Goal: Transaction & Acquisition: Purchase product/service

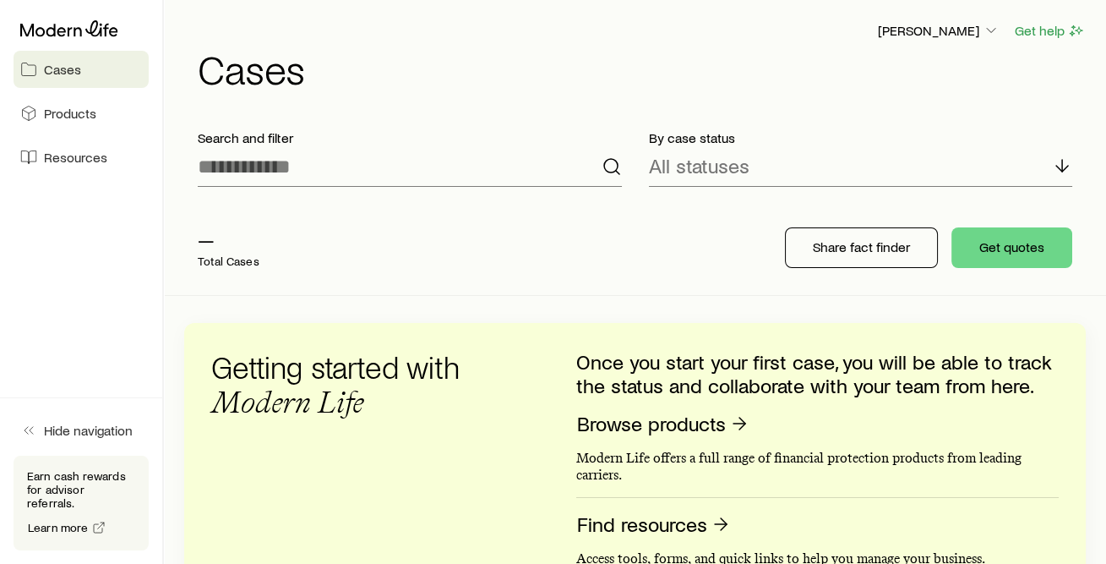
click at [60, 67] on span "Cases" at bounding box center [62, 69] width 37 height 17
click at [989, 25] on icon "button" at bounding box center [991, 30] width 17 height 17
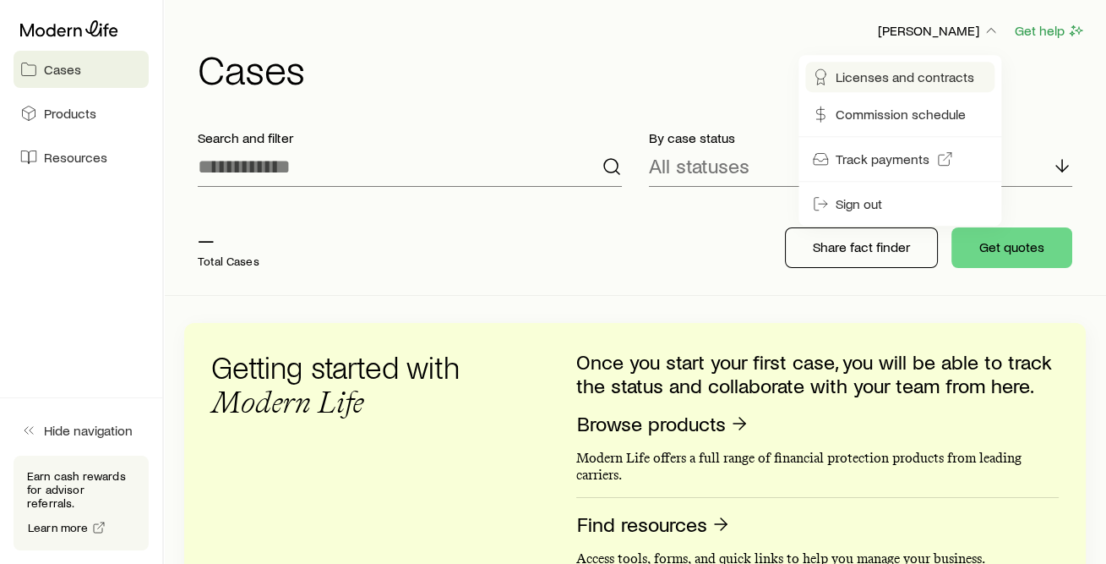
click at [912, 88] on link "Licenses and contracts" at bounding box center [900, 77] width 189 height 30
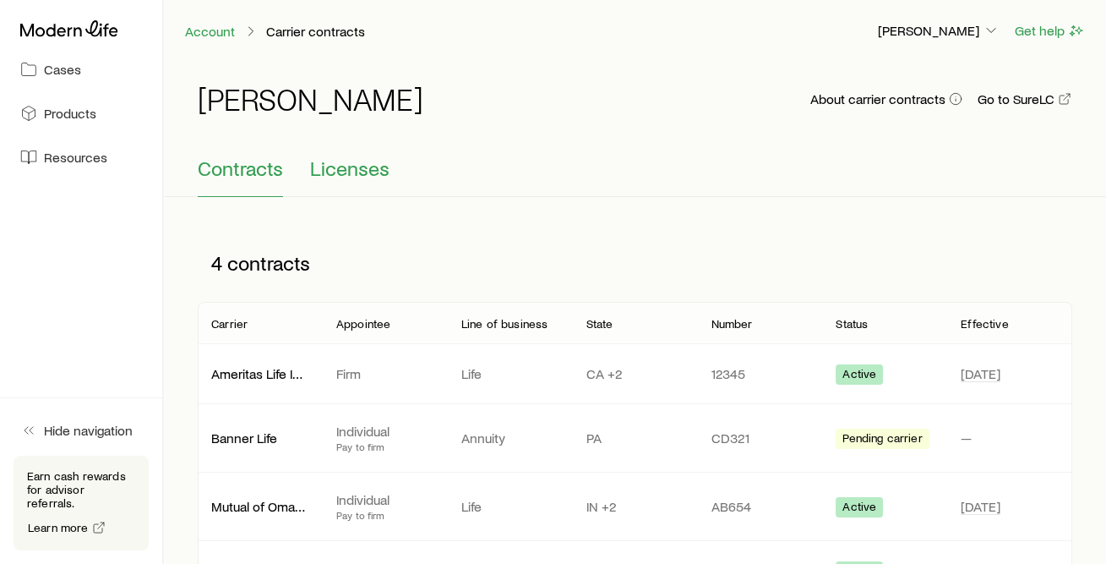
click at [358, 166] on span "Licenses" at bounding box center [349, 168] width 79 height 24
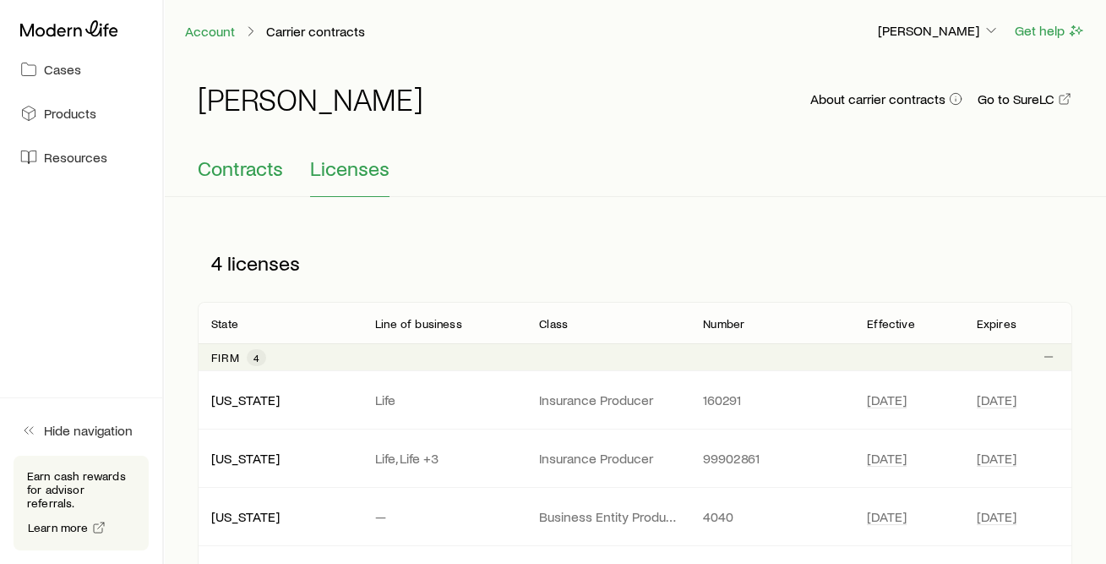
click at [247, 170] on span "Contracts" at bounding box center [240, 168] width 85 height 24
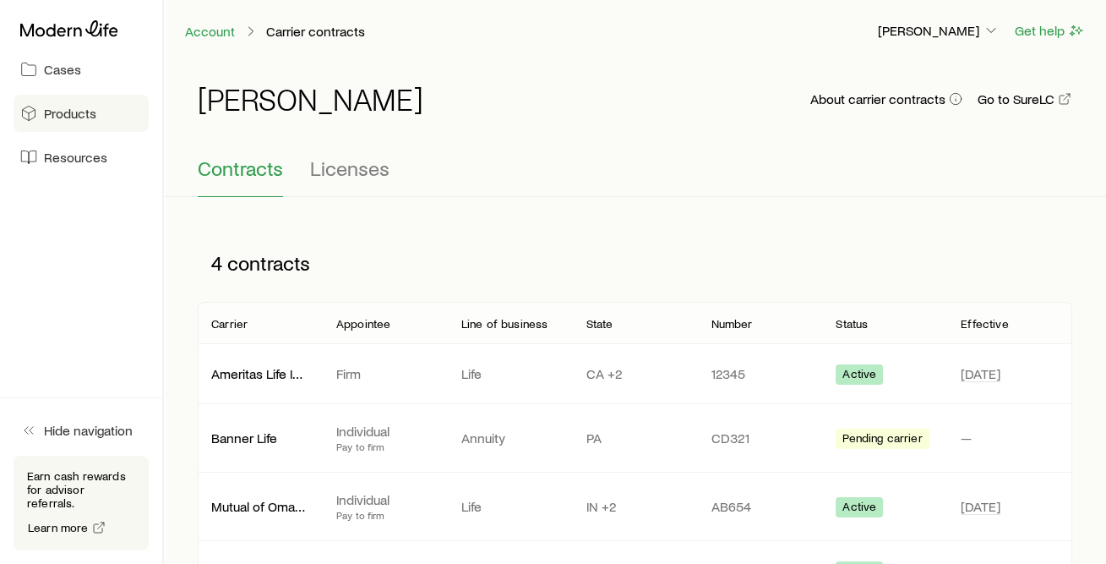
click at [74, 117] on span "Products" at bounding box center [70, 113] width 52 height 17
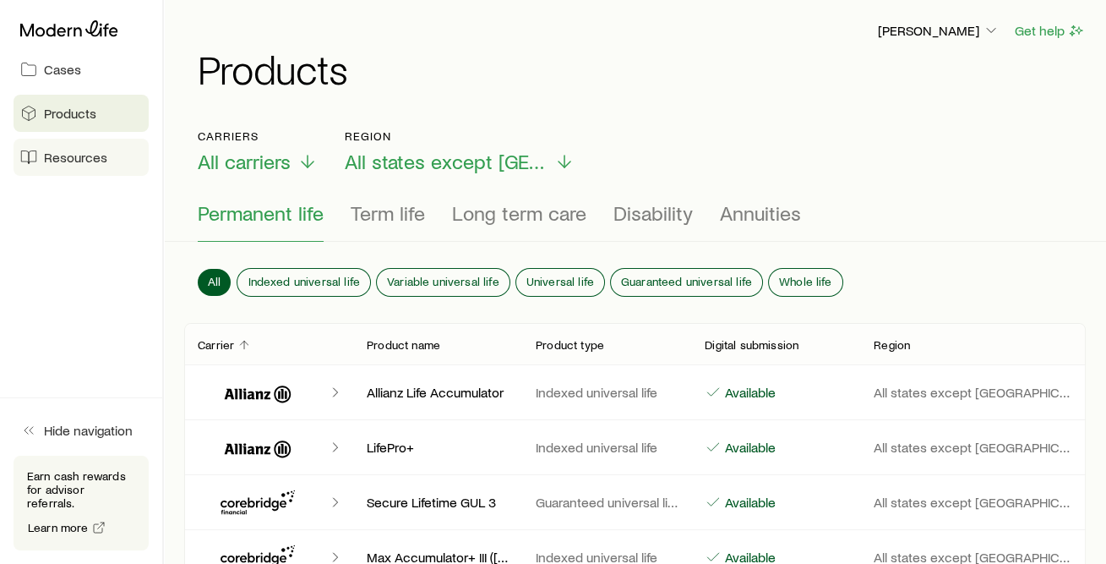
click at [65, 158] on span "Resources" at bounding box center [75, 157] width 63 height 17
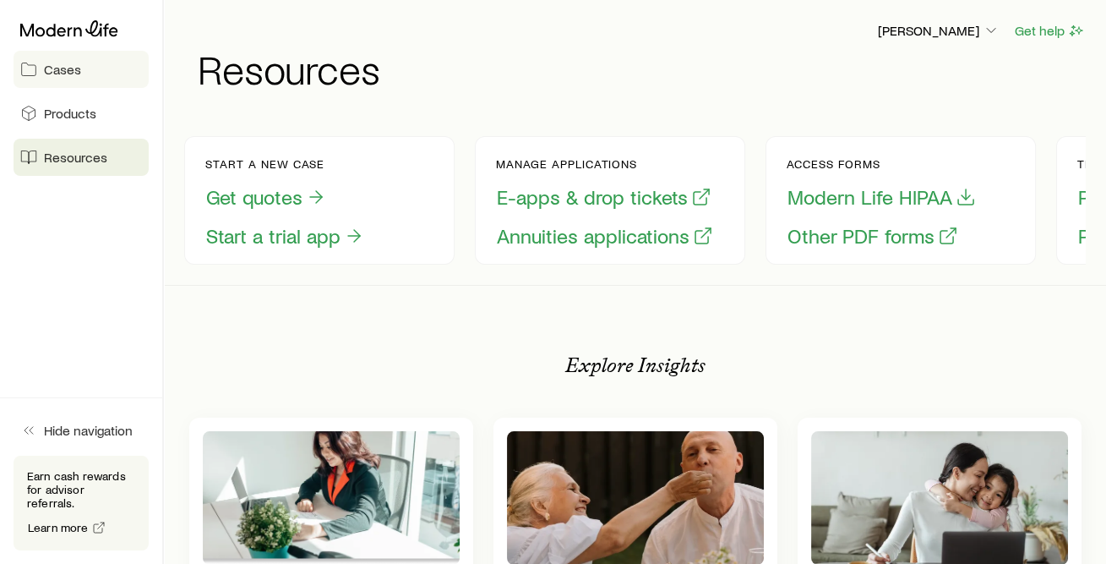
click at [73, 71] on span "Cases" at bounding box center [62, 69] width 37 height 17
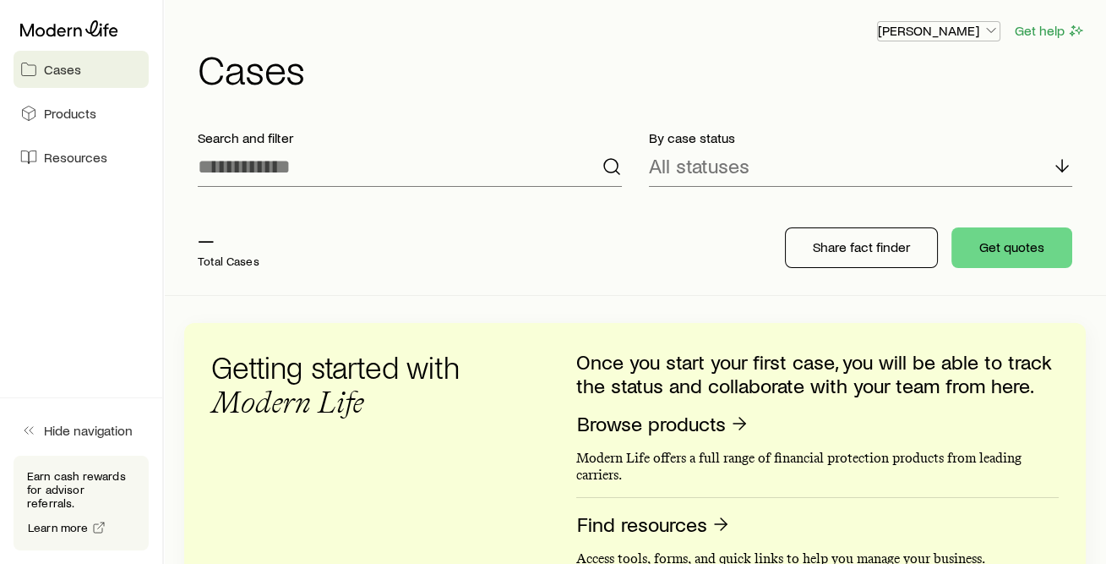
click at [999, 27] on icon "button" at bounding box center [991, 30] width 17 height 17
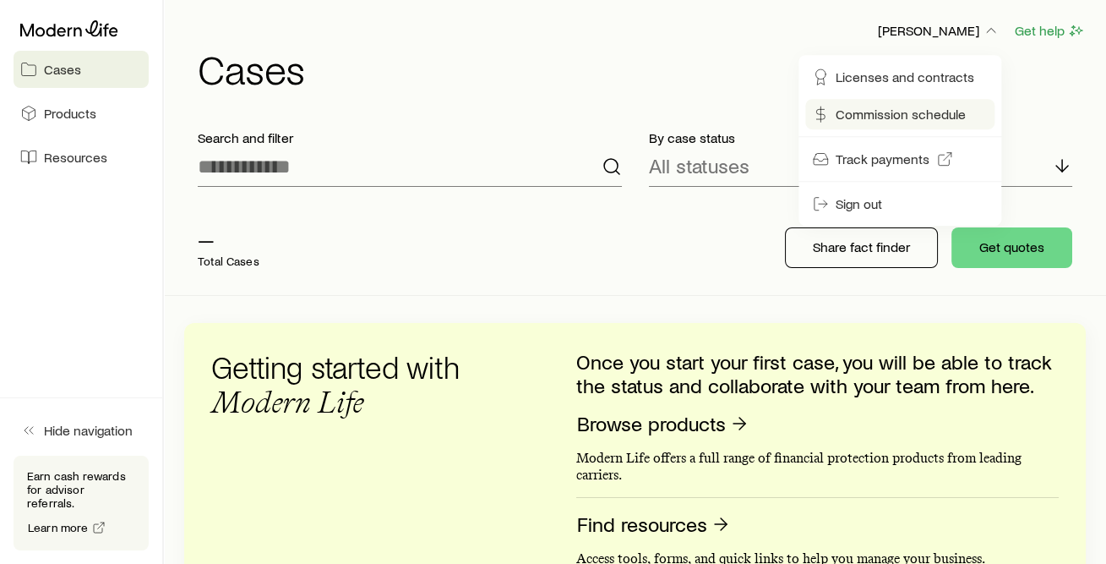
click at [901, 111] on span "Commission schedule" at bounding box center [901, 114] width 130 height 17
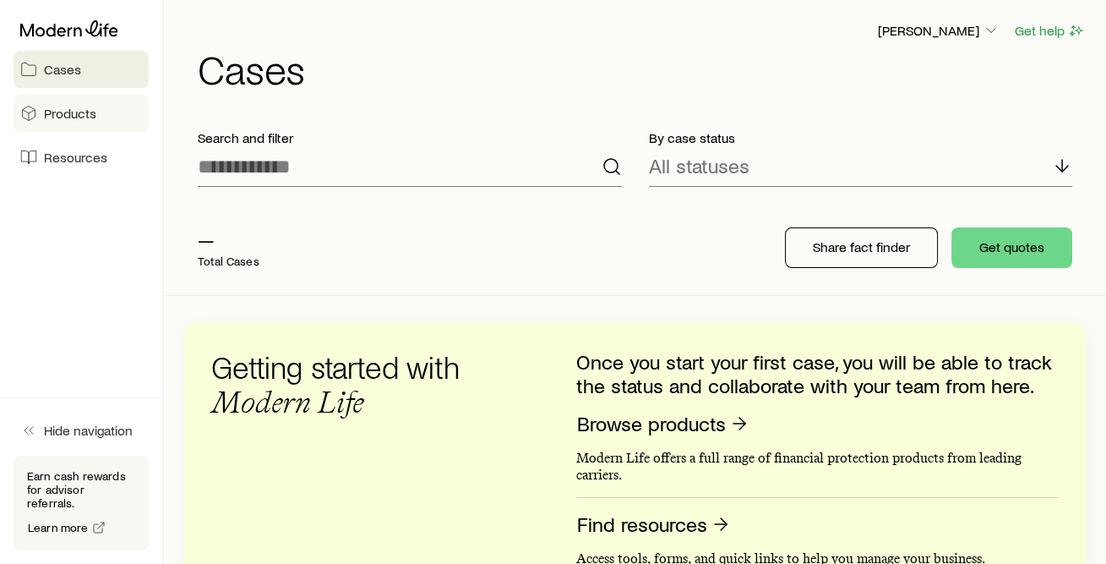
click at [74, 124] on link "Products" at bounding box center [81, 113] width 135 height 37
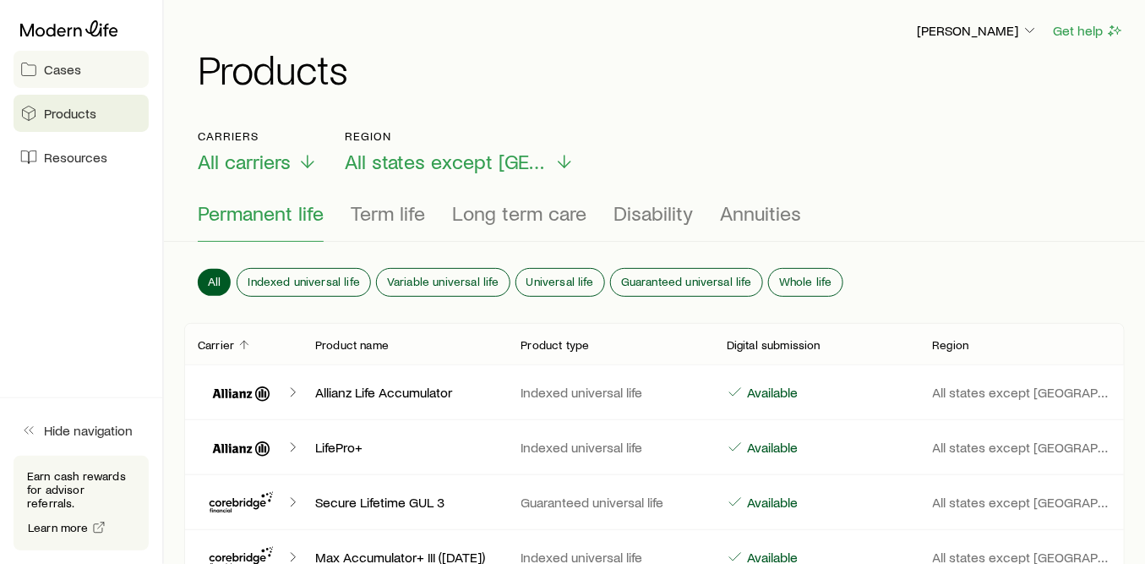
click at [51, 64] on span "Cases" at bounding box center [62, 69] width 37 height 17
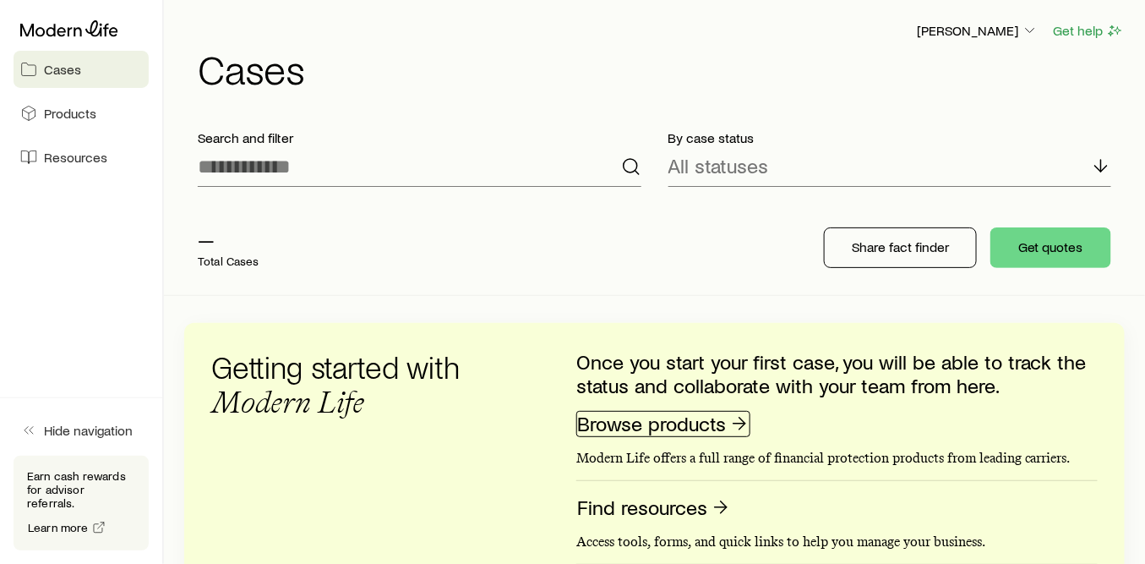
click at [647, 429] on link "Browse products" at bounding box center [663, 424] width 174 height 26
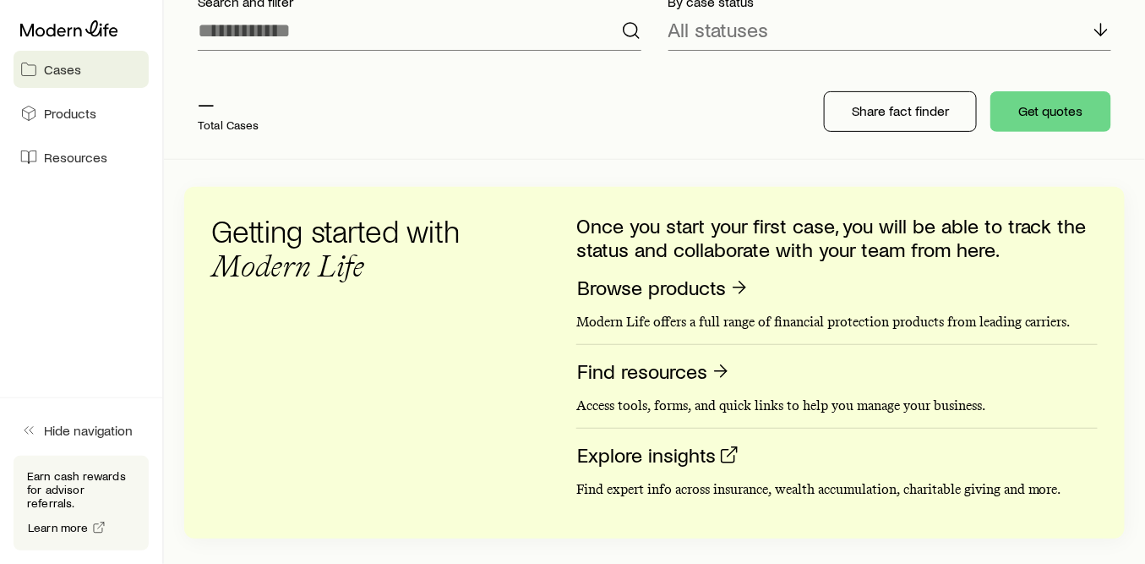
scroll to position [188, 0]
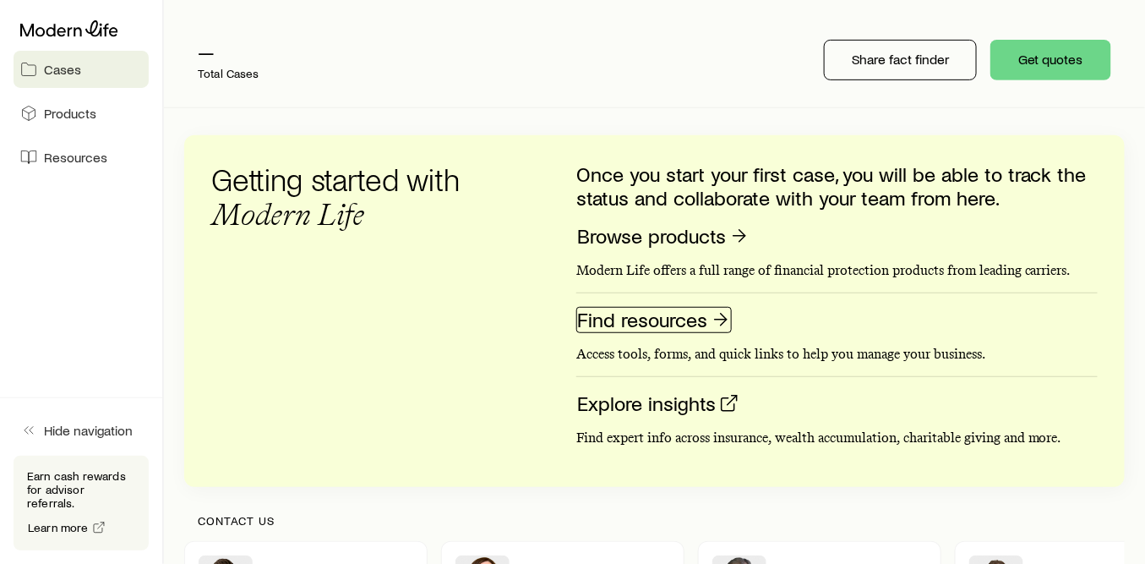
click at [659, 314] on link "Find resources" at bounding box center [654, 320] width 156 height 26
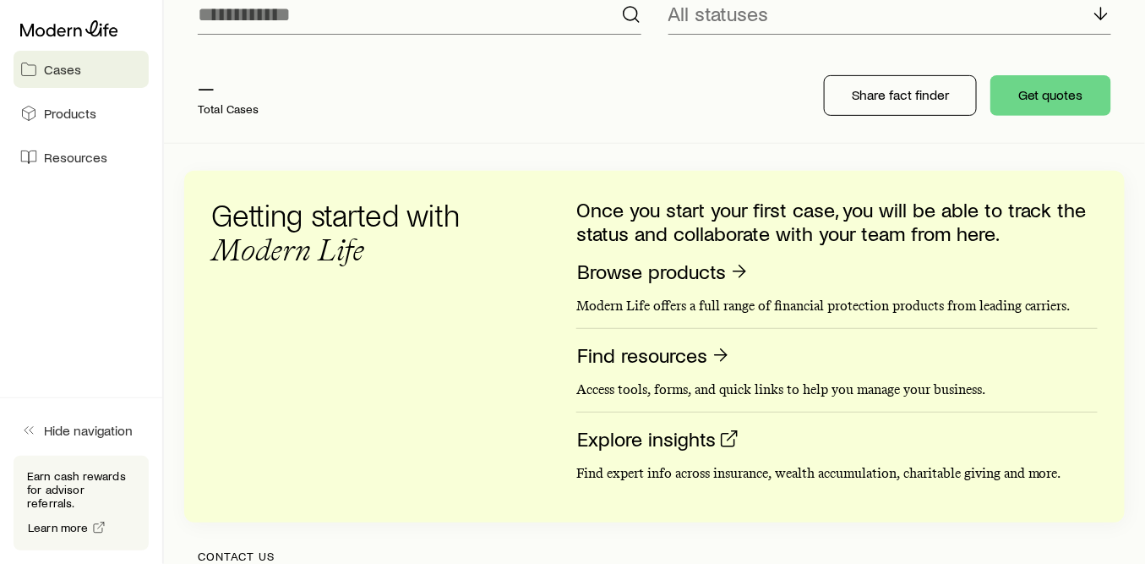
scroll to position [188, 0]
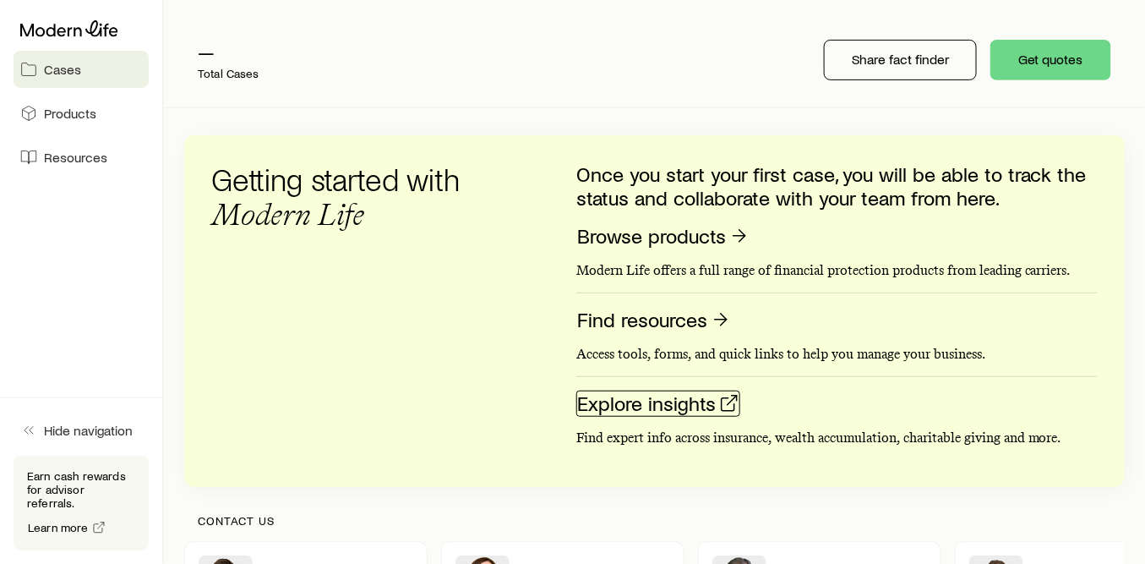
click at [620, 399] on link "Explore insights" at bounding box center [658, 404] width 164 height 26
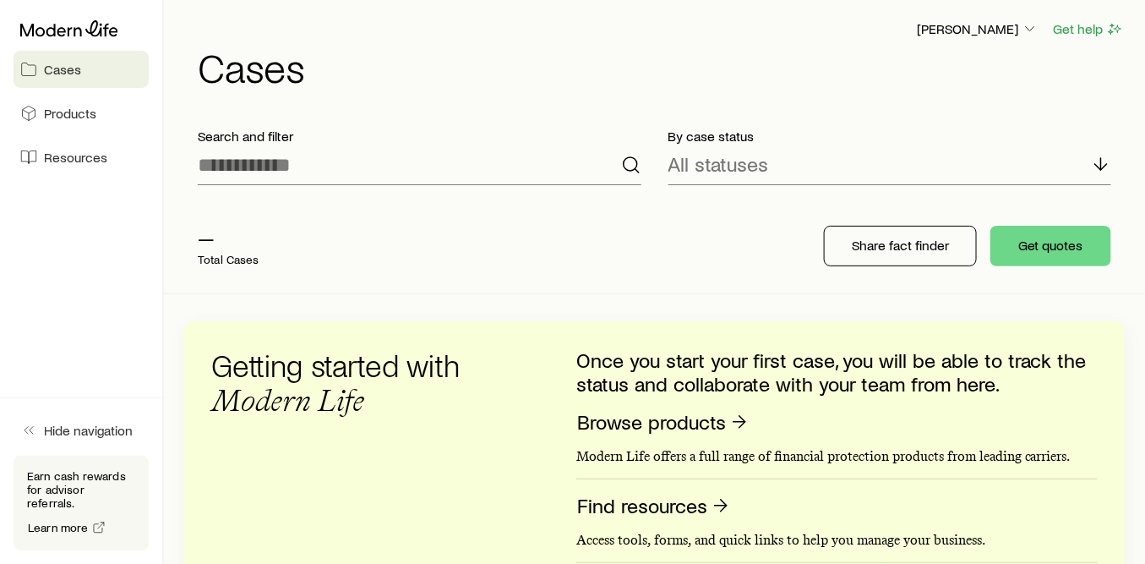
scroll to position [0, 0]
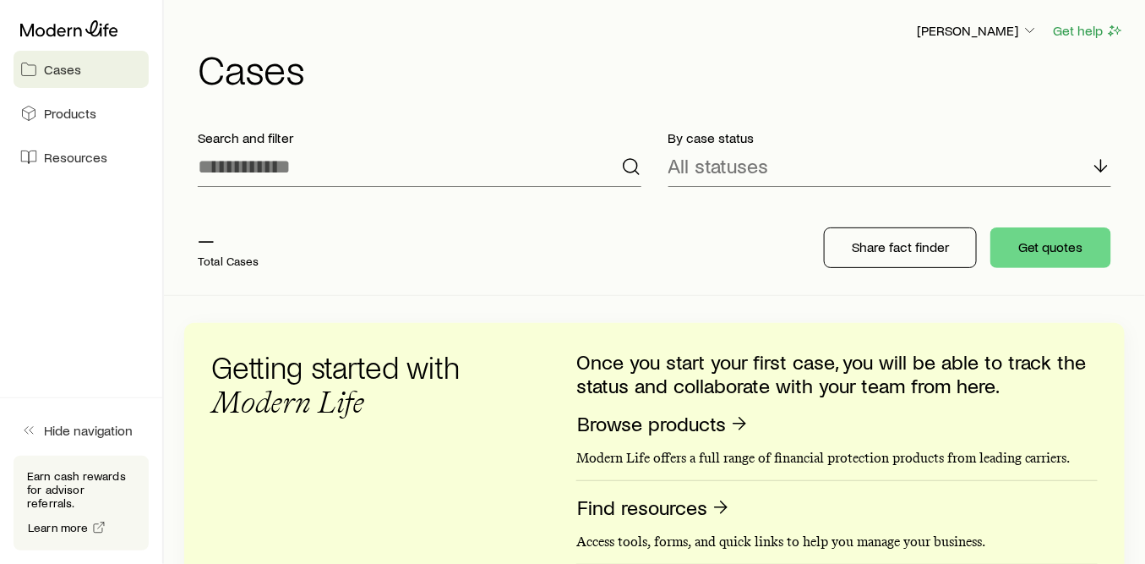
click at [45, 63] on span "Cases" at bounding box center [62, 69] width 37 height 17
click at [51, 74] on span "Cases" at bounding box center [62, 69] width 37 height 17
click at [51, 75] on span "Cases" at bounding box center [62, 69] width 37 height 17
click at [1099, 164] on icon at bounding box center [1101, 166] width 20 height 20
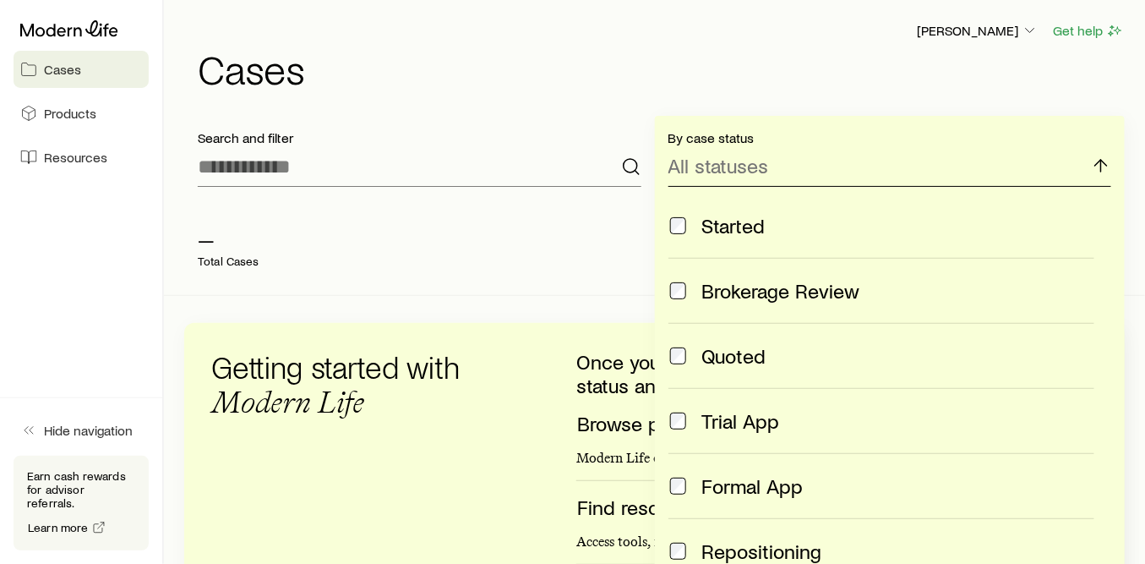
click at [1101, 167] on icon at bounding box center [1101, 166] width 20 height 20
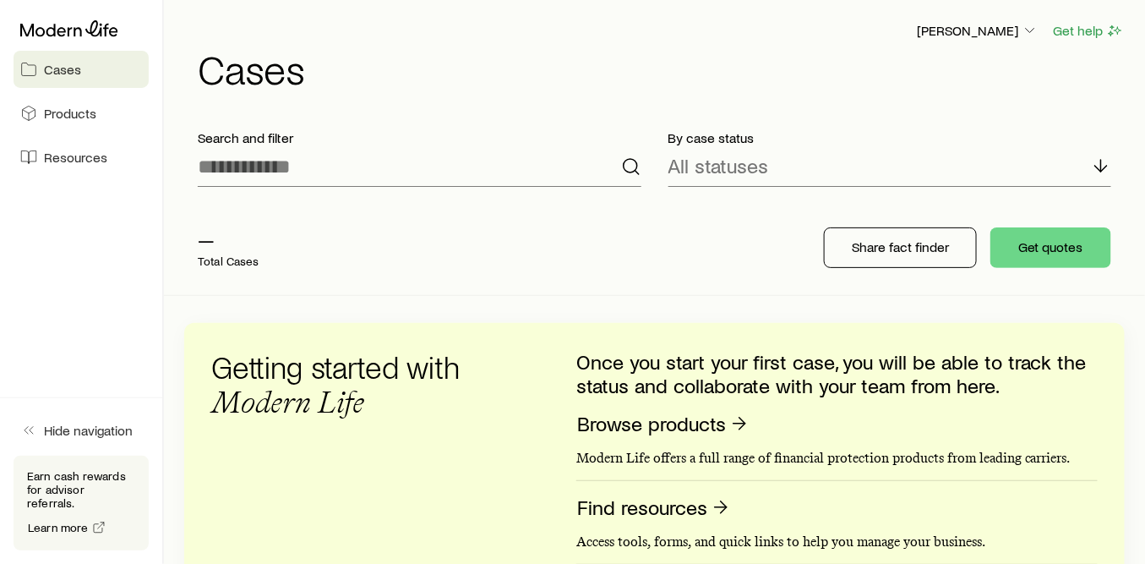
click at [57, 66] on span "Cases" at bounding box center [62, 69] width 37 height 17
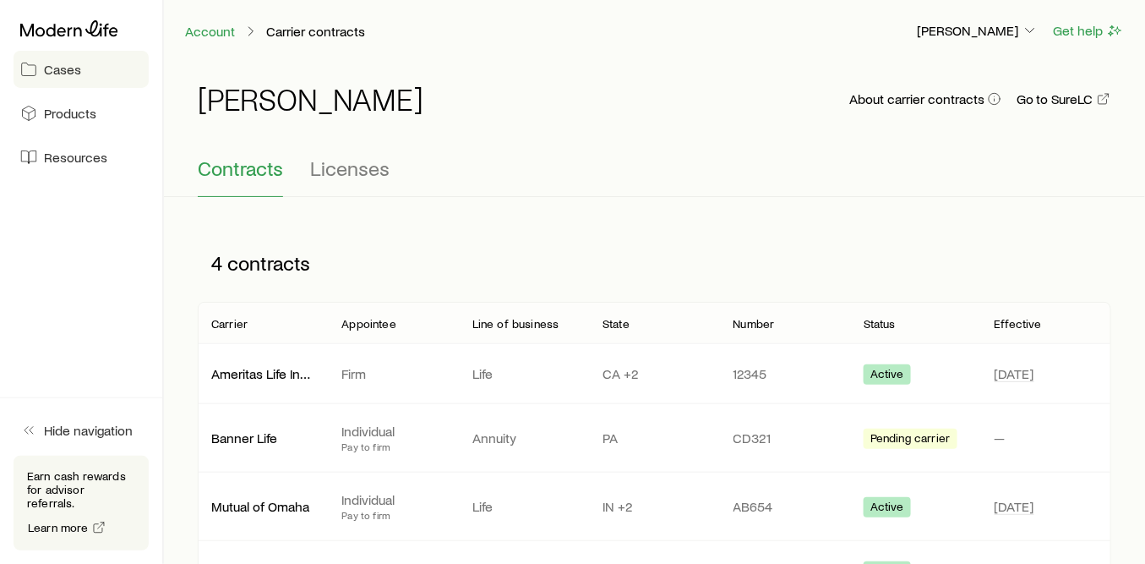
click at [79, 68] on span "Cases" at bounding box center [62, 69] width 37 height 17
click at [1022, 27] on p "[PERSON_NAME]" at bounding box center [978, 30] width 122 height 17
click at [369, 161] on span "Licenses" at bounding box center [349, 168] width 79 height 24
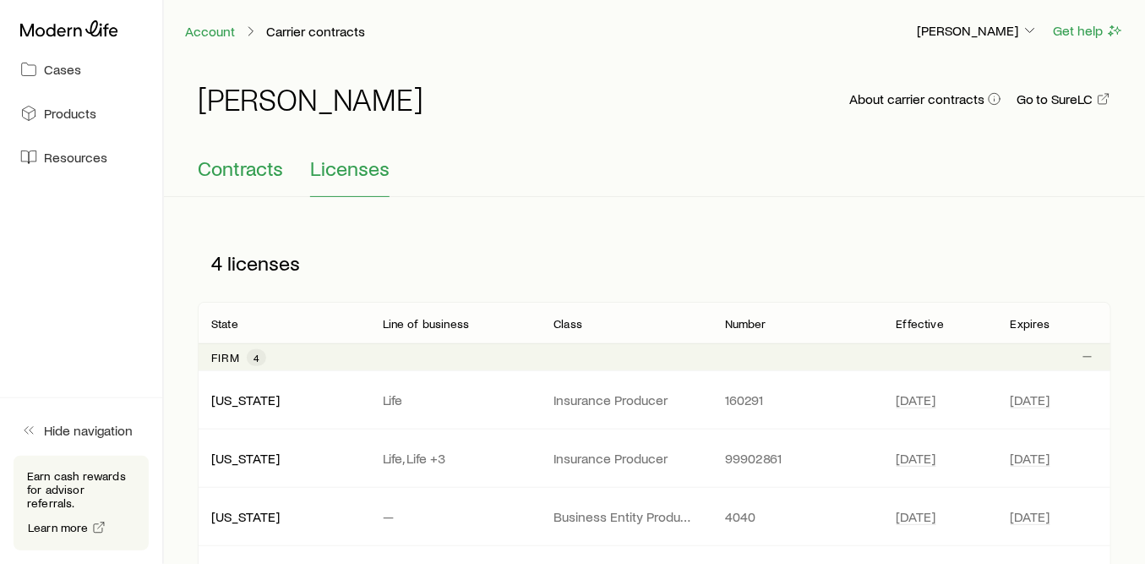
click at [249, 170] on span "Contracts" at bounding box center [240, 168] width 85 height 24
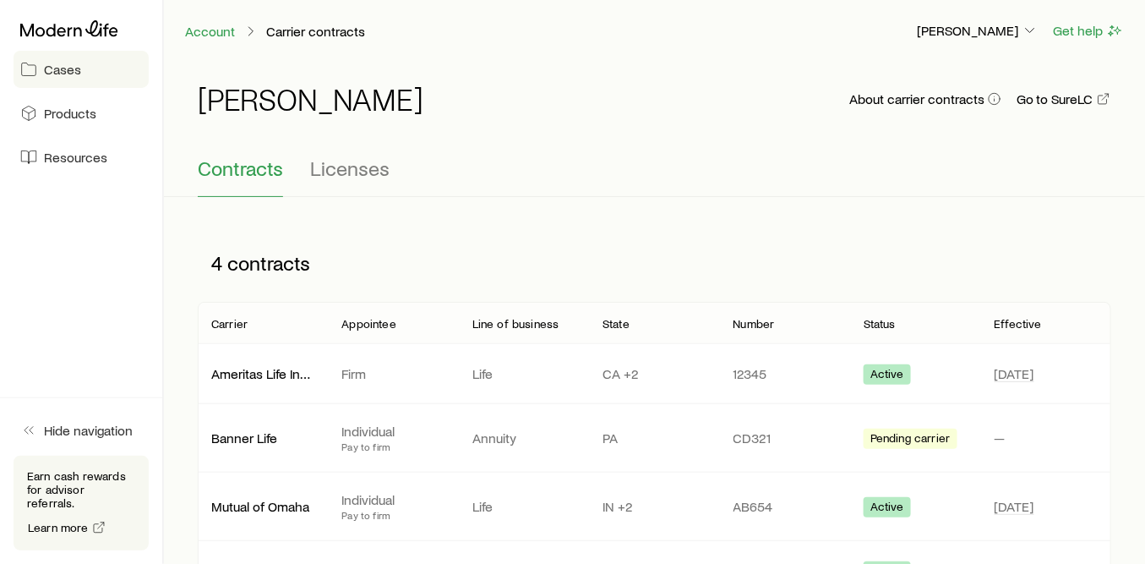
click at [79, 68] on span "Cases" at bounding box center [62, 69] width 37 height 17
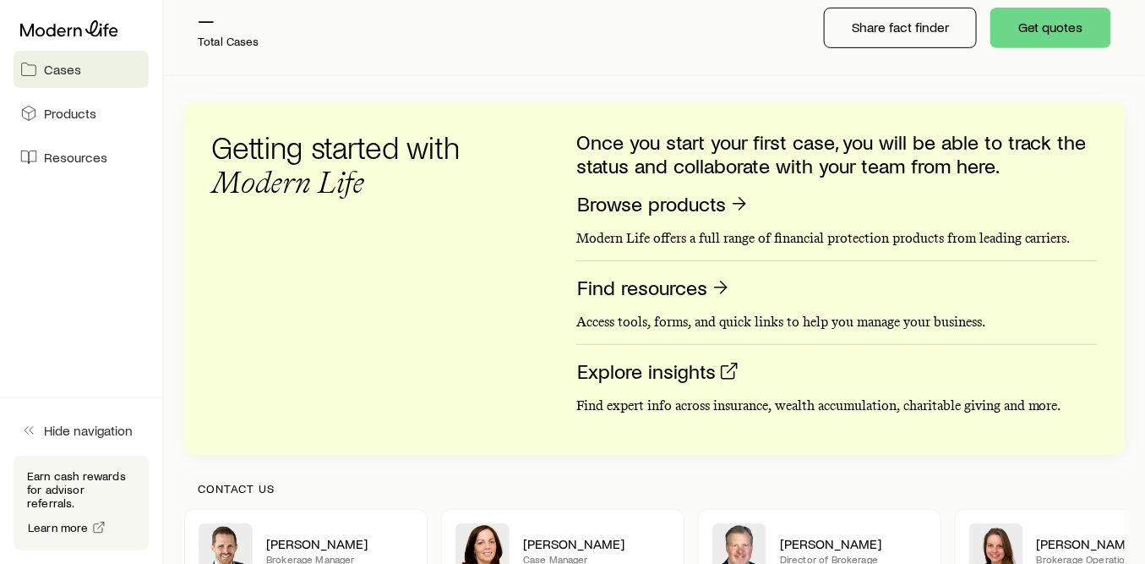
scroll to position [281, 0]
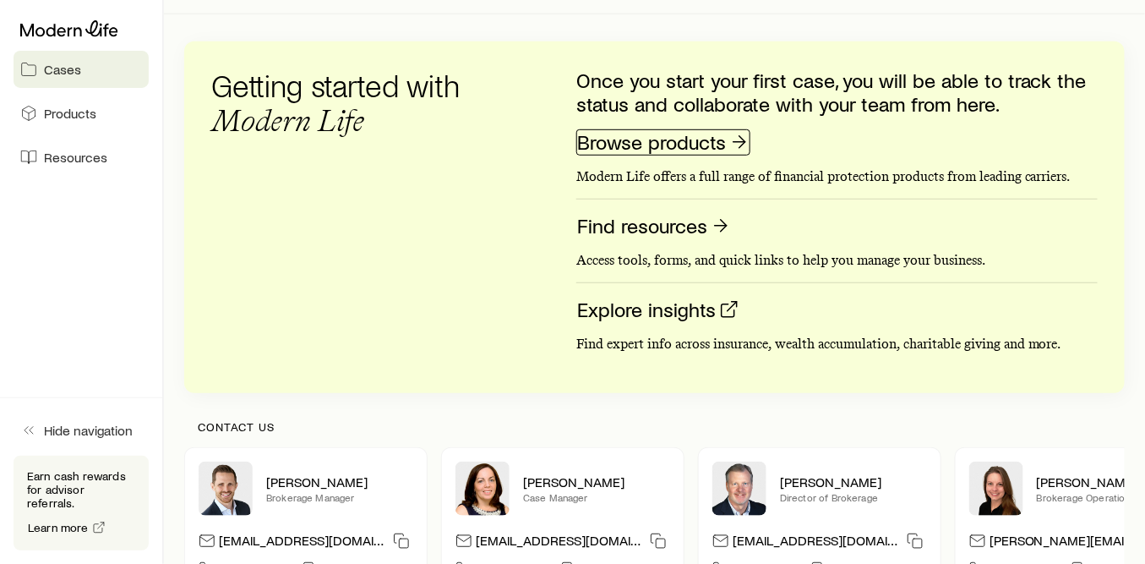
click at [704, 148] on link "Browse products" at bounding box center [663, 142] width 174 height 26
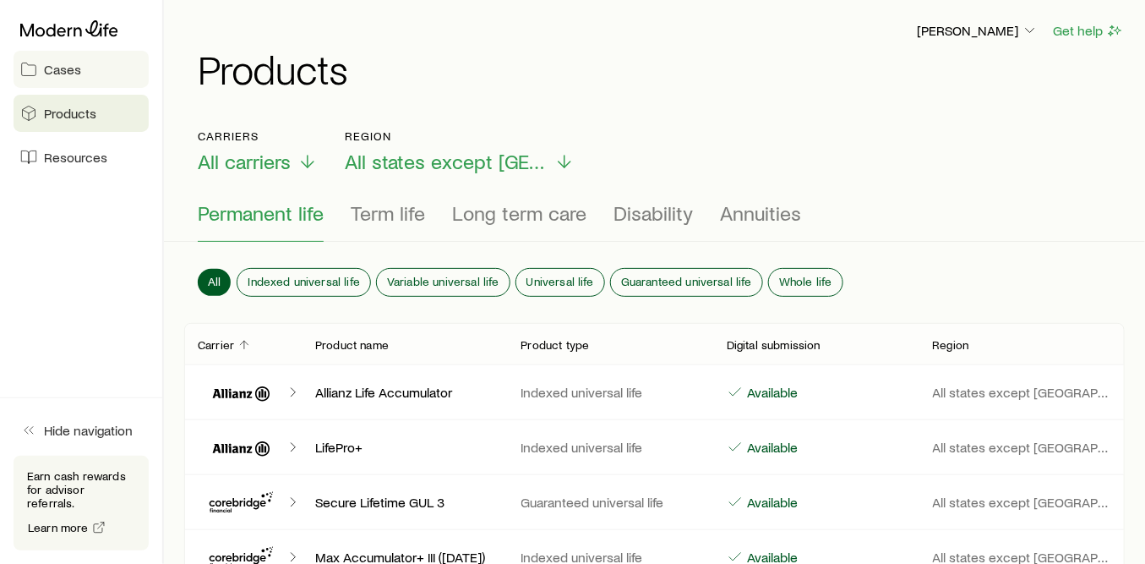
click at [71, 68] on span "Cases" at bounding box center [62, 69] width 37 height 17
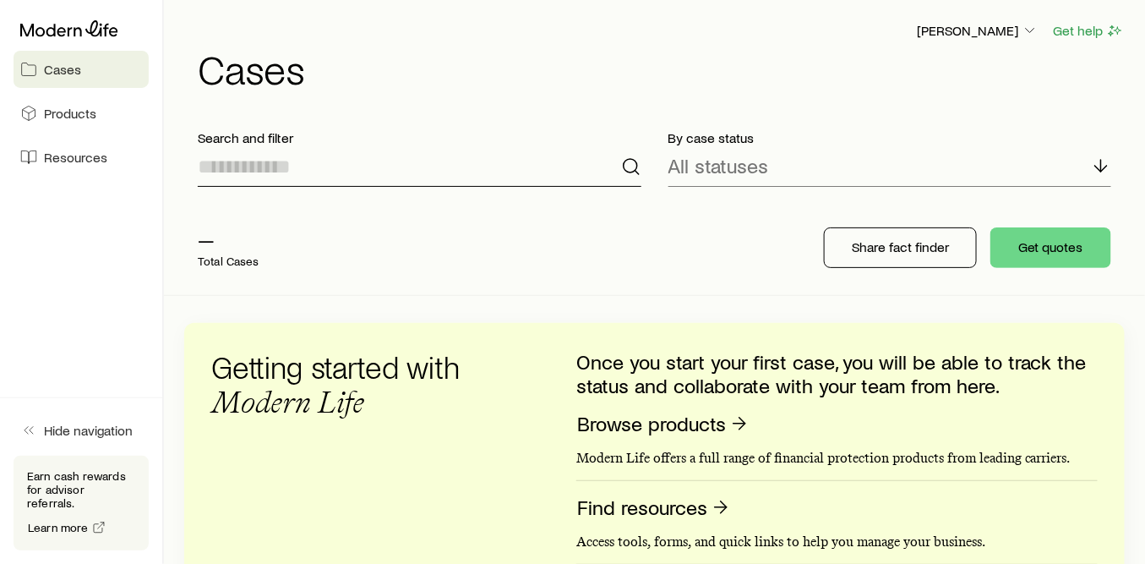
click at [322, 166] on input at bounding box center [420, 166] width 444 height 41
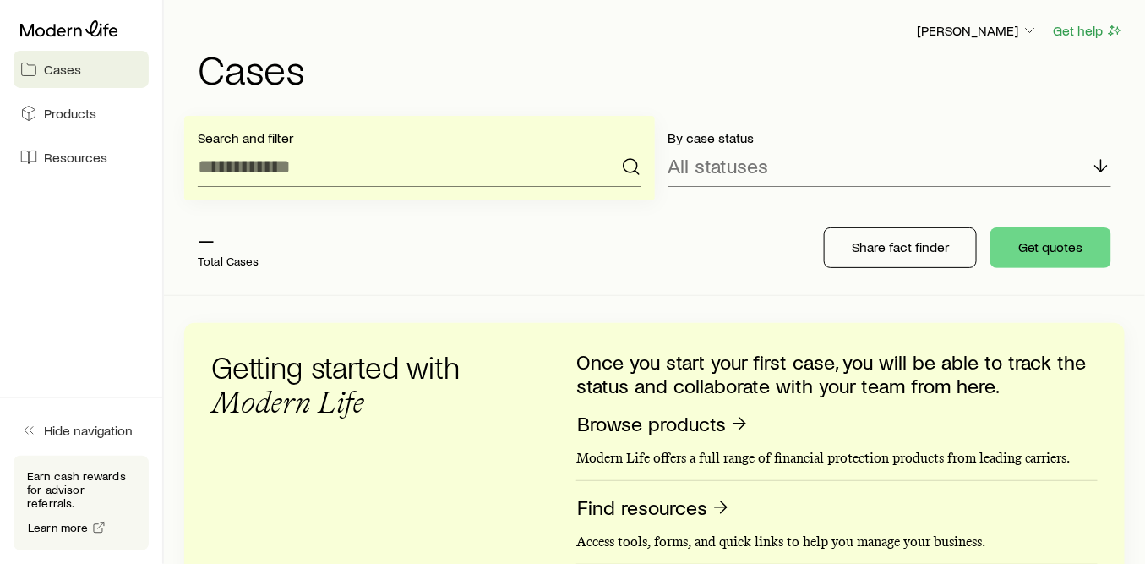
click at [386, 249] on div "— Total Cases" at bounding box center [454, 248] width 541 height 68
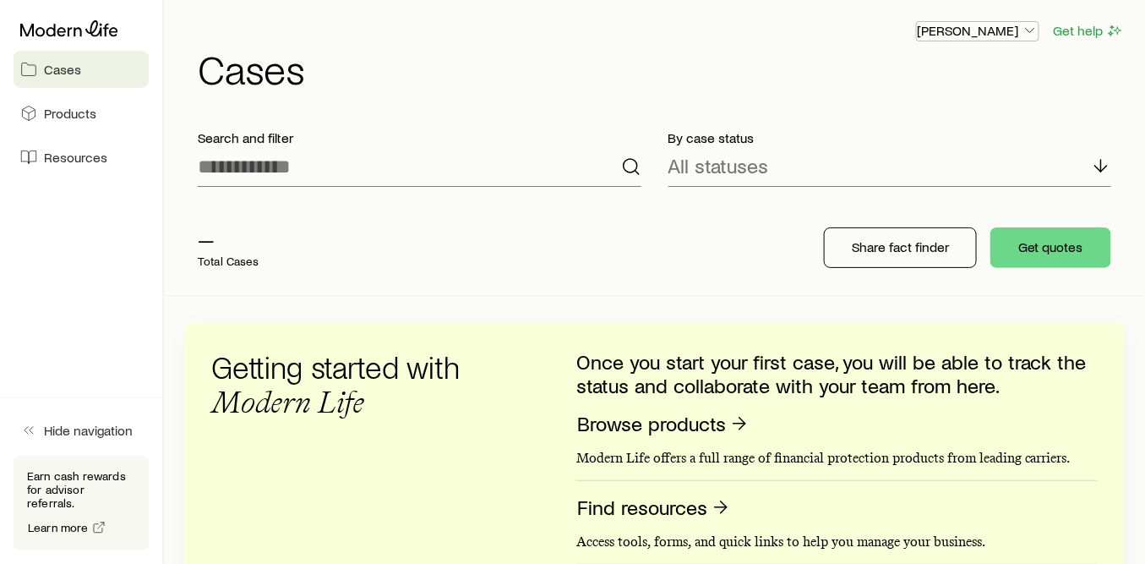
click at [1024, 25] on icon "button" at bounding box center [1030, 30] width 17 height 17
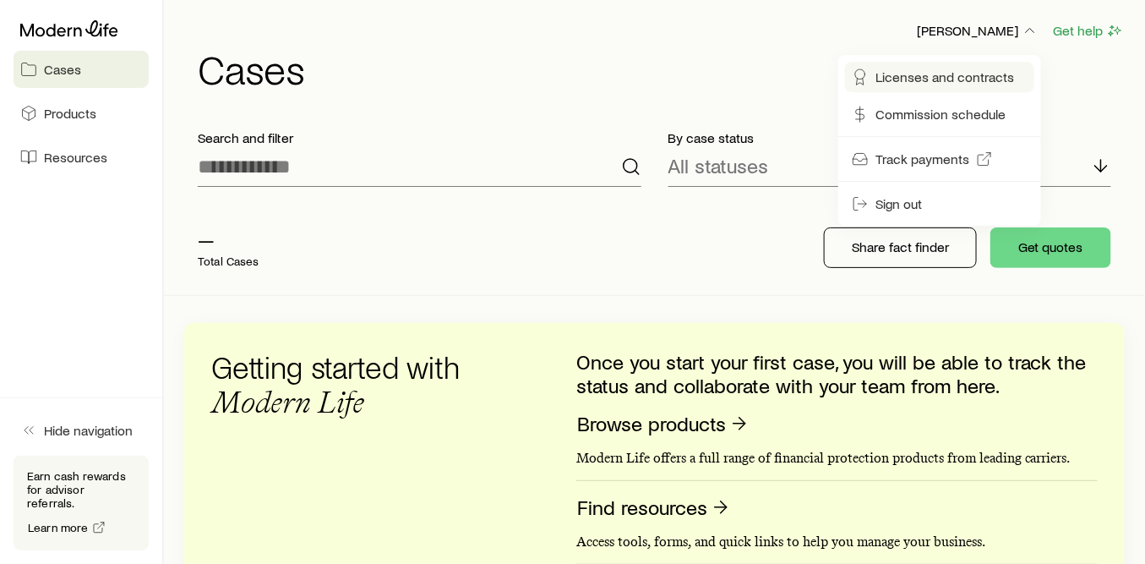
click at [891, 72] on span "Licenses and contracts" at bounding box center [945, 76] width 139 height 17
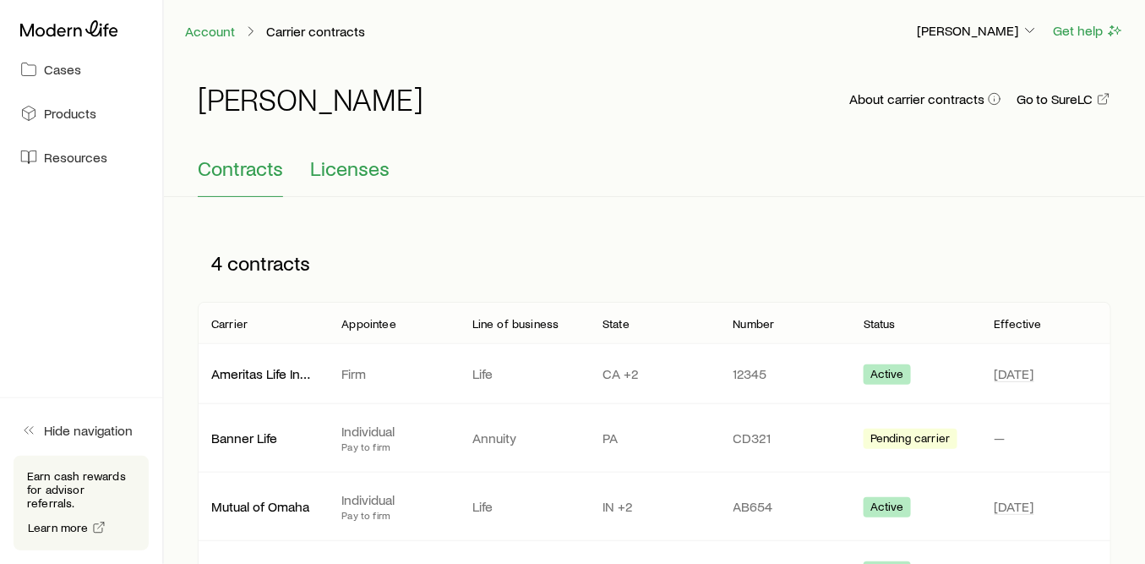
click at [364, 162] on span "Licenses" at bounding box center [349, 168] width 79 height 24
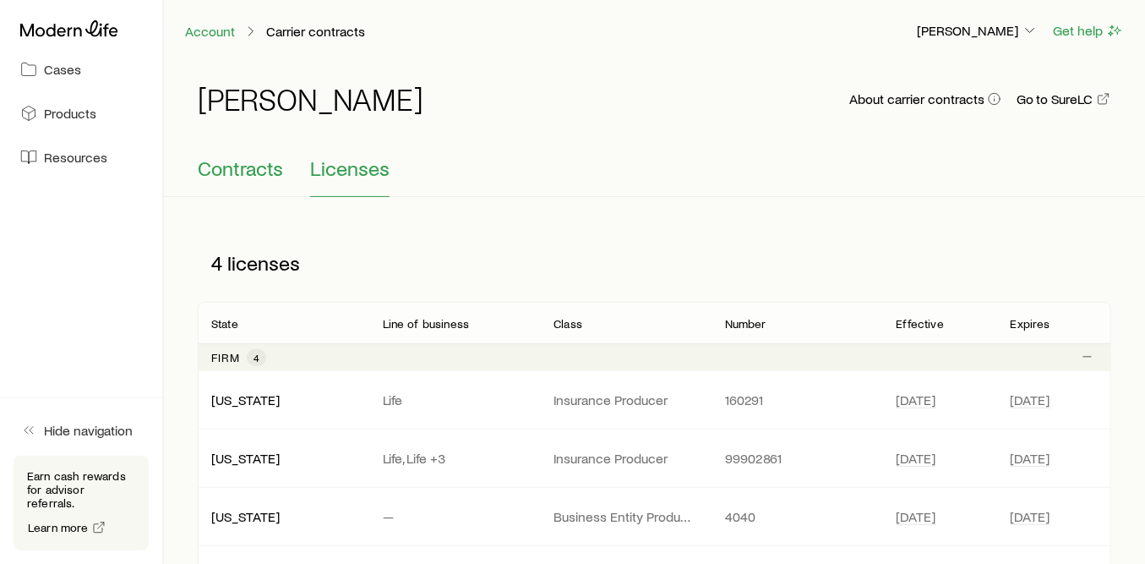
click at [246, 166] on span "Contracts" at bounding box center [240, 168] width 85 height 24
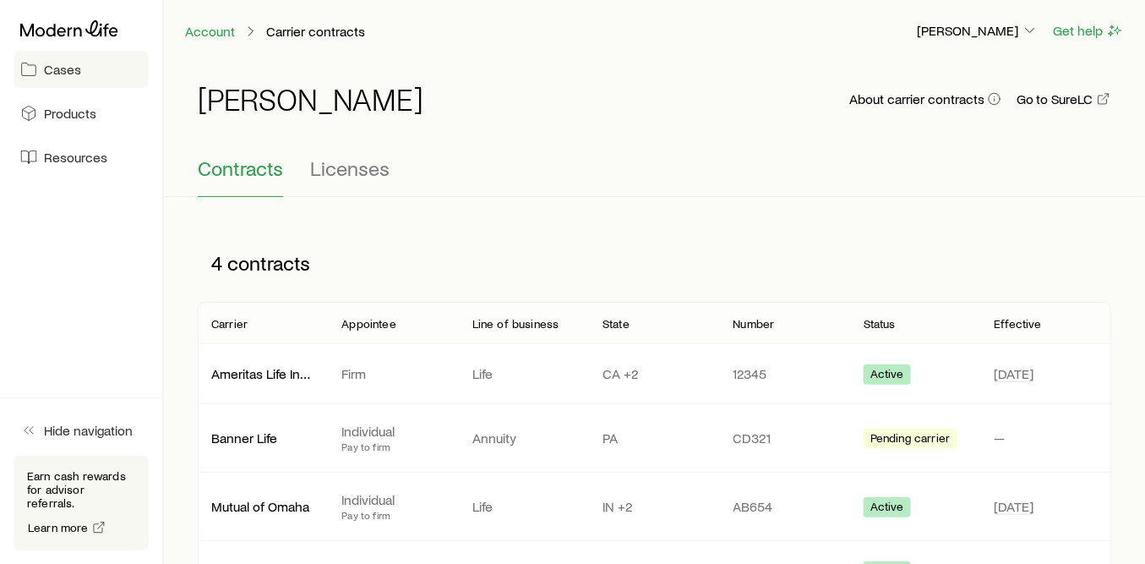
click at [78, 66] on span "Cases" at bounding box center [62, 69] width 37 height 17
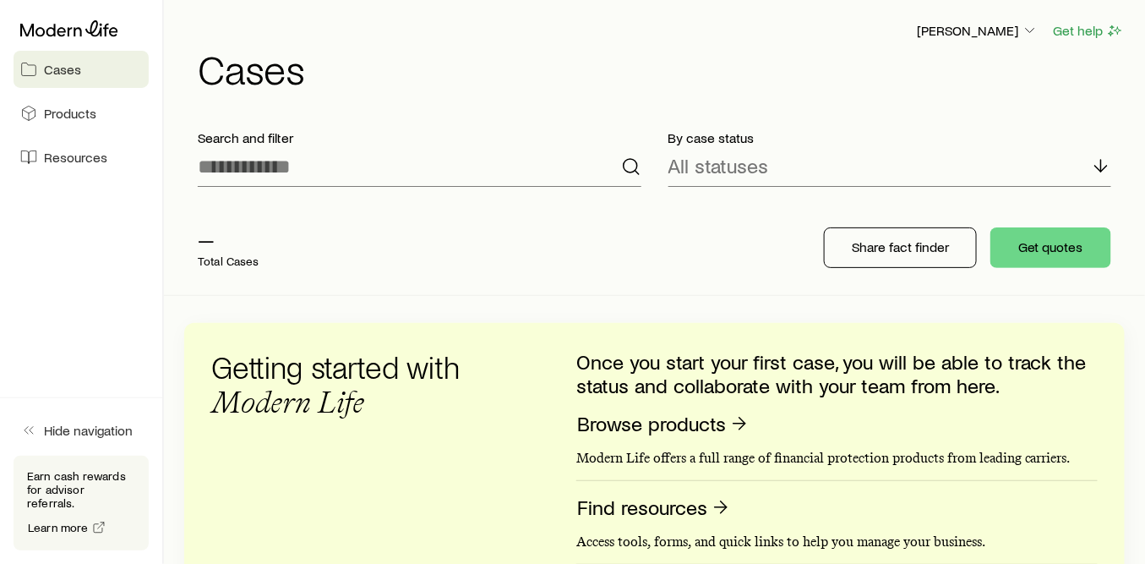
click at [272, 257] on div "— Total Cases" at bounding box center [454, 248] width 541 height 68
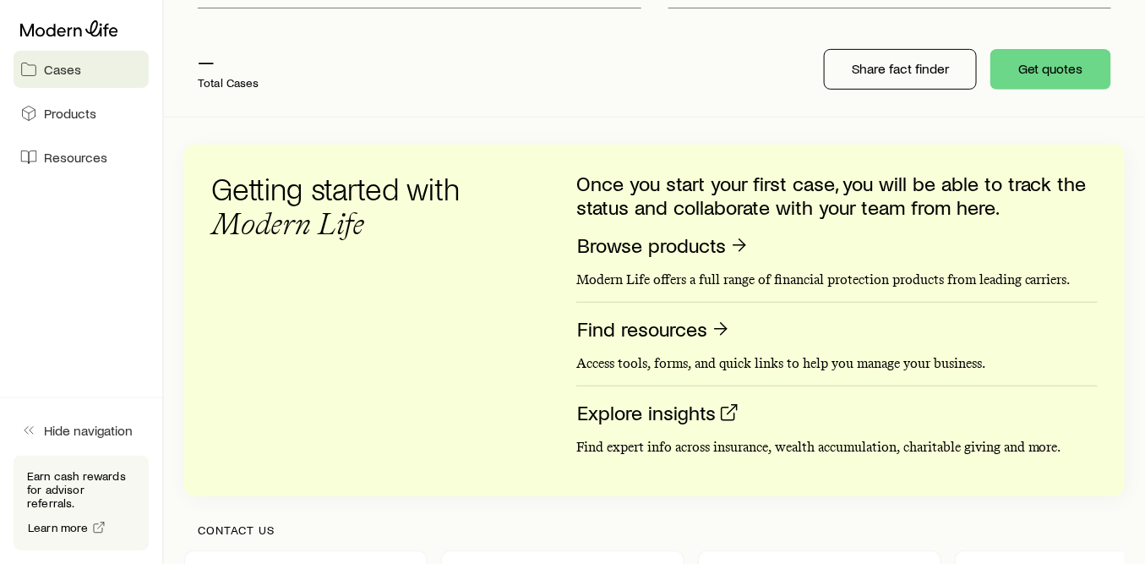
scroll to position [188, 0]
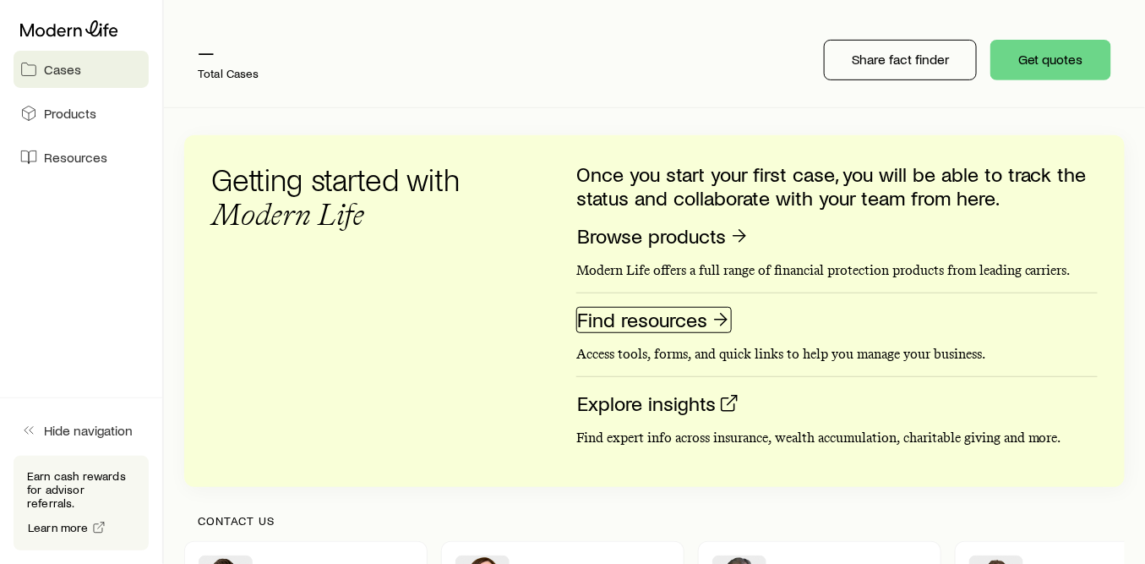
click at [690, 318] on link "Find resources" at bounding box center [654, 320] width 156 height 26
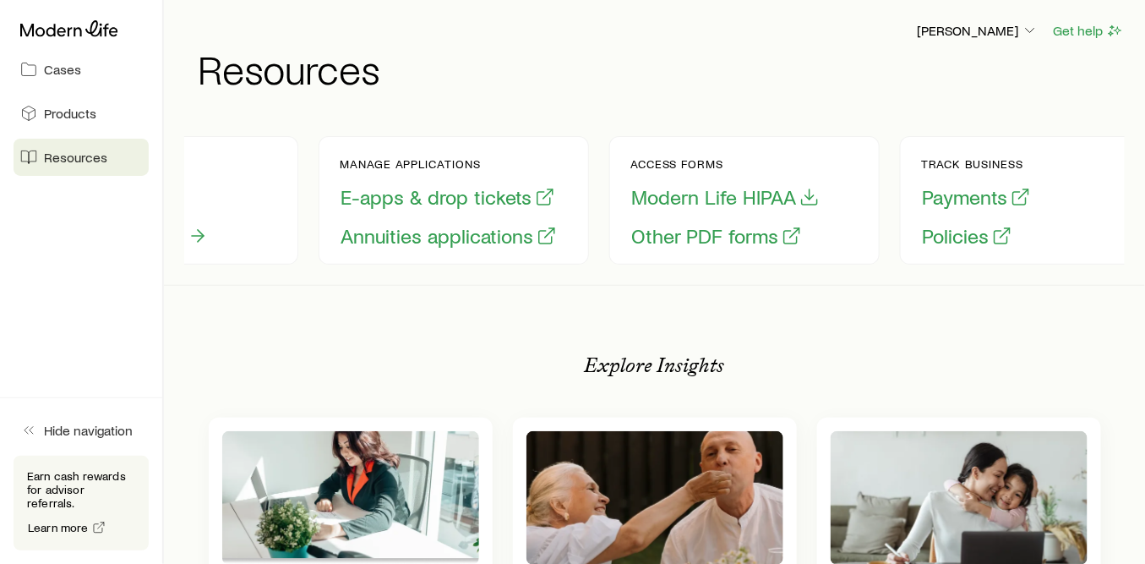
scroll to position [0, 215]
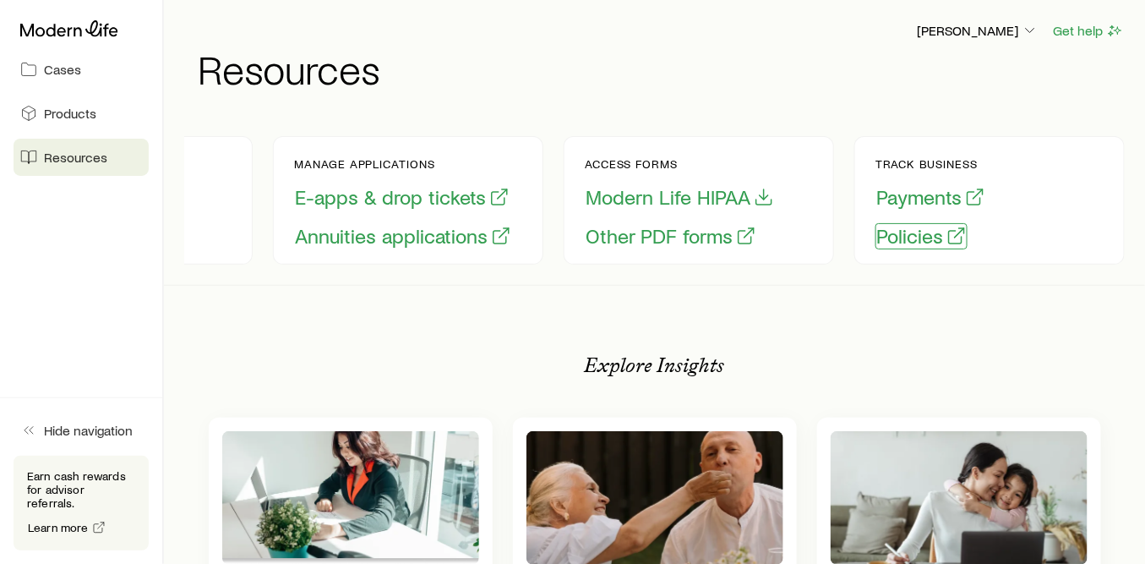
click at [899, 240] on button "Policies" at bounding box center [922, 236] width 92 height 26
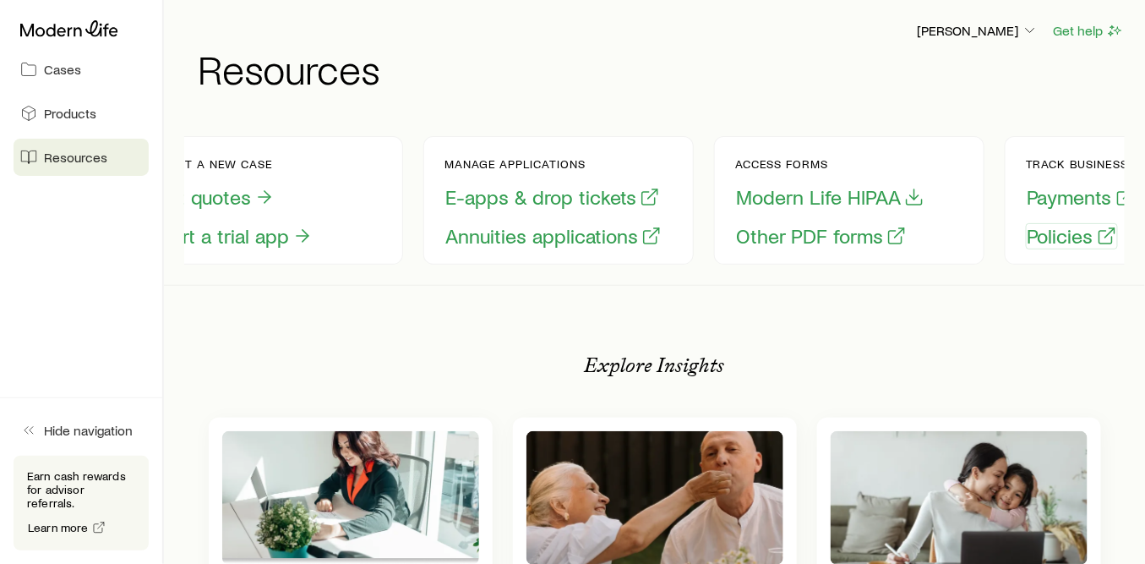
scroll to position [0, 0]
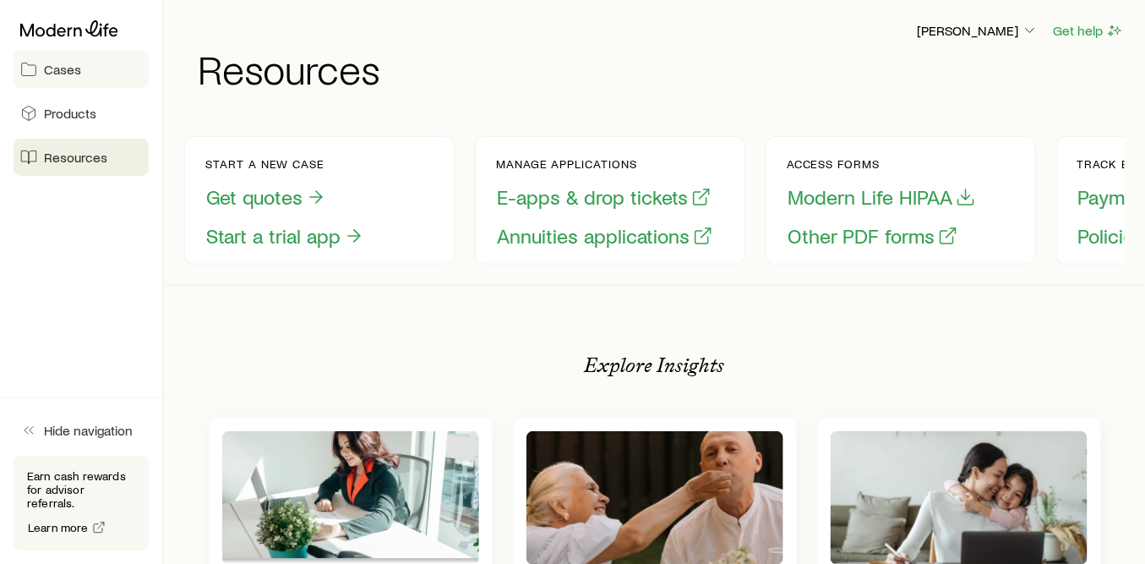
click at [73, 74] on span "Cases" at bounding box center [62, 69] width 37 height 17
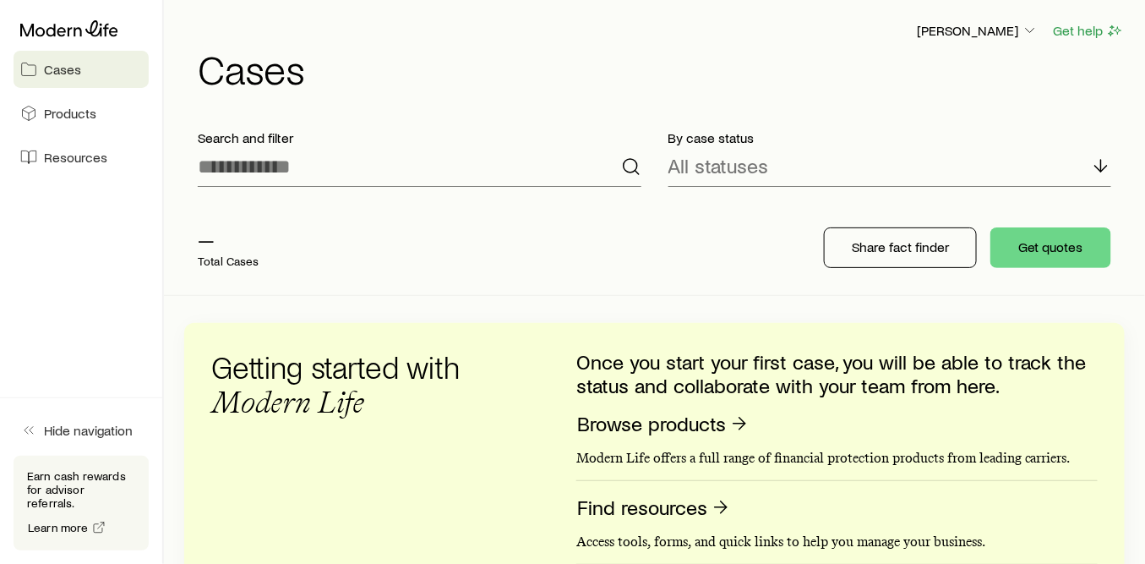
click at [247, 240] on p "—" at bounding box center [229, 239] width 62 height 24
click at [252, 260] on p "Total Cases" at bounding box center [229, 261] width 62 height 14
click at [265, 260] on div "— Total Cases" at bounding box center [454, 248] width 541 height 68
click at [1101, 165] on icon at bounding box center [1101, 166] width 20 height 20
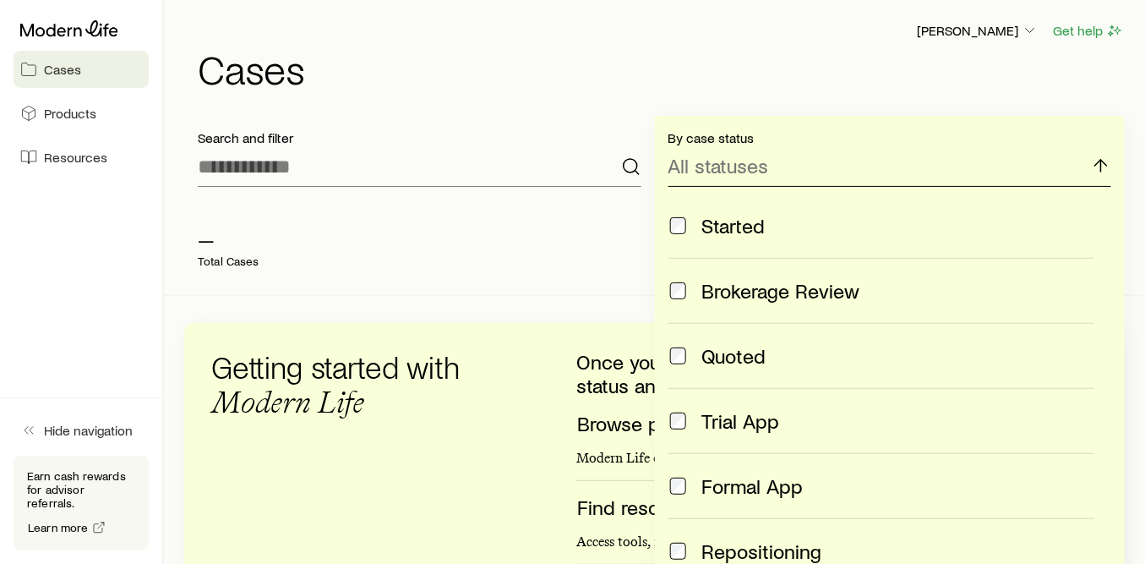
click at [1107, 165] on polyline at bounding box center [1101, 163] width 12 height 6
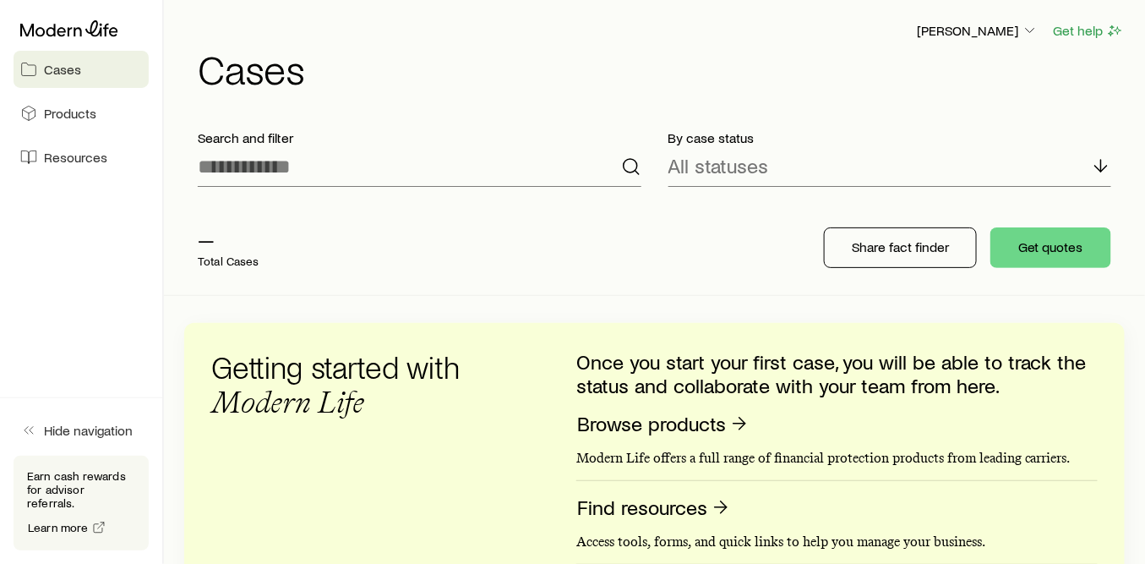
click at [223, 249] on p "—" at bounding box center [229, 239] width 62 height 24
click at [1108, 163] on icon at bounding box center [1101, 166] width 20 height 20
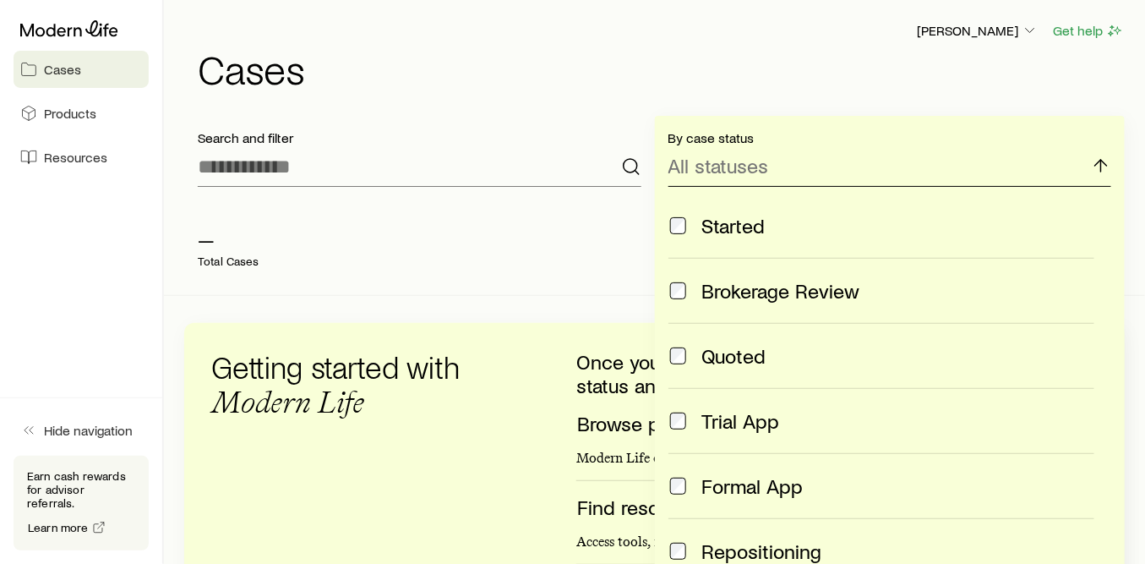
click at [1108, 163] on icon at bounding box center [1101, 166] width 20 height 20
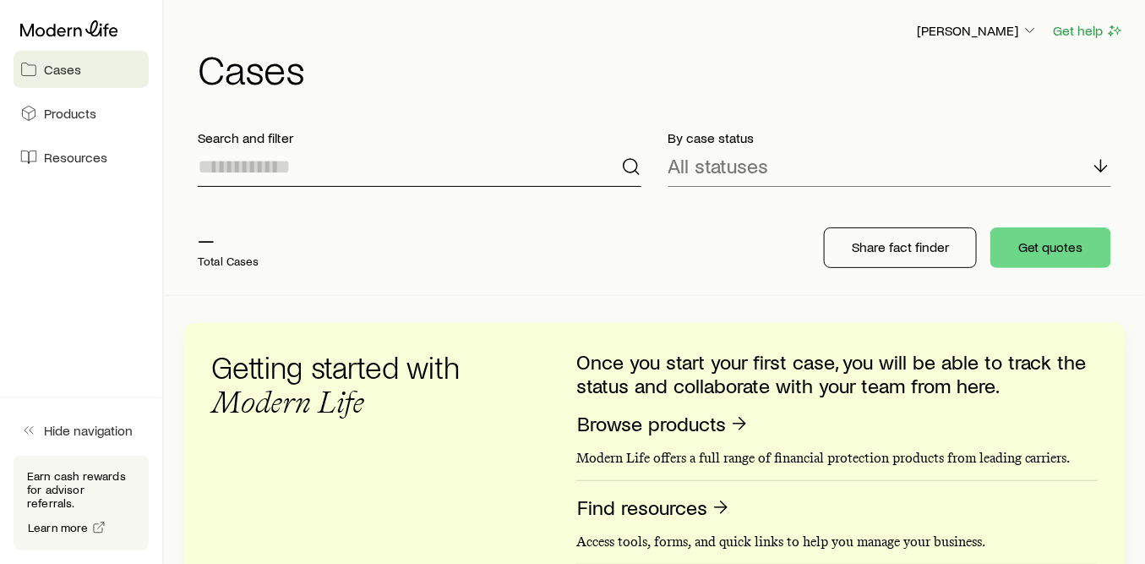
click at [391, 156] on input at bounding box center [420, 166] width 444 height 41
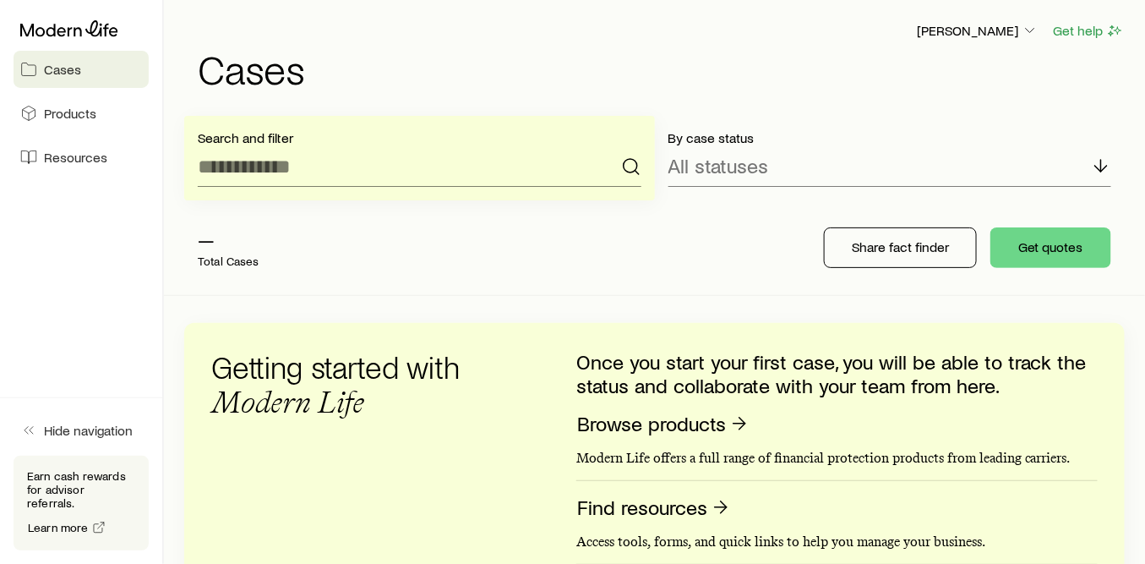
click at [555, 223] on div "— Total Cases" at bounding box center [454, 248] width 541 height 68
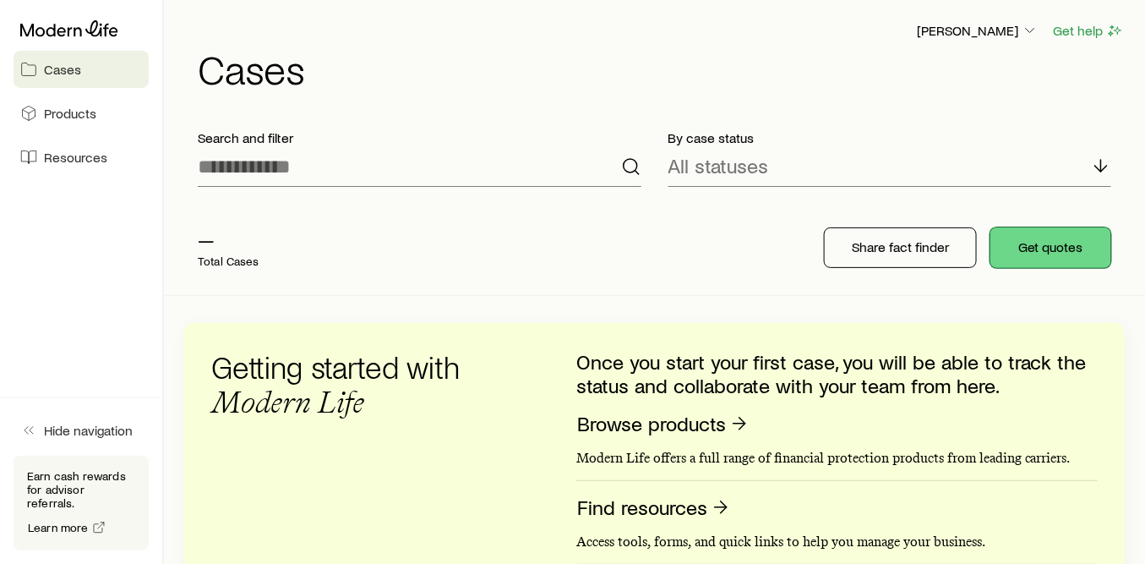
click at [1055, 242] on button "Get quotes" at bounding box center [1051, 247] width 121 height 41
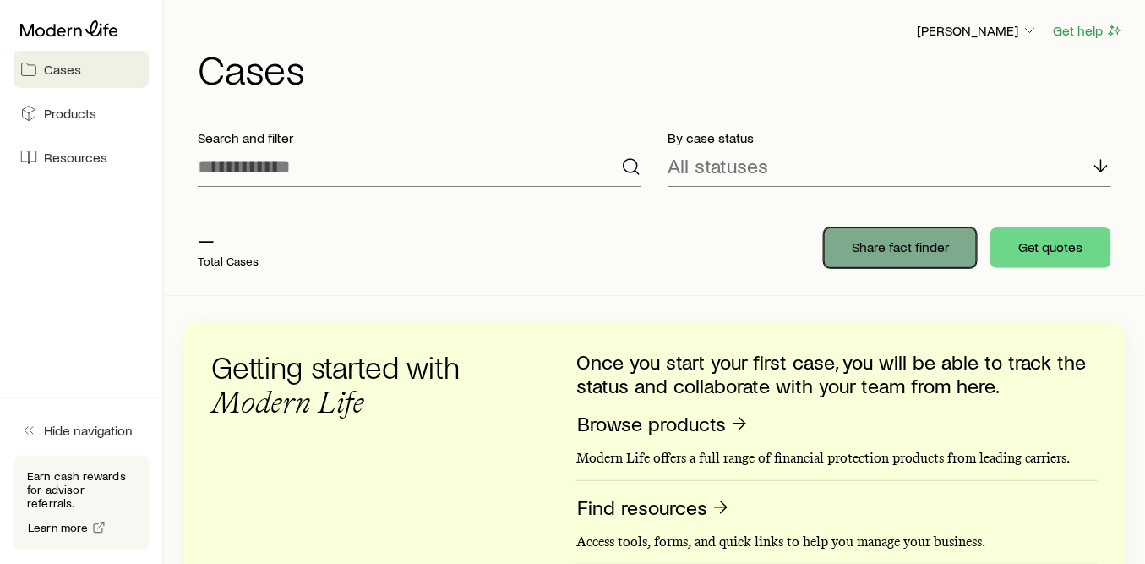
click at [868, 243] on p "Share fact finder" at bounding box center [900, 246] width 97 height 17
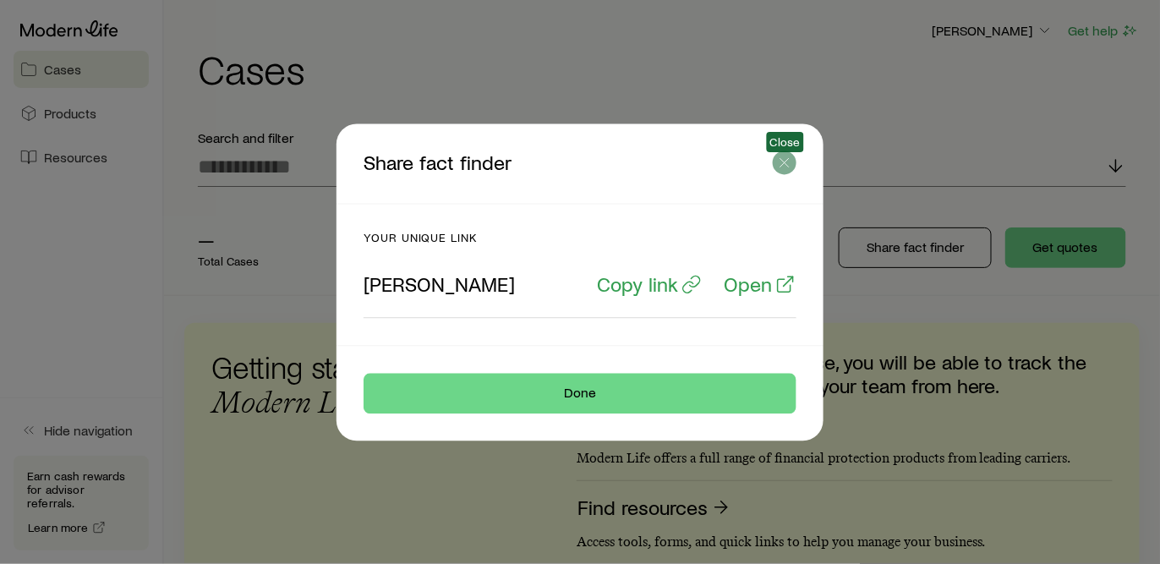
click at [782, 160] on icon "button" at bounding box center [784, 162] width 17 height 17
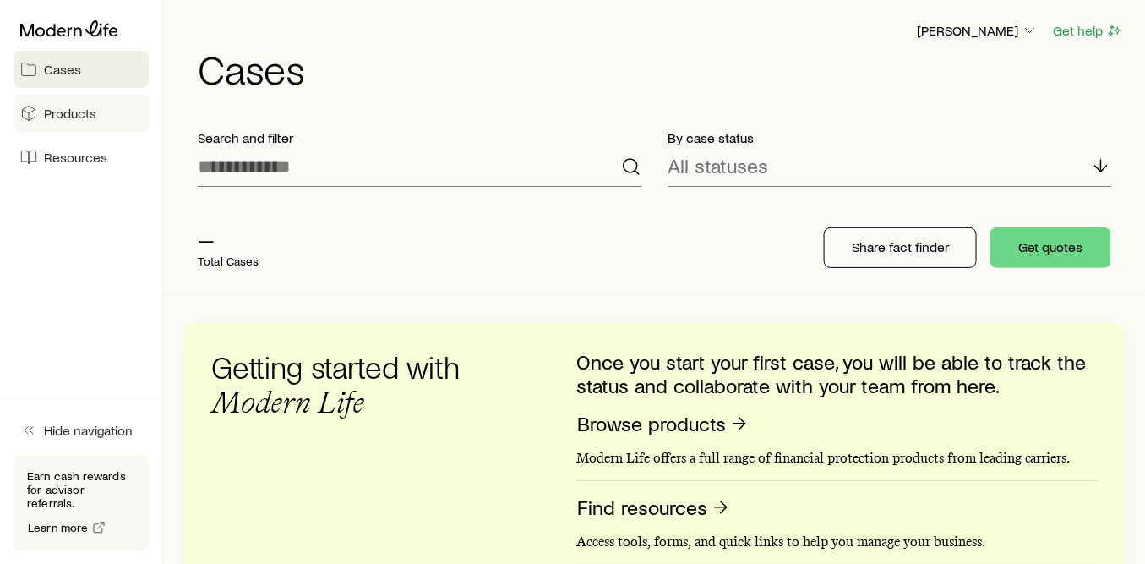
click at [82, 110] on span "Products" at bounding box center [70, 113] width 52 height 17
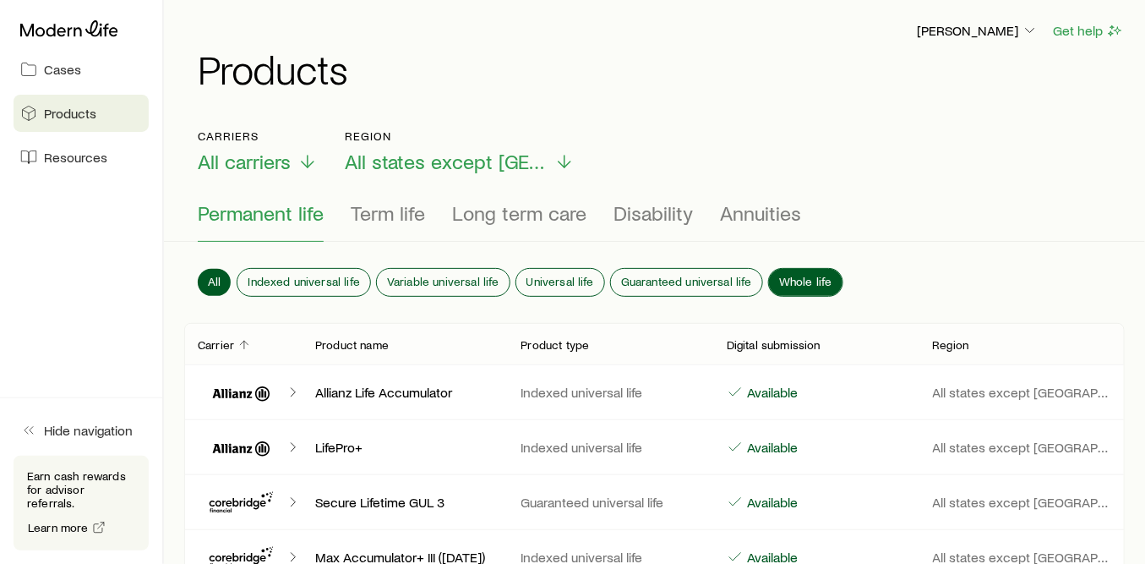
click at [785, 275] on span "Whole life" at bounding box center [805, 282] width 53 height 14
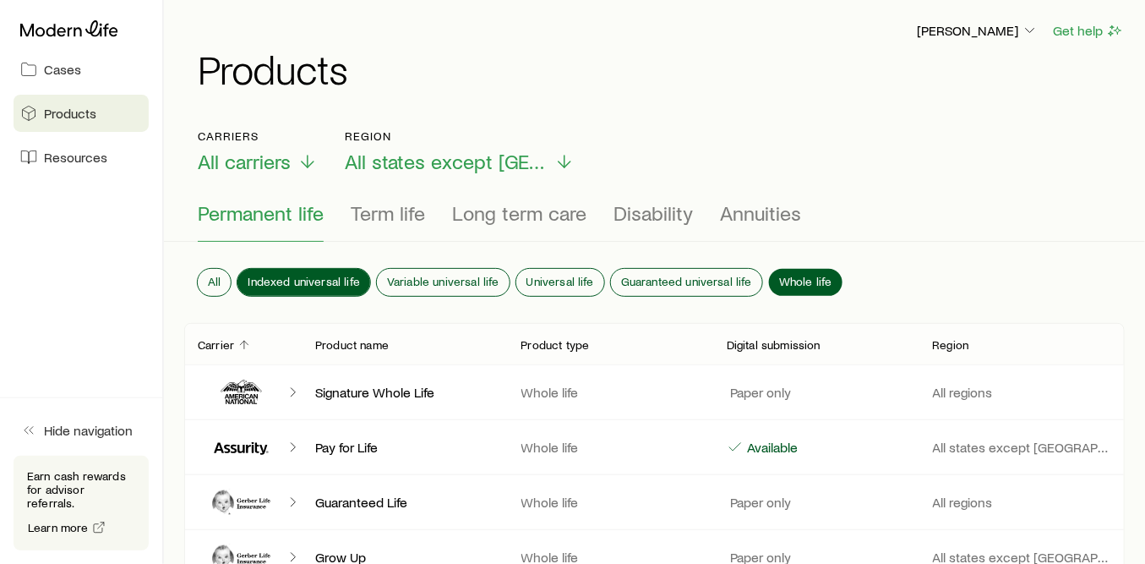
click at [286, 275] on span "Indexed universal life" at bounding box center [304, 282] width 112 height 14
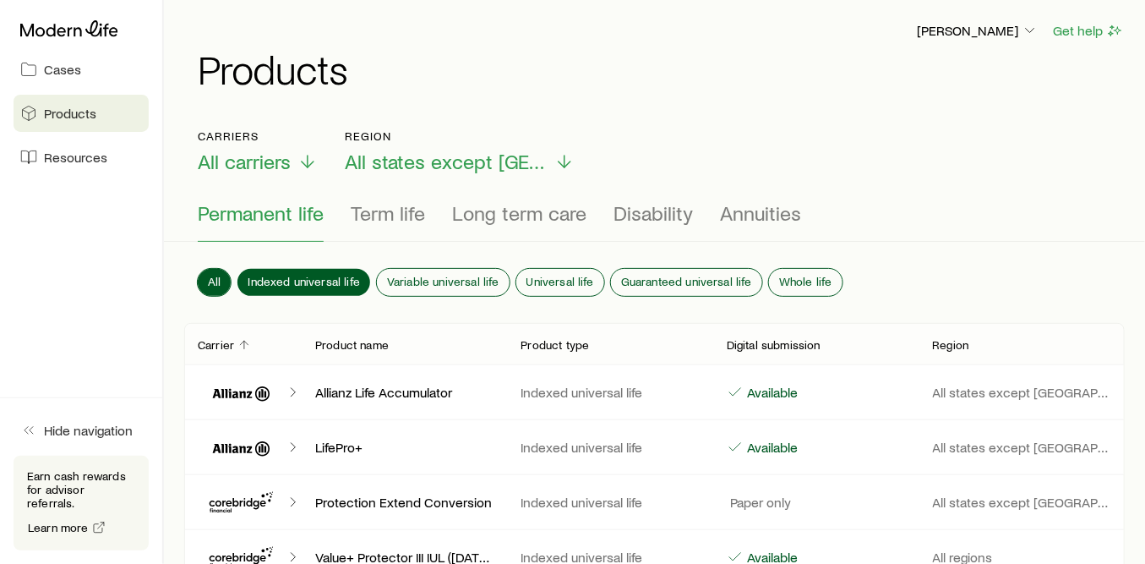
click at [208, 275] on span "All" at bounding box center [214, 282] width 13 height 14
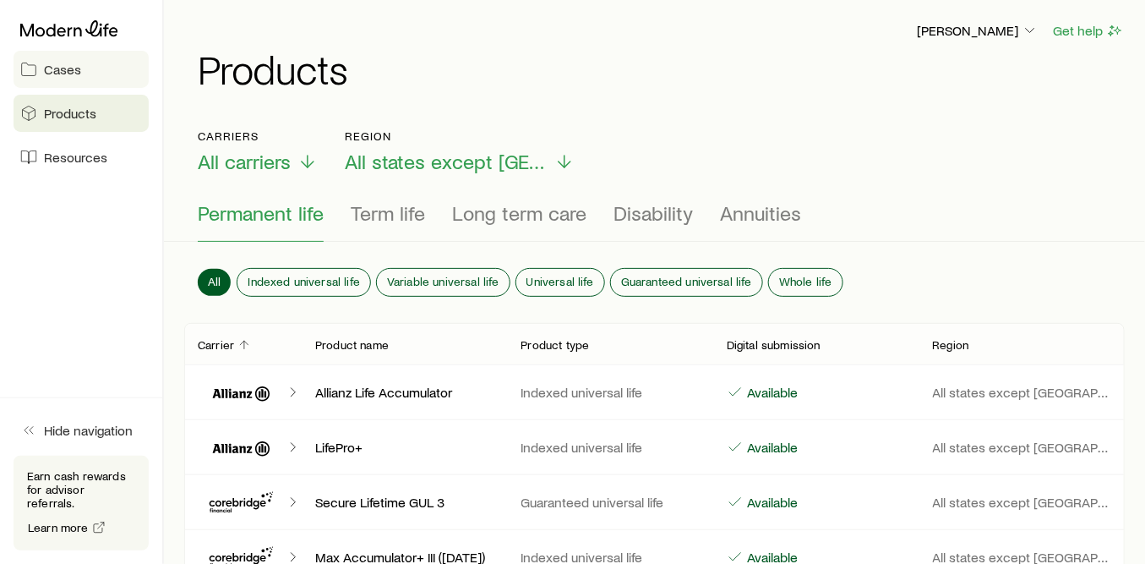
click at [65, 70] on span "Cases" at bounding box center [62, 69] width 37 height 17
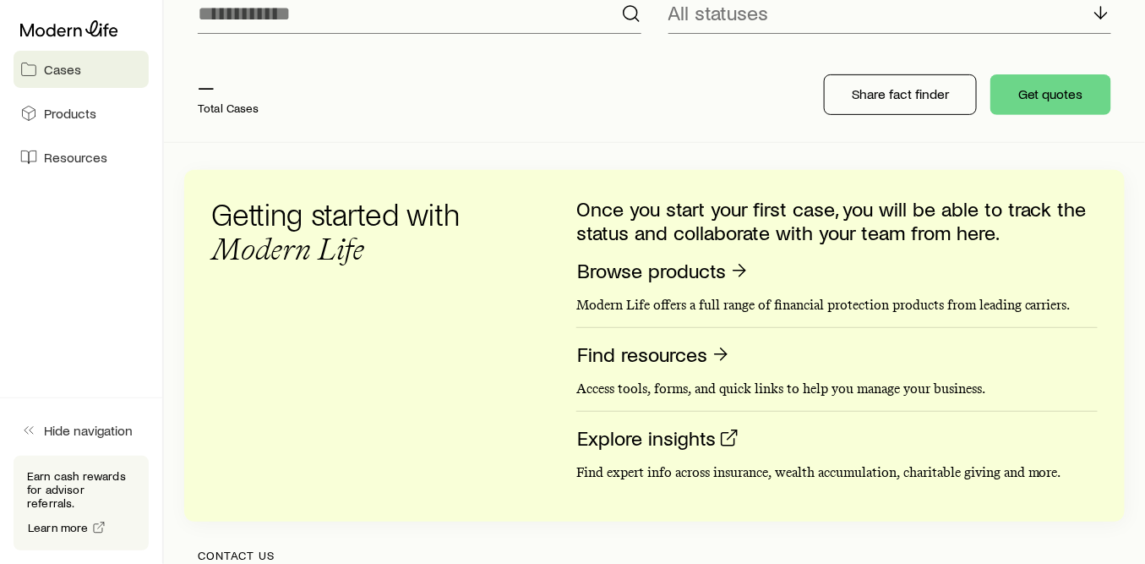
scroll to position [188, 0]
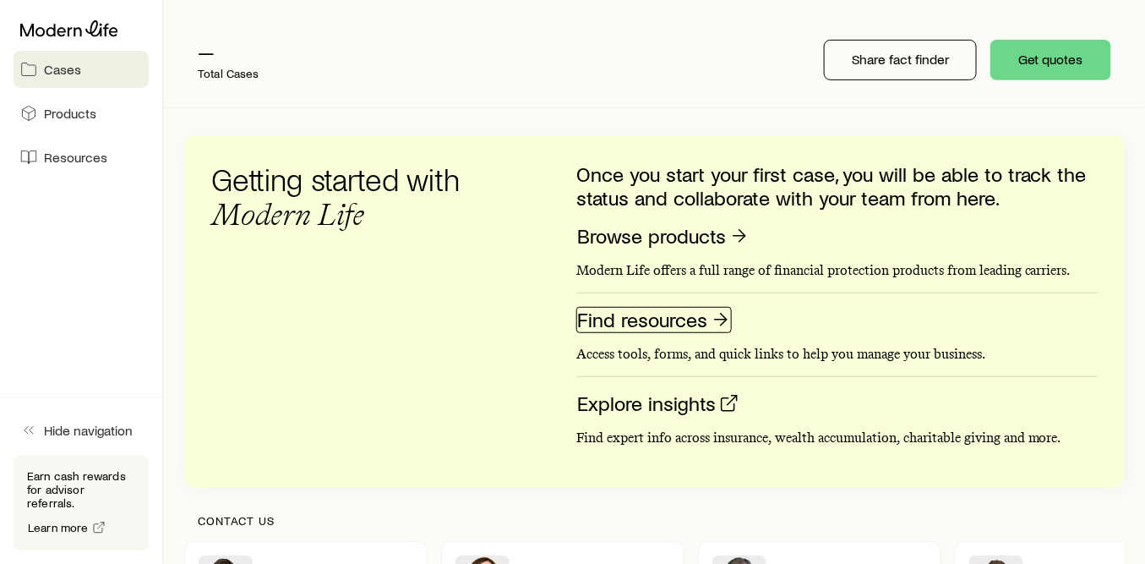
click at [659, 325] on link "Find resources" at bounding box center [654, 320] width 156 height 26
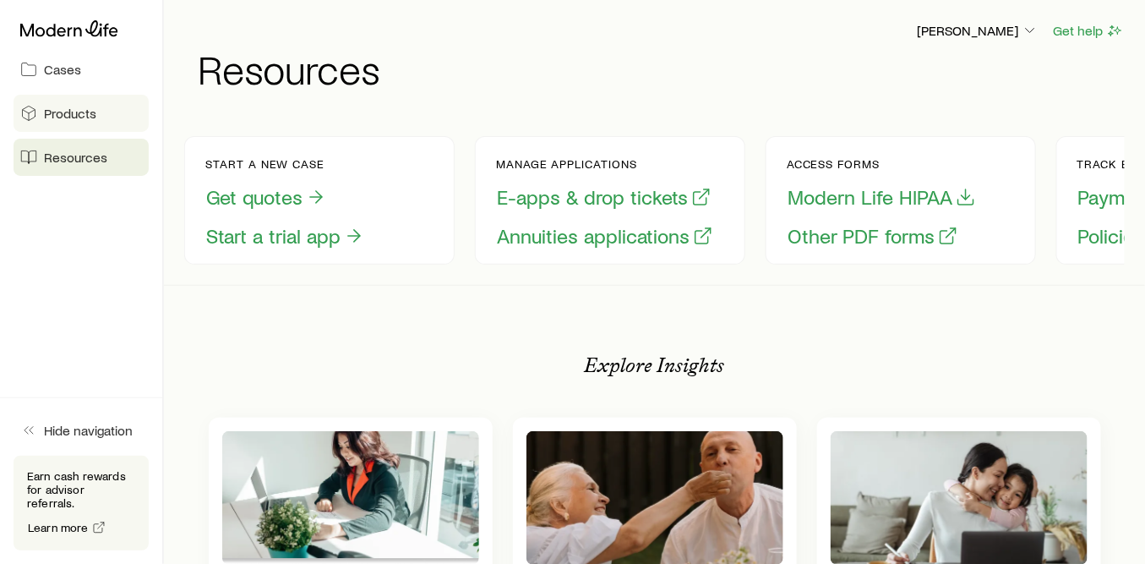
click at [95, 114] on link "Products" at bounding box center [81, 113] width 135 height 37
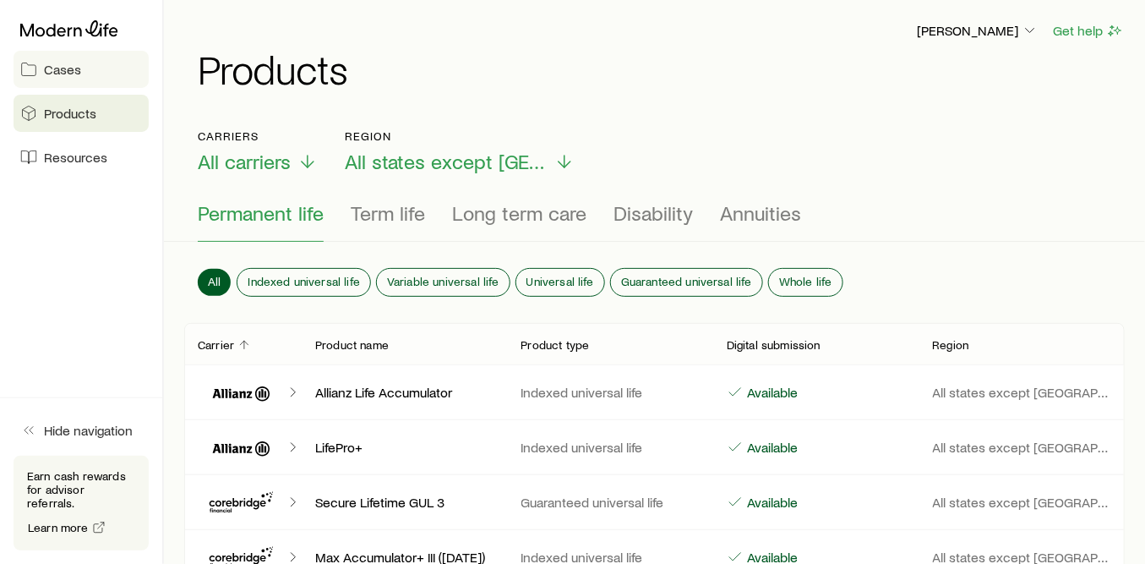
click at [86, 63] on link "Cases" at bounding box center [81, 69] width 135 height 37
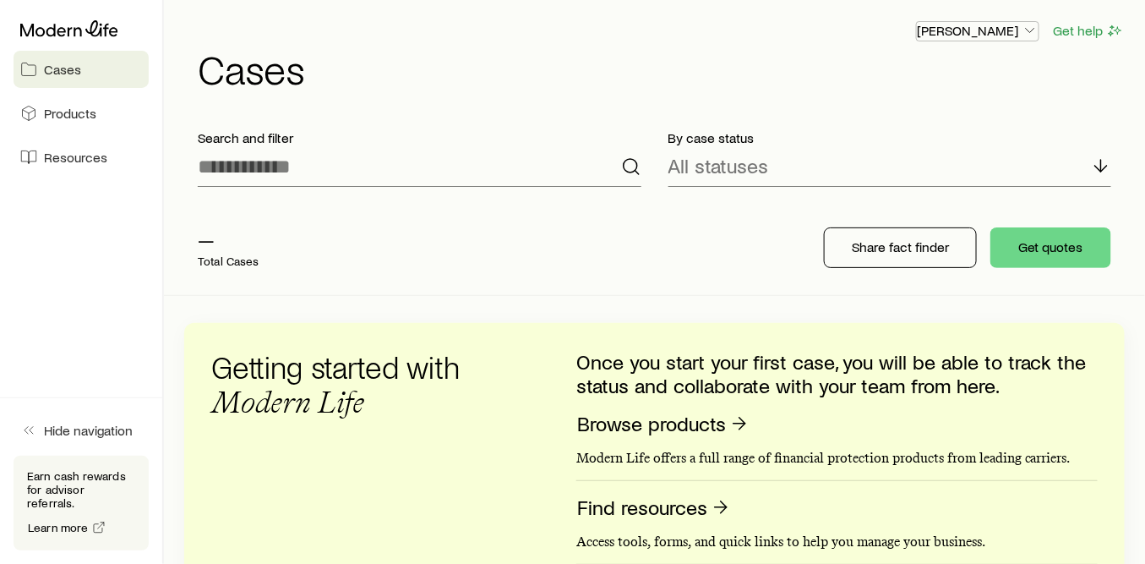
click at [1030, 25] on icon "button" at bounding box center [1030, 30] width 17 height 17
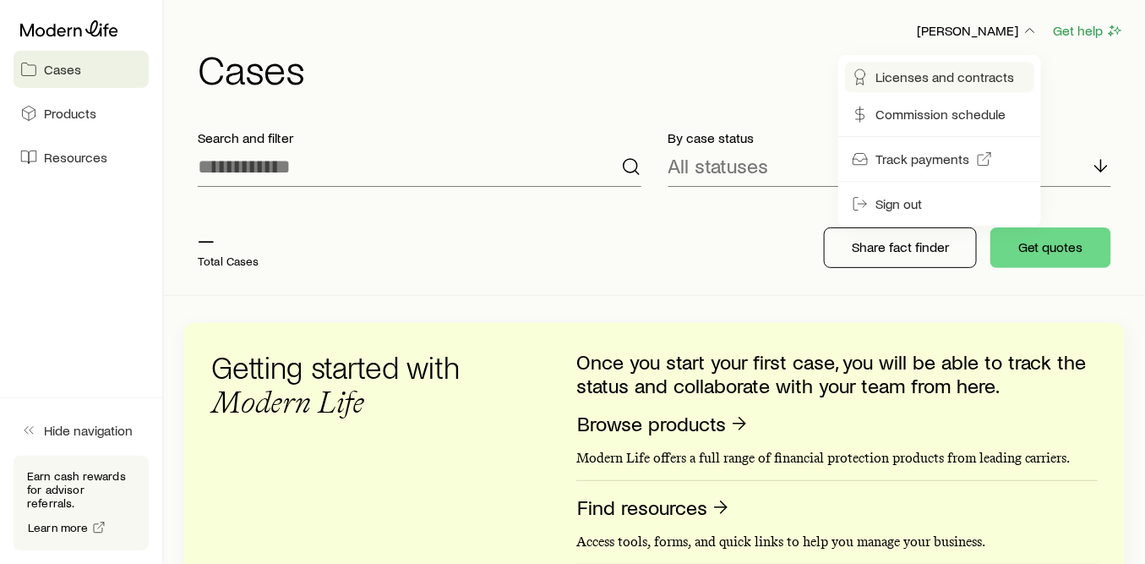
click at [931, 67] on link "Licenses and contracts" at bounding box center [939, 77] width 189 height 30
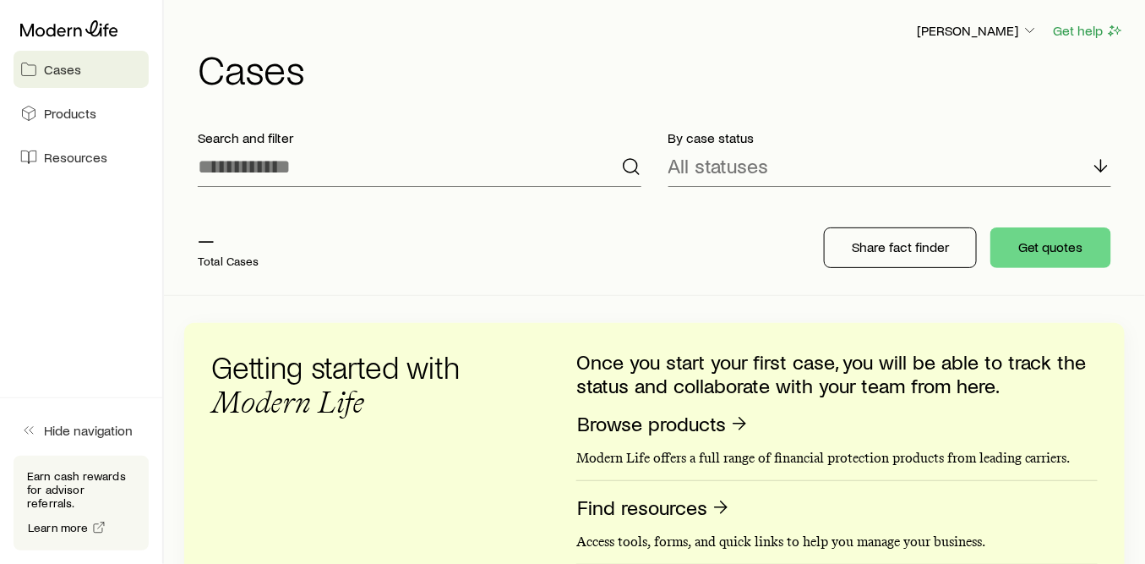
click at [288, 73] on h1 "Cases" at bounding box center [661, 68] width 927 height 41
click at [1101, 161] on icon at bounding box center [1101, 166] width 20 height 20
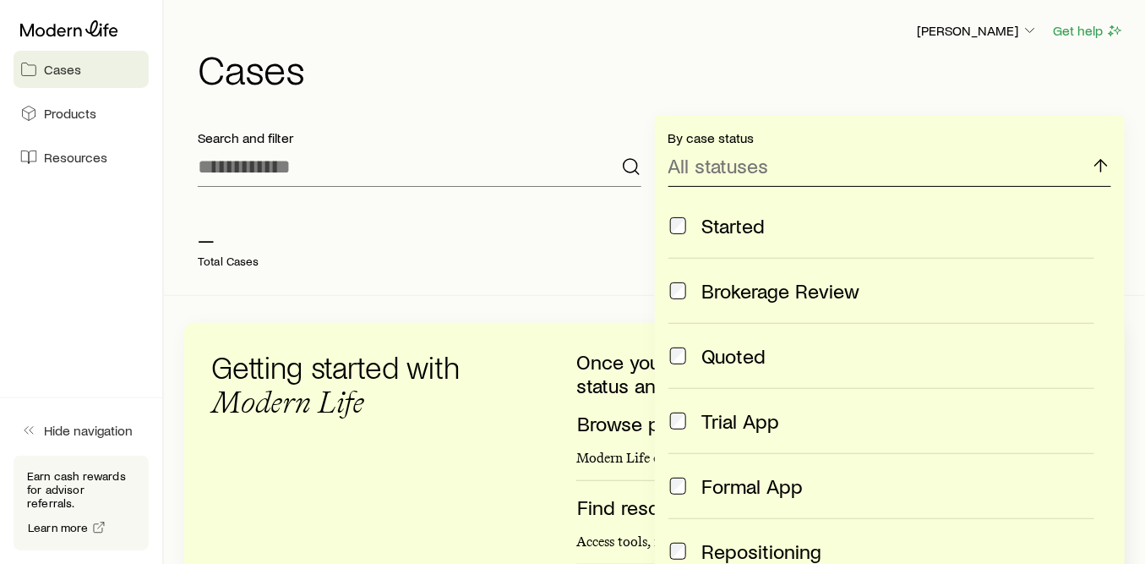
click at [1101, 161] on polyline at bounding box center [1101, 163] width 12 height 6
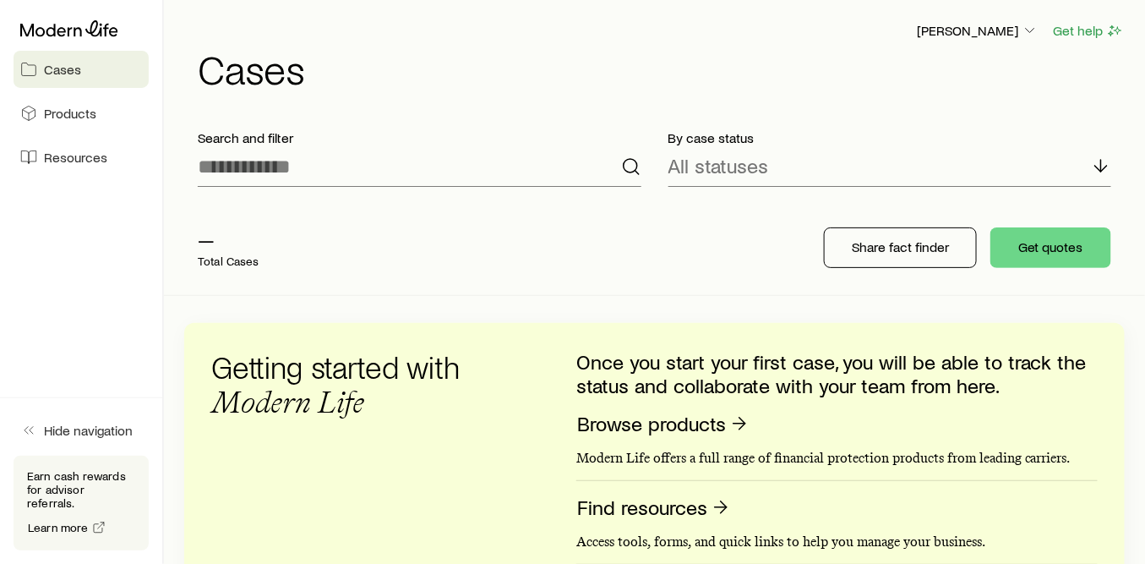
click at [241, 238] on p "—" at bounding box center [229, 239] width 62 height 24
click at [254, 257] on p "Total Cases" at bounding box center [229, 261] width 62 height 14
click at [254, 260] on p "Total Cases" at bounding box center [229, 261] width 62 height 14
click at [256, 260] on p "Total Cases" at bounding box center [229, 261] width 62 height 14
click at [102, 113] on link "Products" at bounding box center [81, 113] width 135 height 37
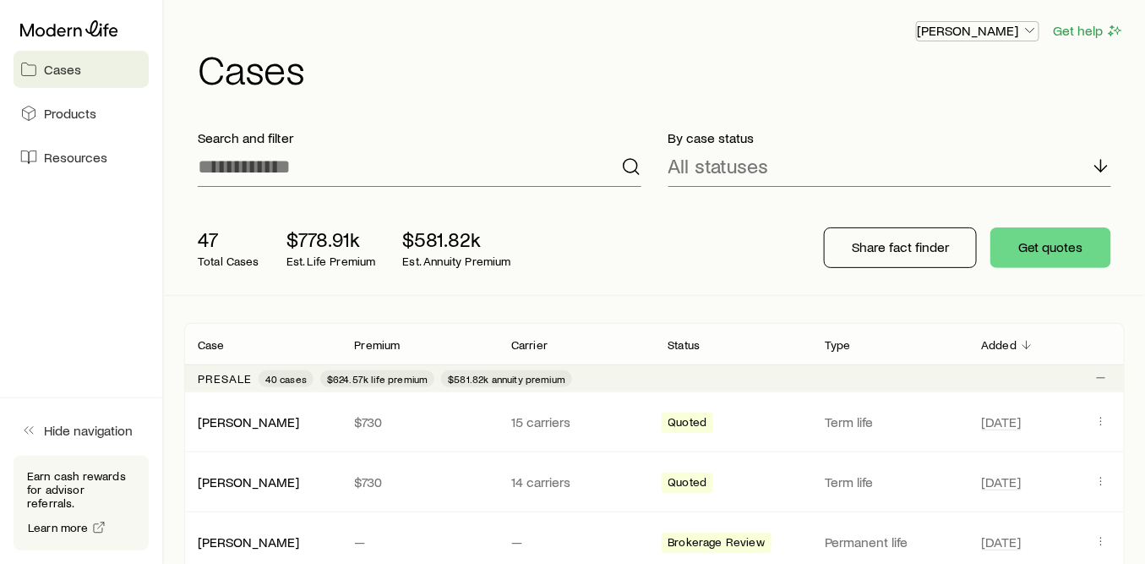
click at [1029, 30] on polyline "button" at bounding box center [1030, 31] width 8 height 4
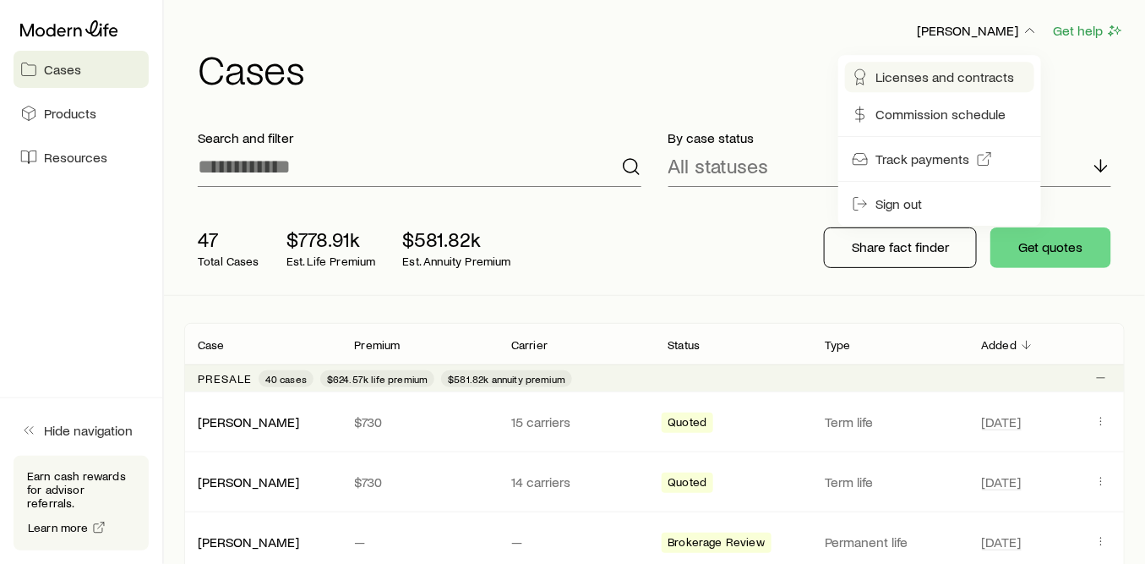
click at [982, 78] on span "Licenses and contracts" at bounding box center [945, 76] width 139 height 17
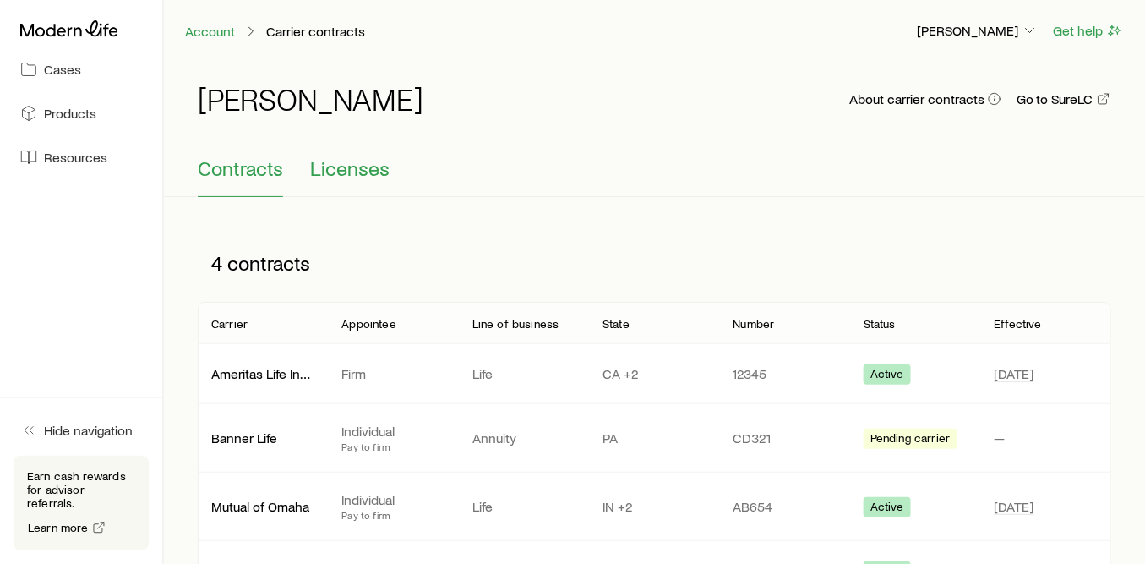
click at [347, 162] on span "Licenses" at bounding box center [349, 168] width 79 height 24
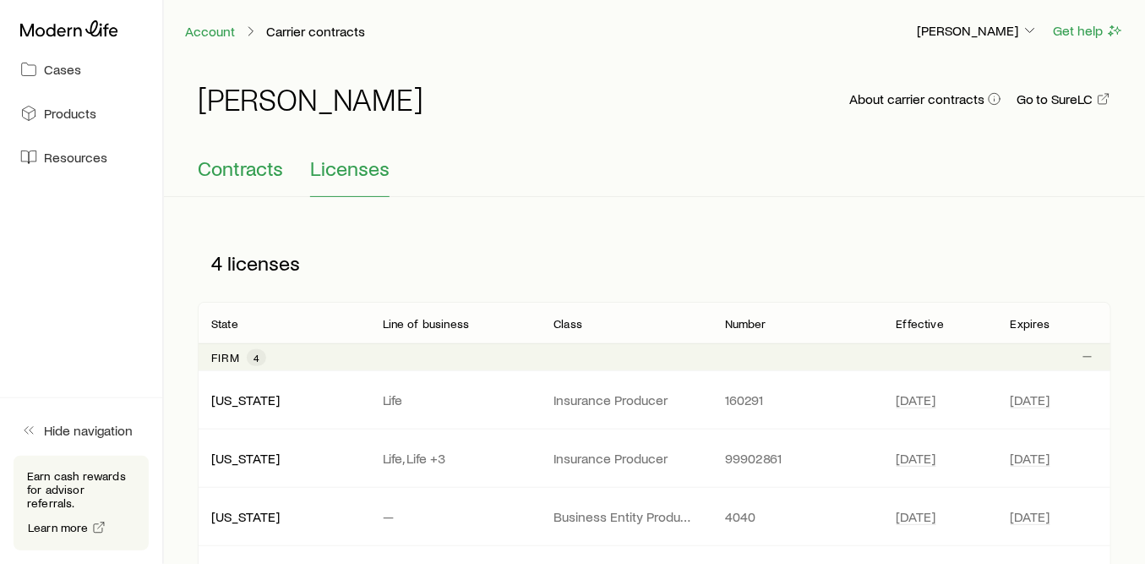
click at [260, 172] on span "Contracts" at bounding box center [240, 168] width 85 height 24
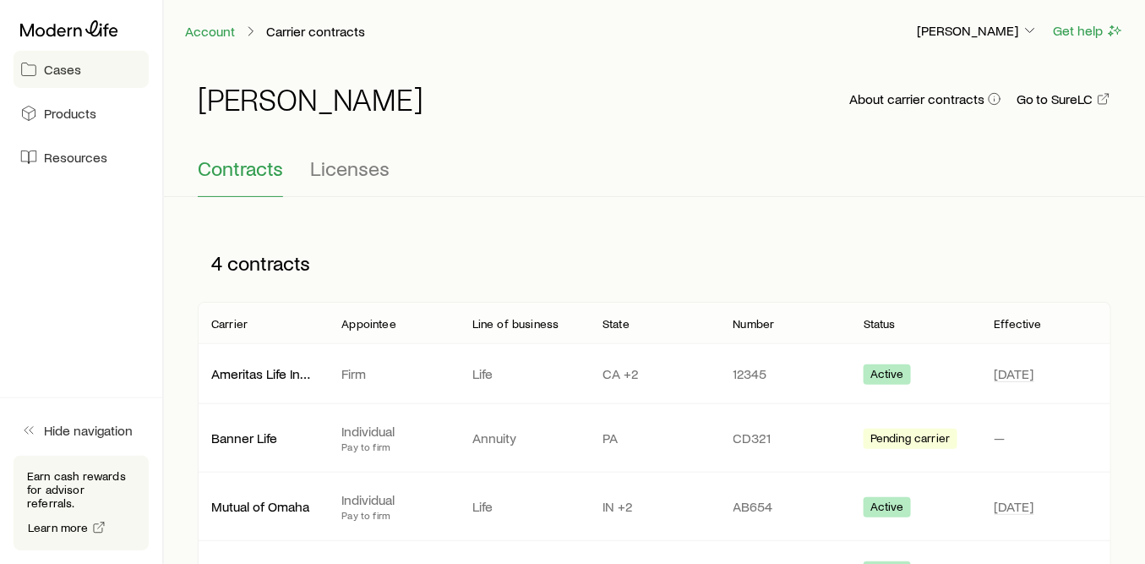
click at [78, 68] on span "Cases" at bounding box center [62, 69] width 37 height 17
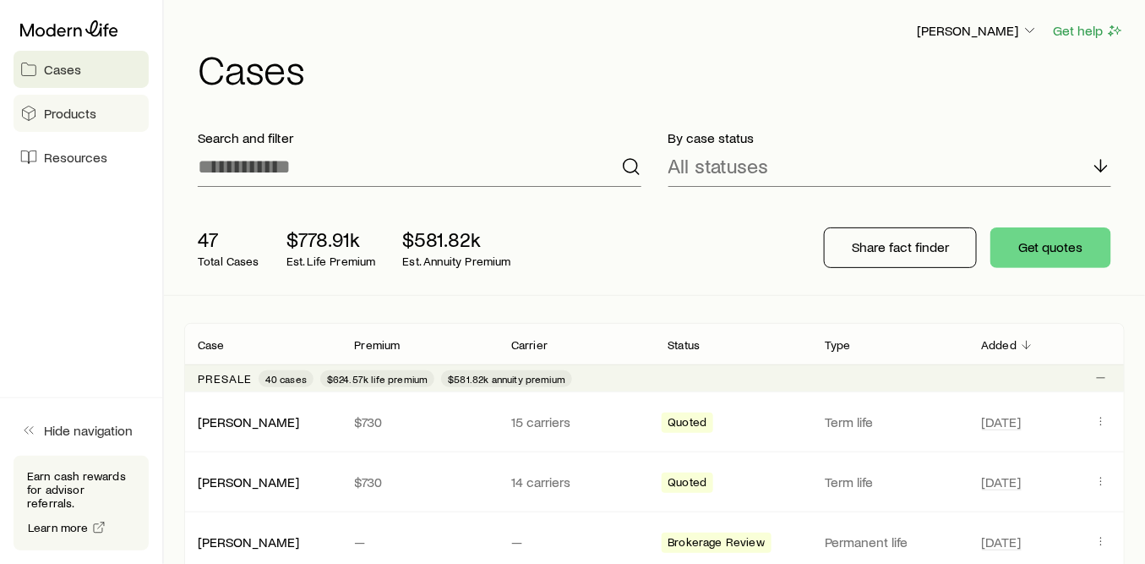
click at [80, 109] on span "Products" at bounding box center [70, 113] width 52 height 17
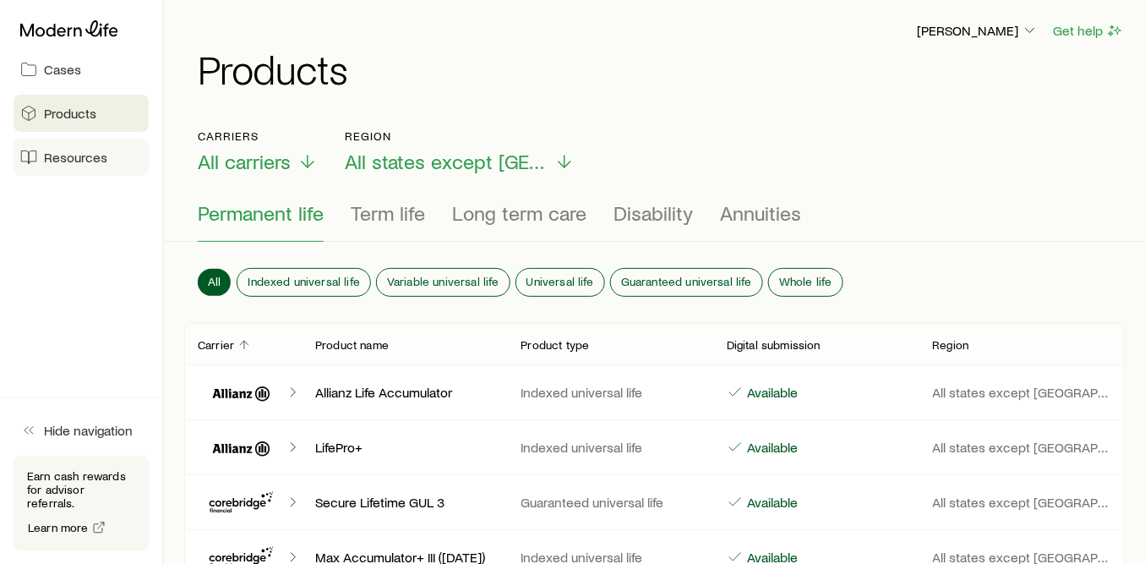
click at [74, 160] on span "Resources" at bounding box center [75, 157] width 63 height 17
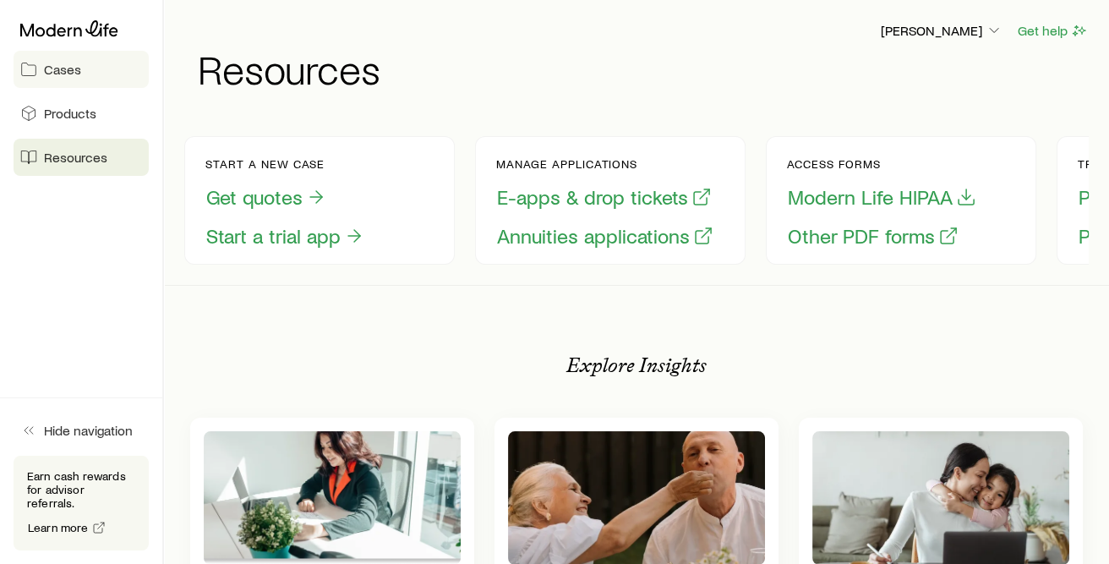
click at [76, 66] on span "Cases" at bounding box center [62, 69] width 37 height 17
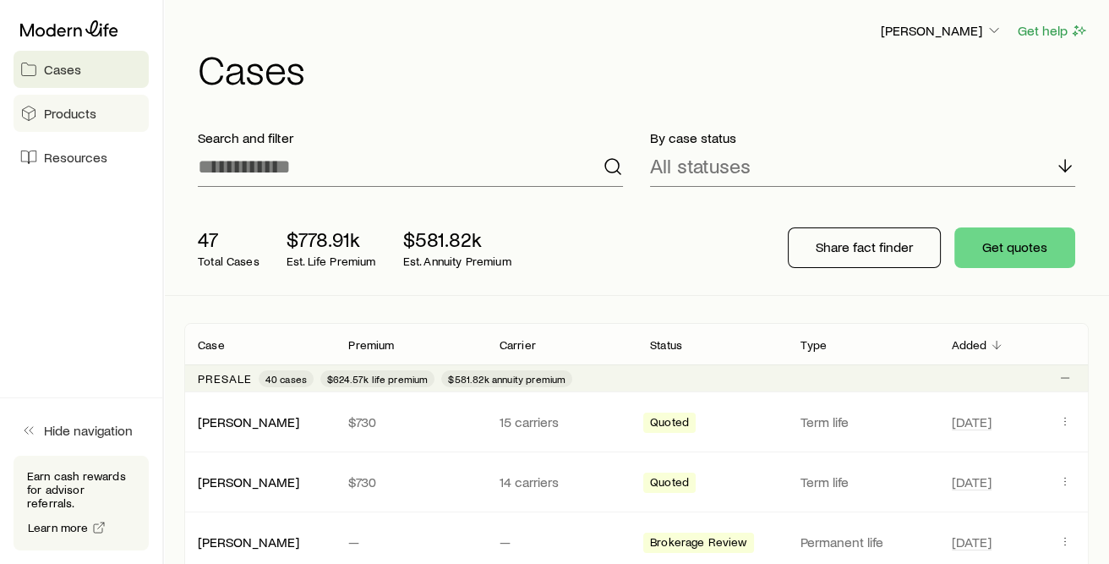
click at [50, 113] on span "Products" at bounding box center [70, 113] width 52 height 17
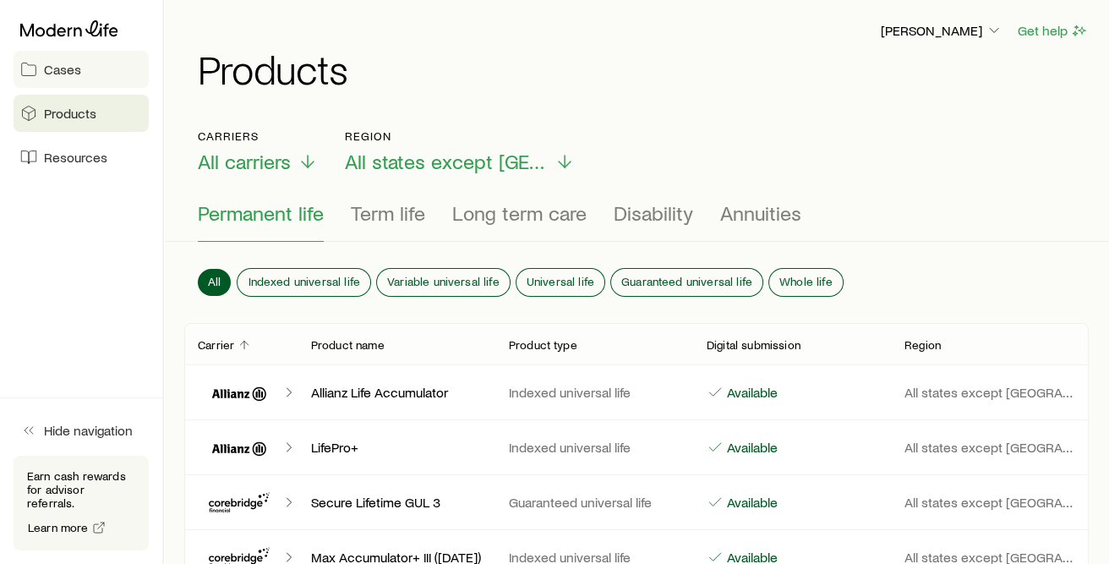
click at [63, 68] on span "Cases" at bounding box center [62, 69] width 37 height 17
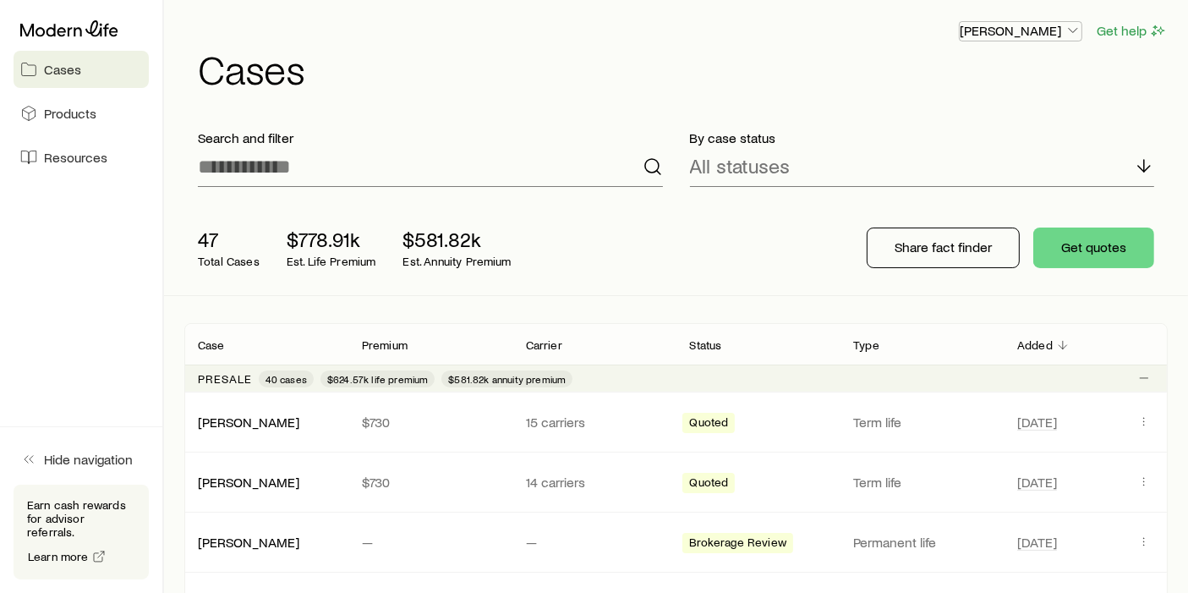
click at [1073, 31] on polyline "button" at bounding box center [1072, 31] width 8 height 4
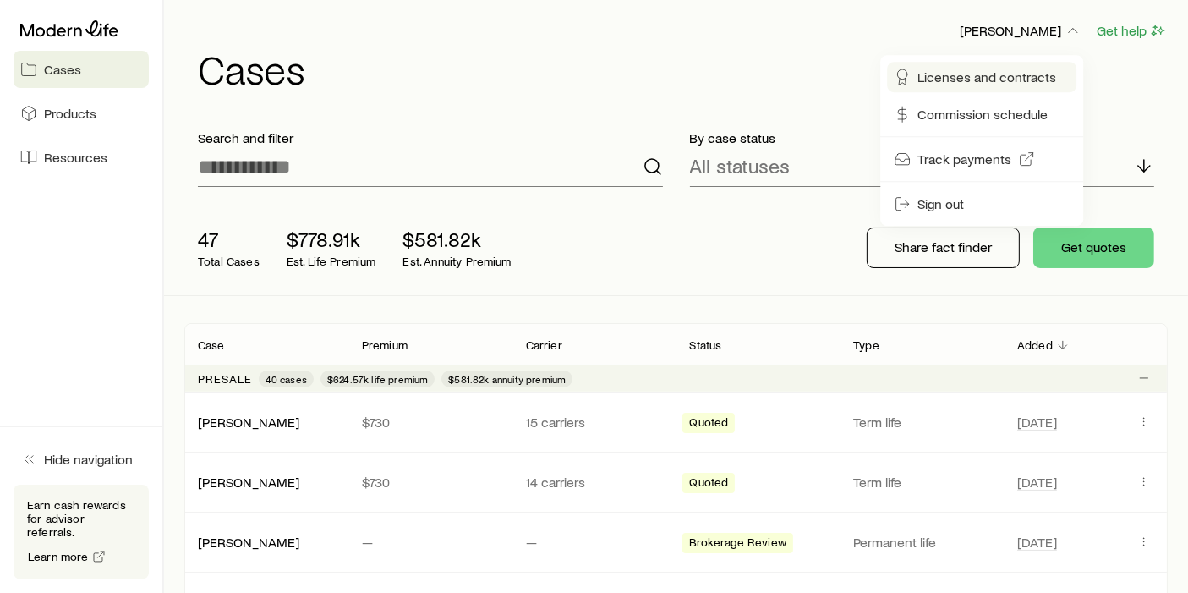
click at [984, 78] on span "Licenses and contracts" at bounding box center [986, 76] width 139 height 17
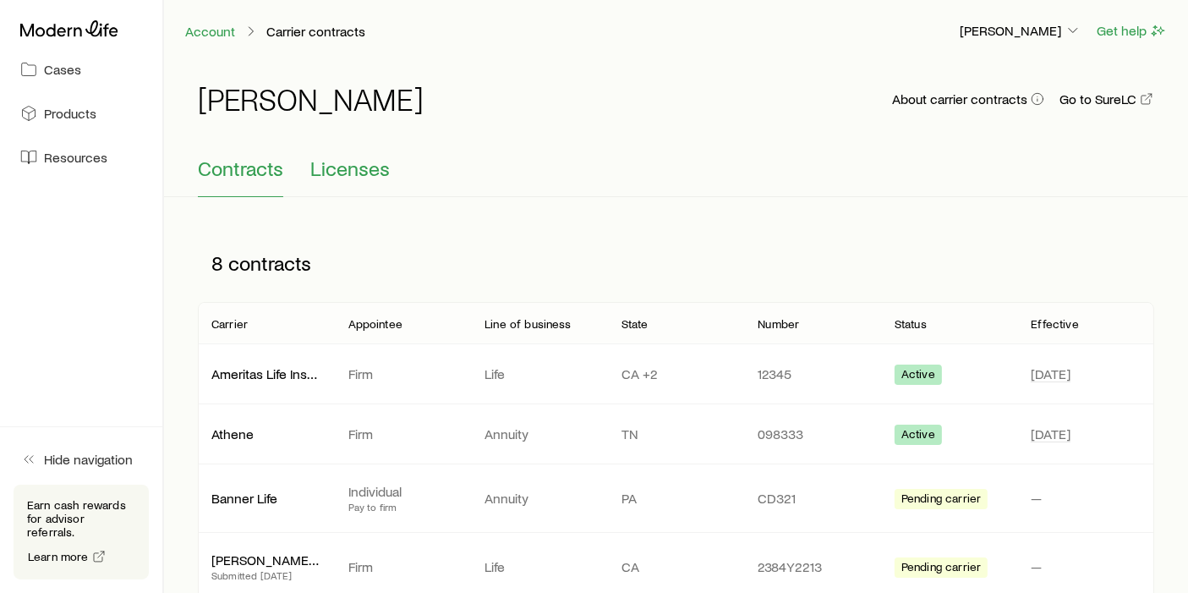
click at [347, 167] on span "Licenses" at bounding box center [349, 168] width 79 height 24
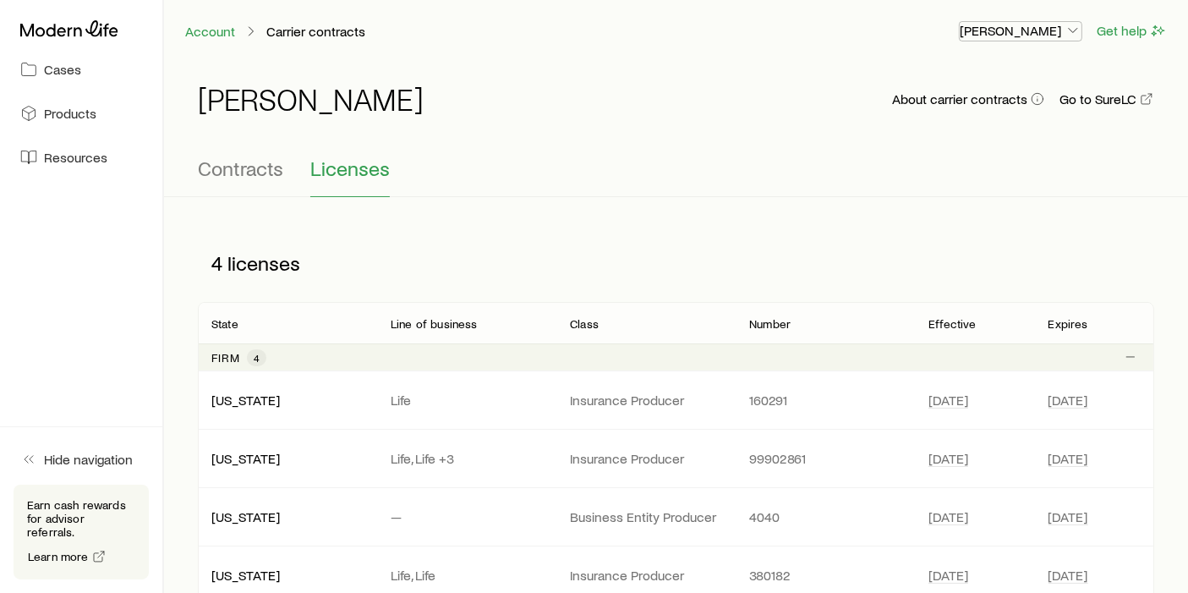
click at [1046, 27] on p "[PERSON_NAME]" at bounding box center [1020, 30] width 122 height 17
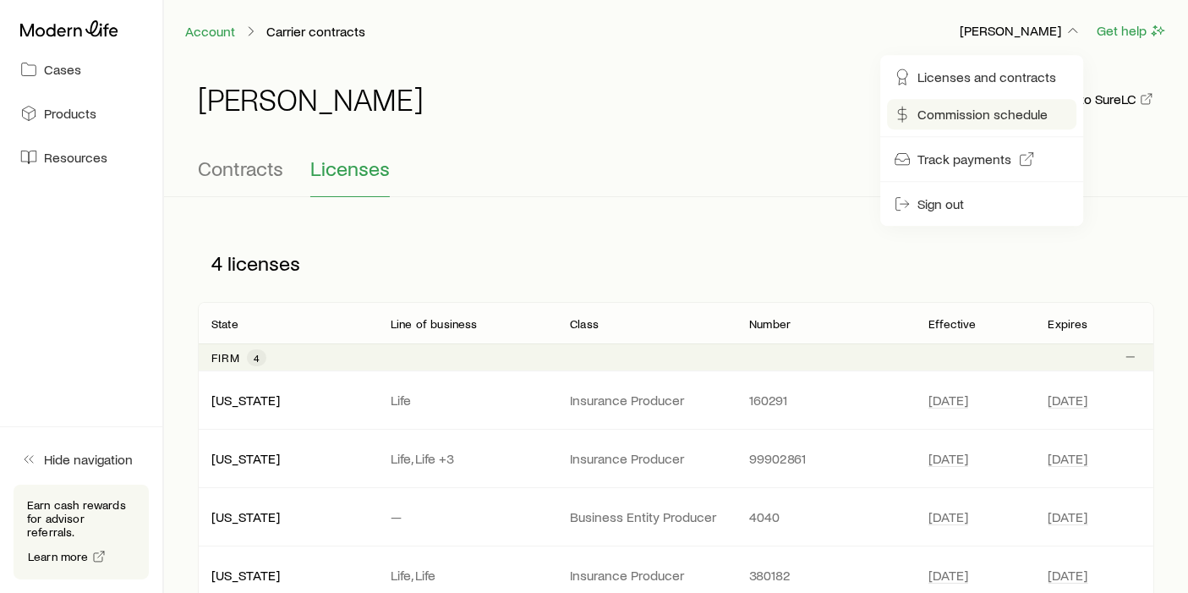
click at [995, 112] on span "Commission schedule" at bounding box center [982, 114] width 130 height 17
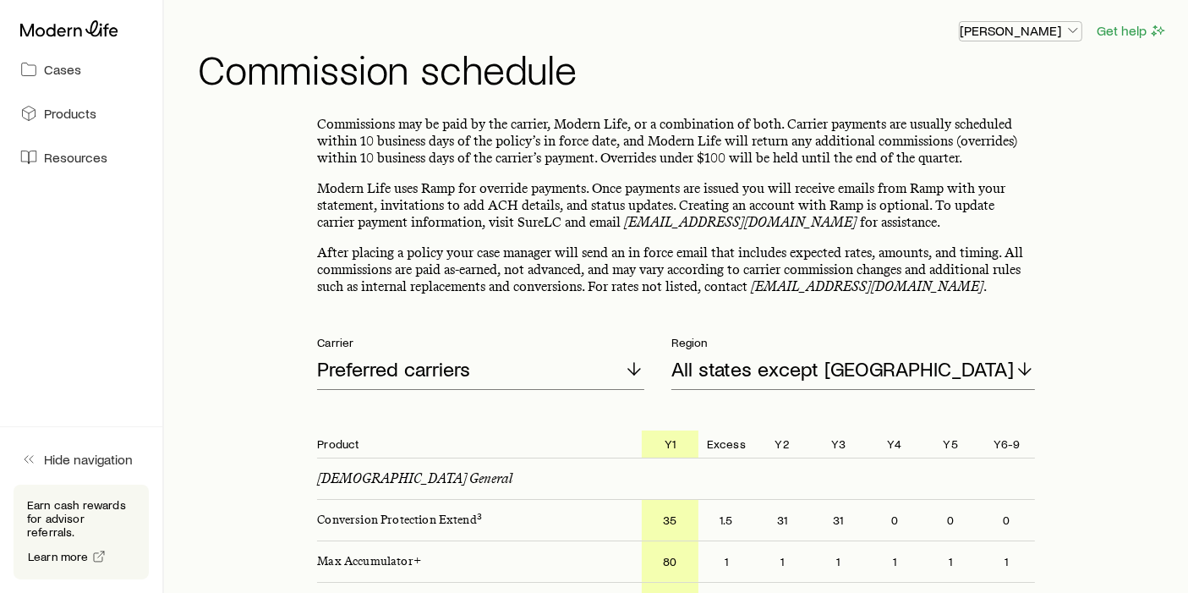
click at [1072, 32] on icon "button" at bounding box center [1072, 30] width 17 height 17
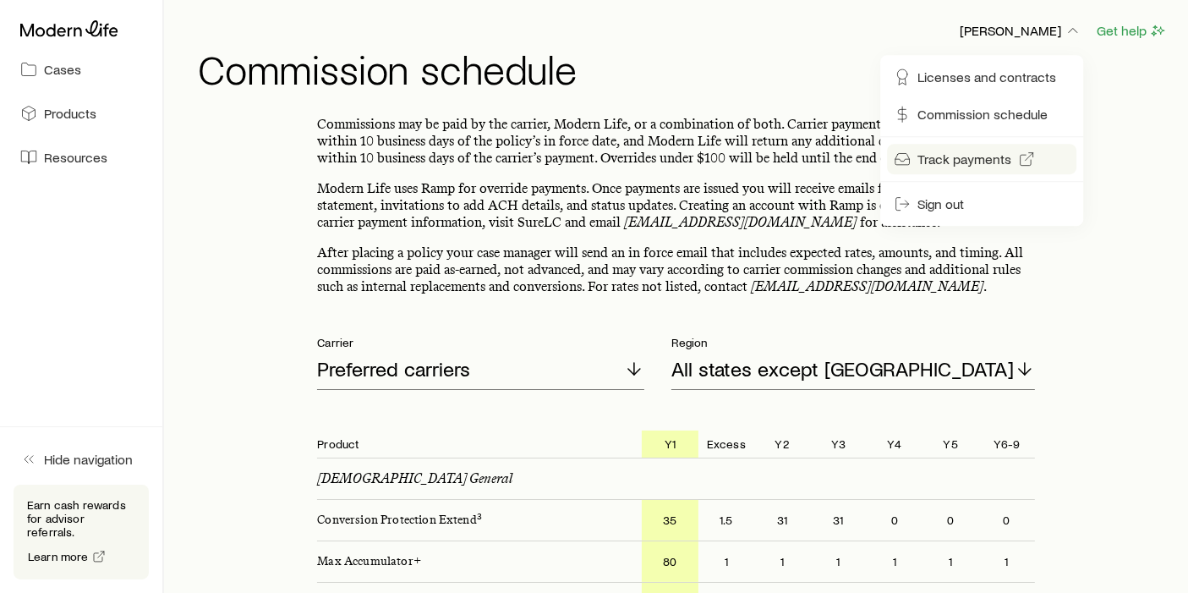
click at [949, 153] on span "Track payments" at bounding box center [964, 158] width 94 height 17
click at [738, 11] on div "Frank Peterson Get help Commission schedule" at bounding box center [675, 54] width 983 height 109
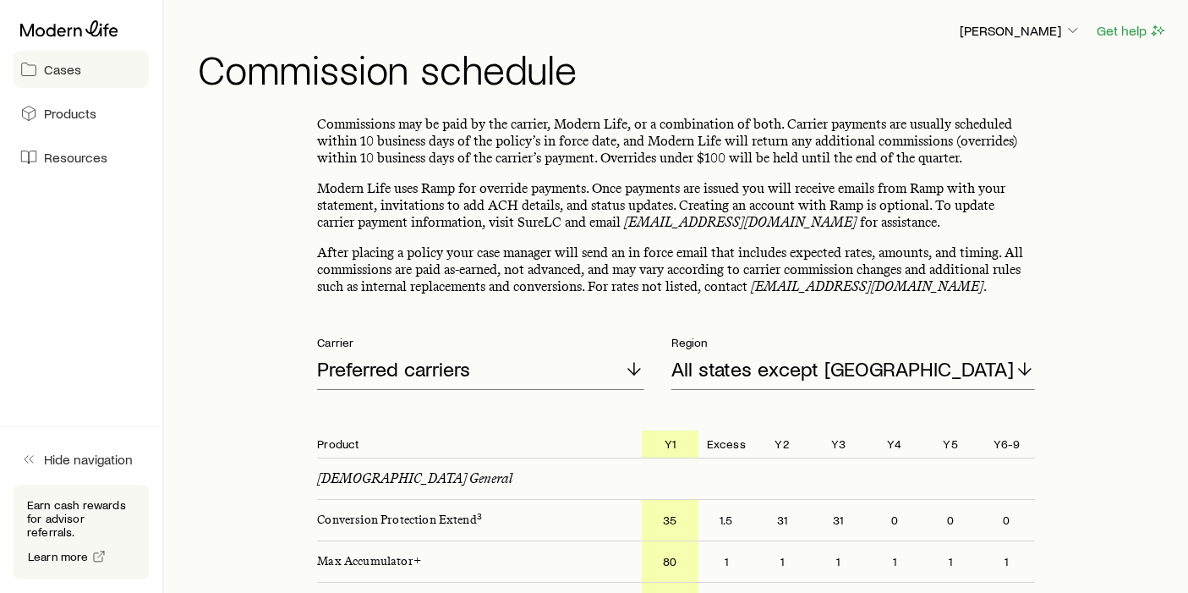
click at [71, 71] on span "Cases" at bounding box center [62, 69] width 37 height 17
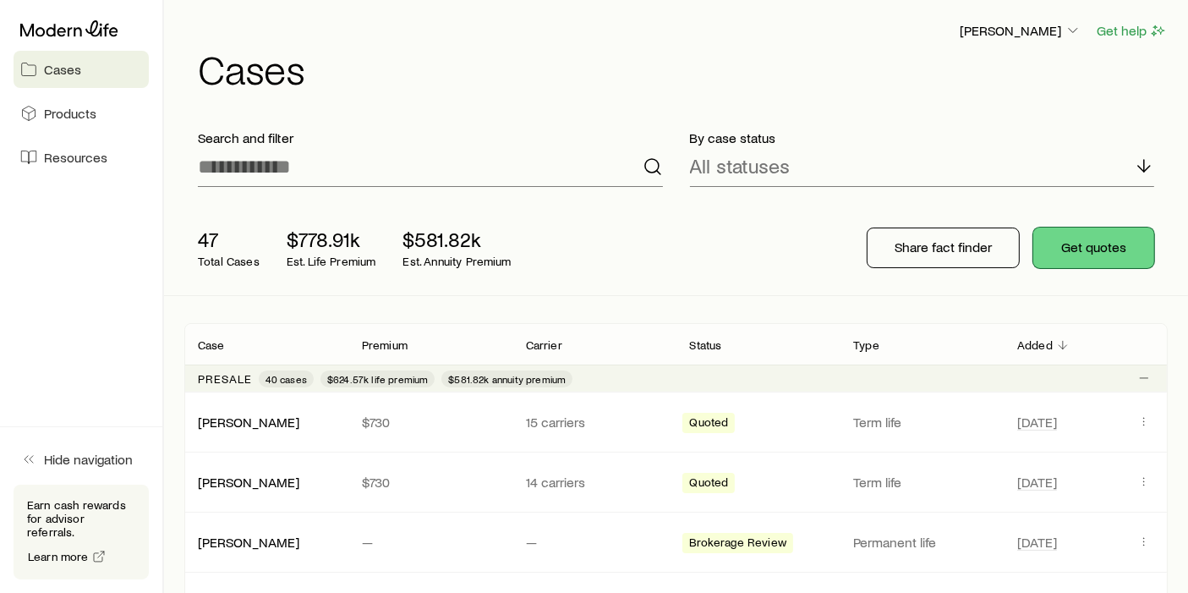
click at [1097, 247] on button "Get quotes" at bounding box center [1093, 247] width 121 height 41
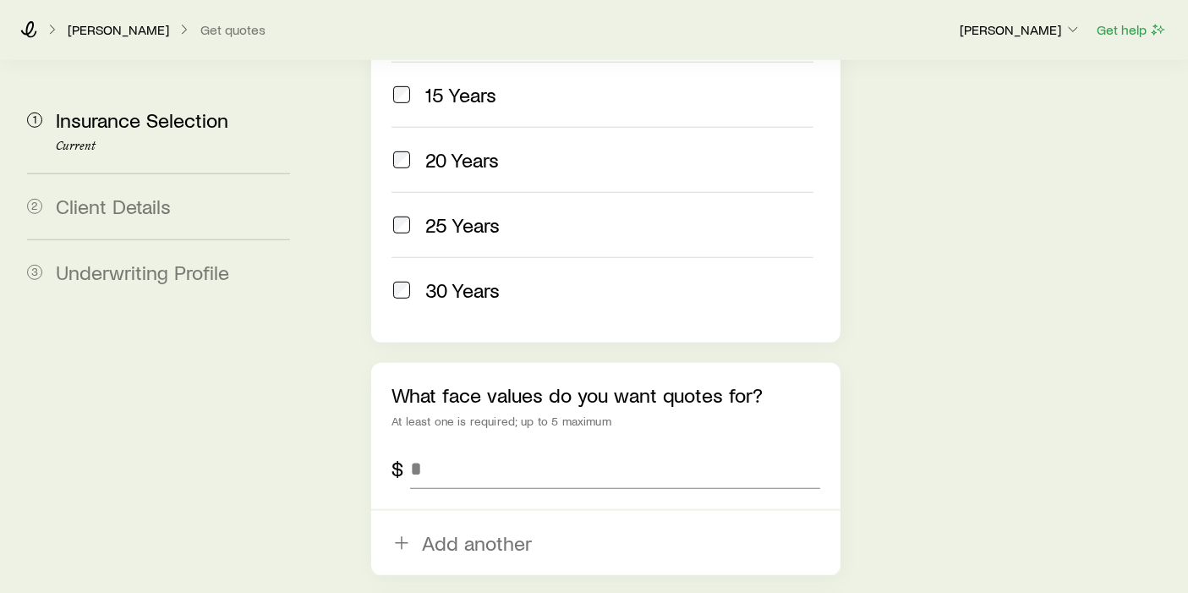
scroll to position [1033, 0]
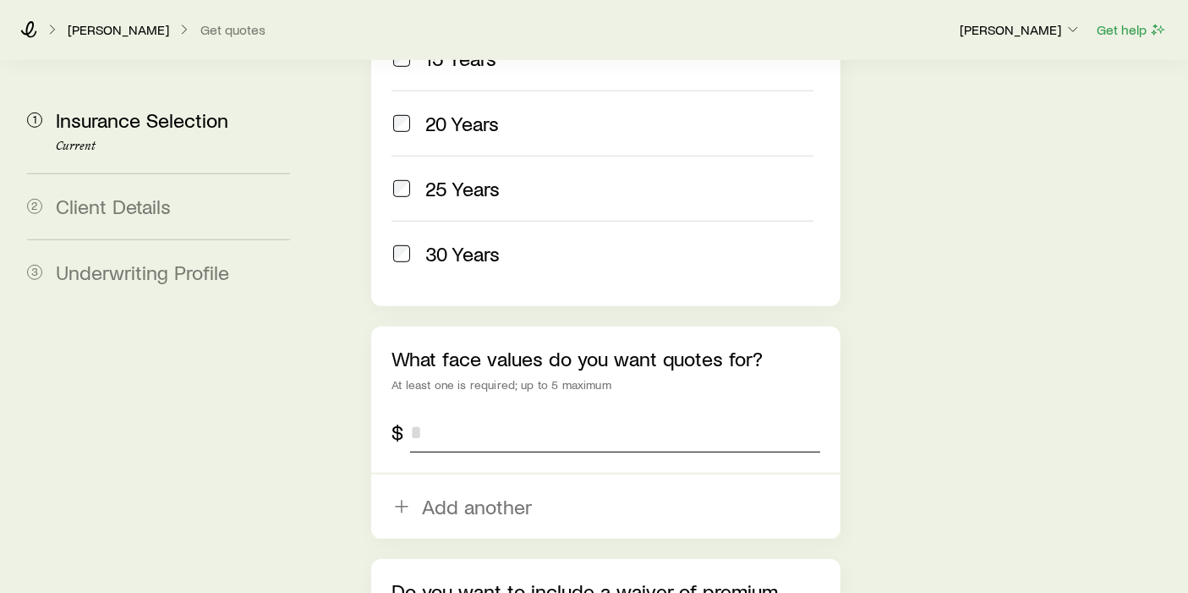
click at [468, 412] on input "tel" at bounding box center [615, 432] width 410 height 41
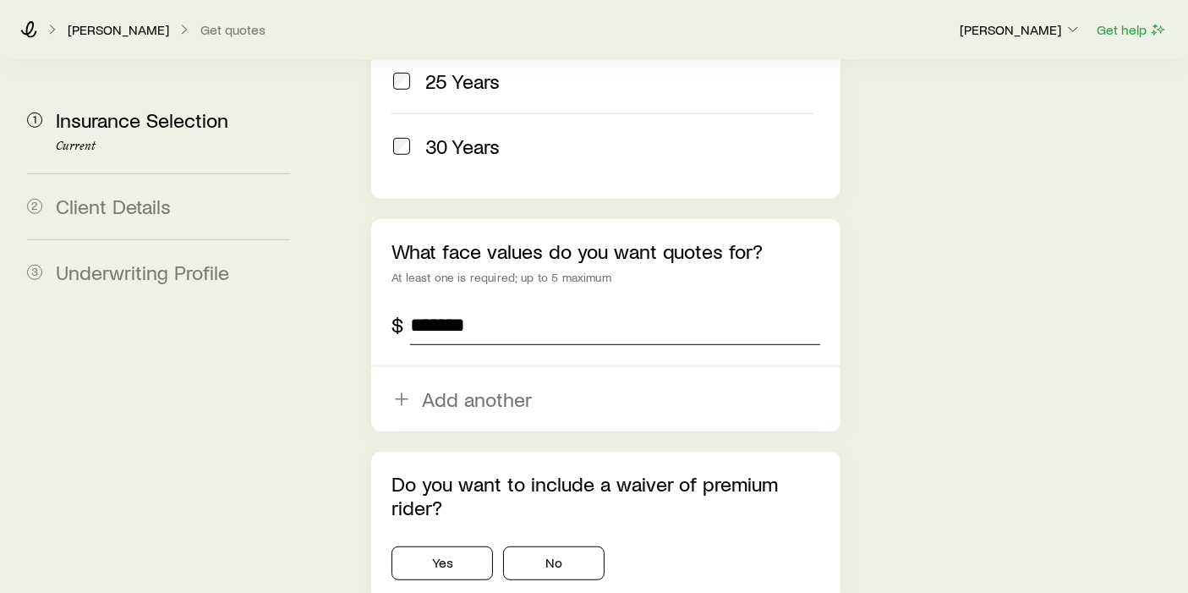
scroll to position [1221, 0]
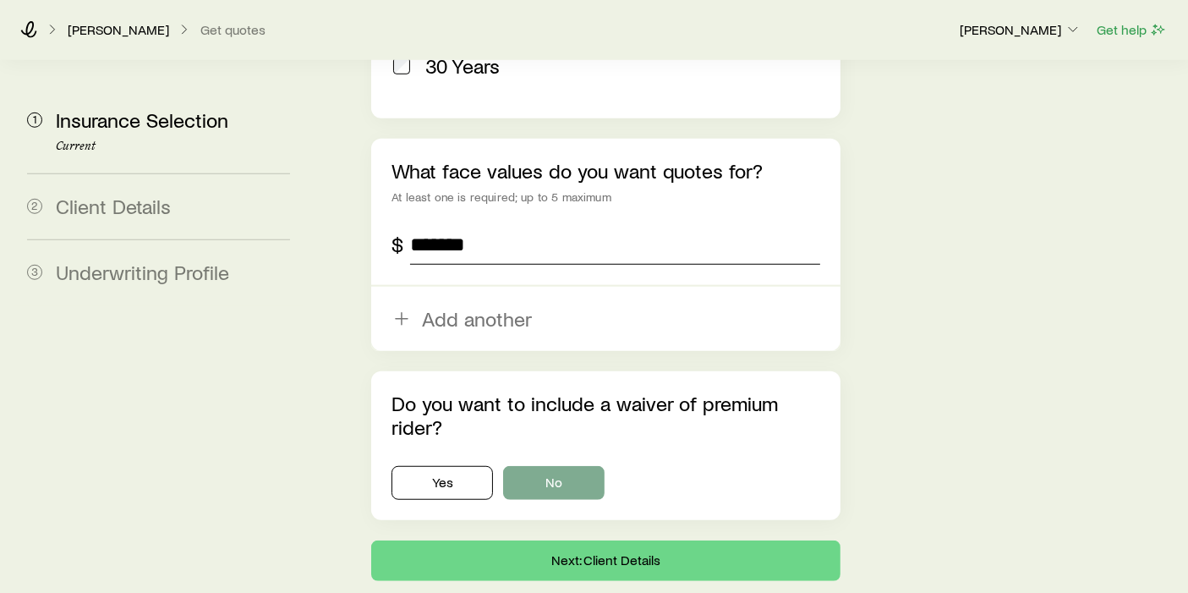
type input "*******"
click at [554, 466] on button "No" at bounding box center [553, 483] width 101 height 34
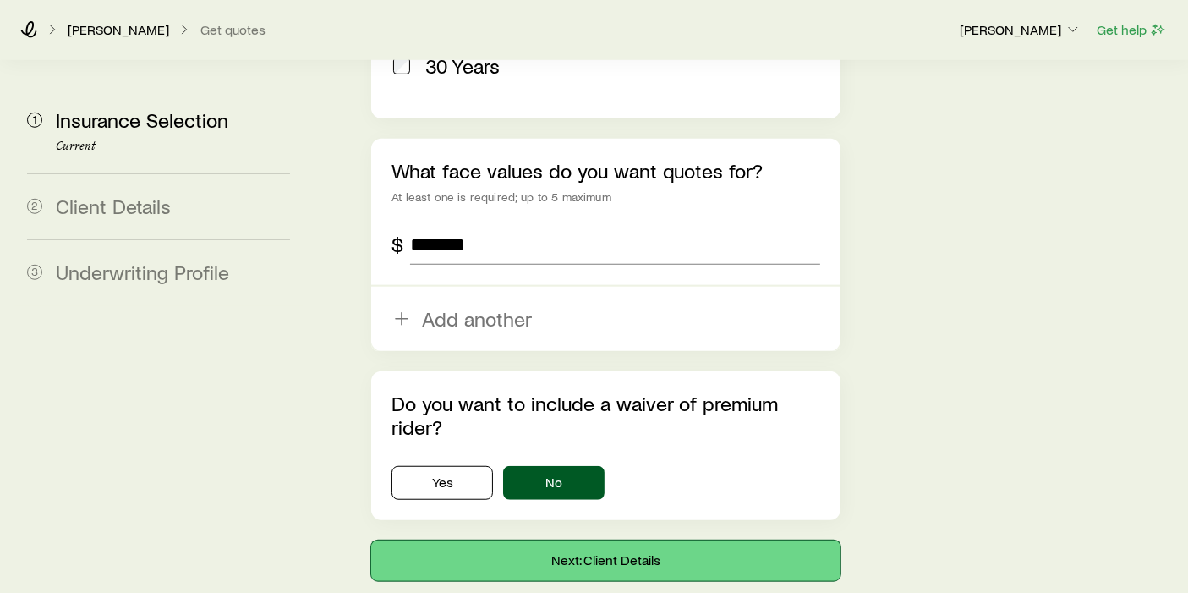
drag, startPoint x: 618, startPoint y: 469, endPoint x: 651, endPoint y: 447, distance: 39.6
click at [618, 540] on button "Next: Client Details" at bounding box center [605, 560] width 469 height 41
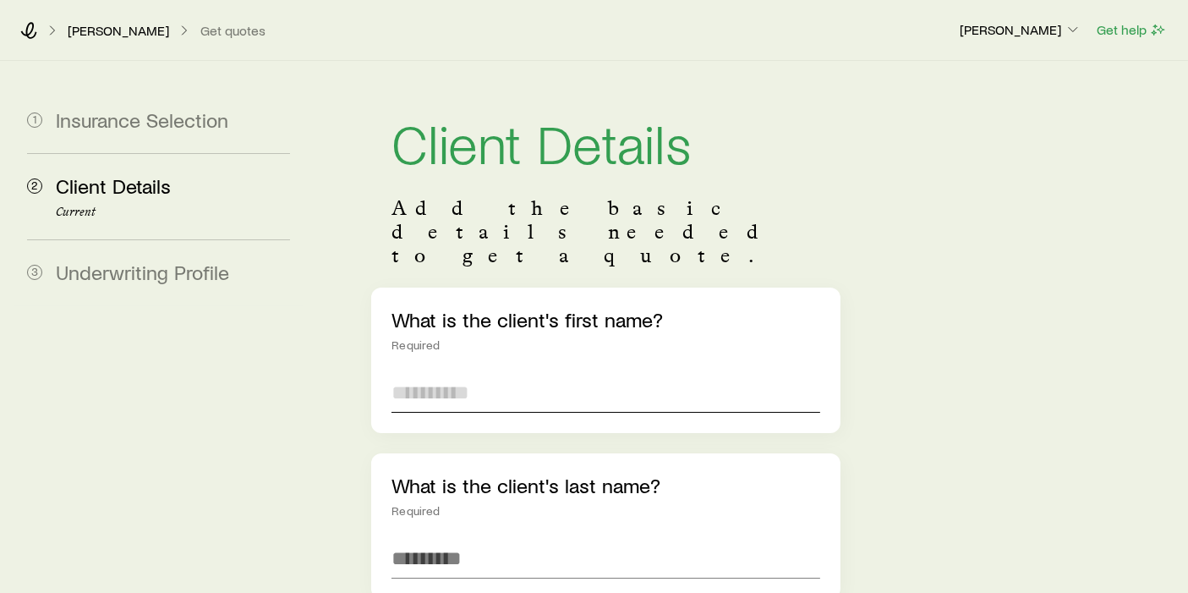
click at [507, 372] on input "text" at bounding box center [605, 392] width 429 height 41
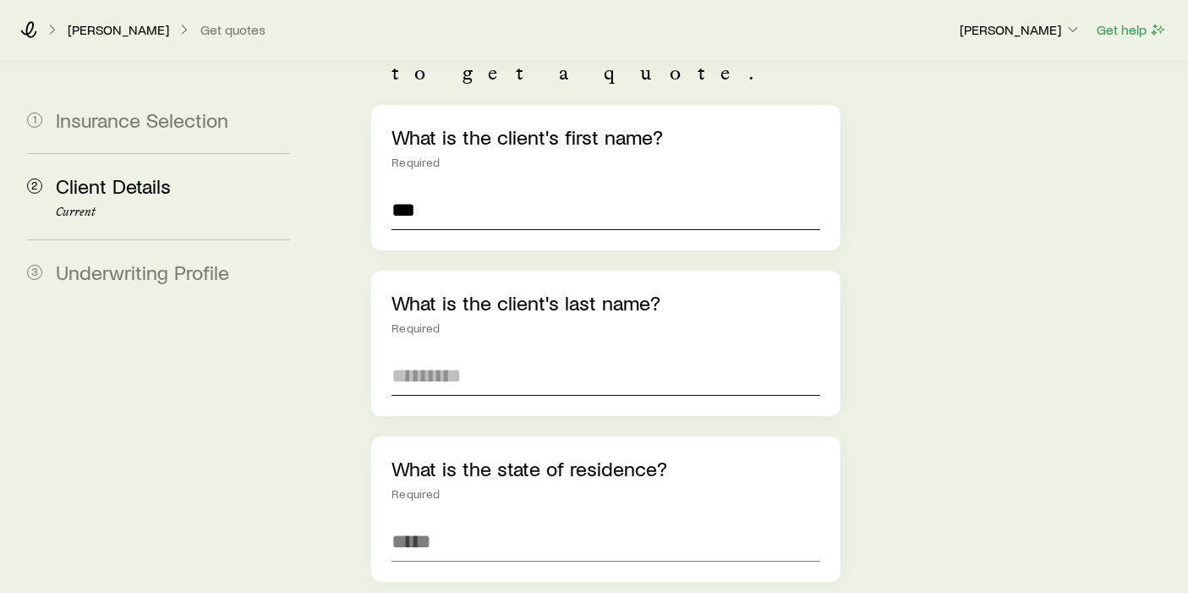
scroll to position [188, 0]
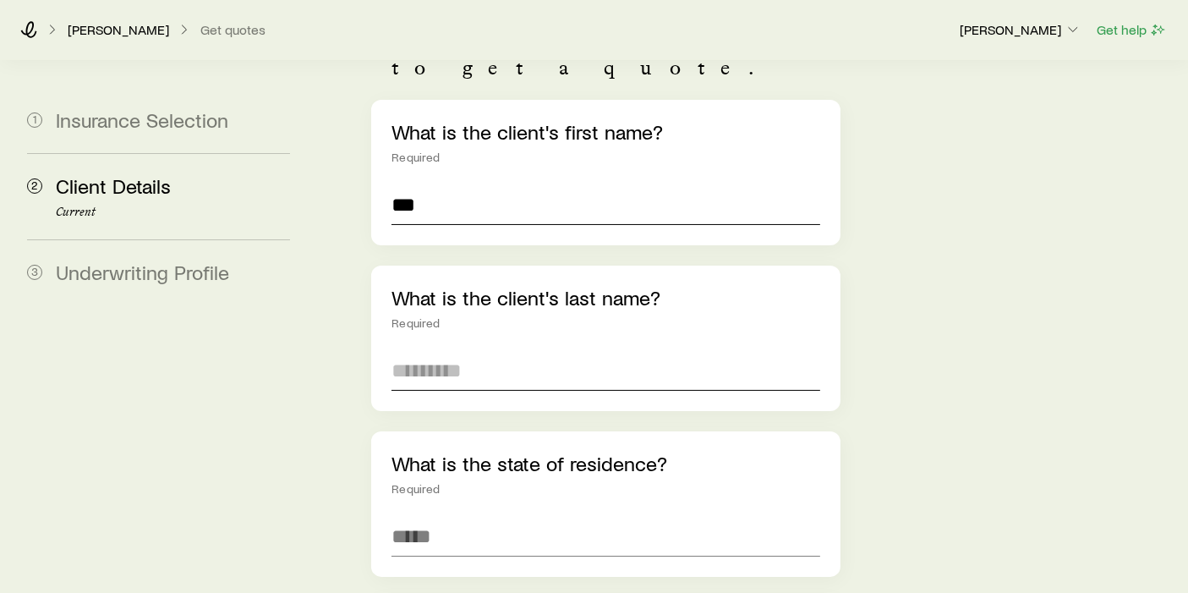
type input "***"
click at [481, 350] on input "text" at bounding box center [605, 370] width 429 height 41
type input "*******"
click at [478, 516] on input at bounding box center [605, 536] width 429 height 41
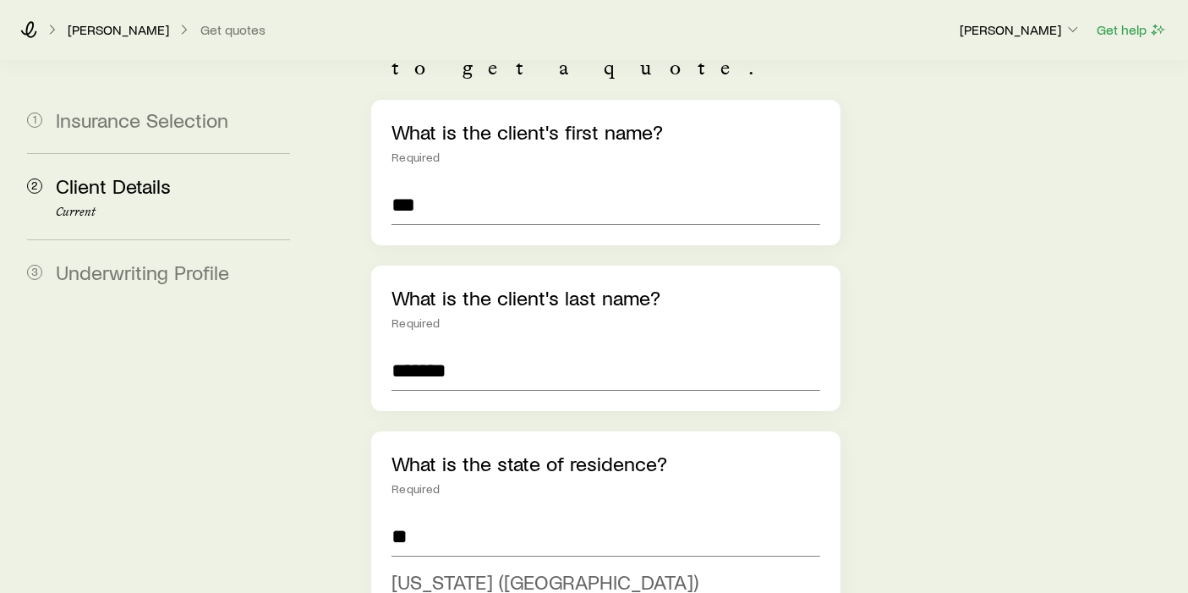
click at [451, 563] on span "Ohio (OH)" at bounding box center [544, 581] width 307 height 25
type input "*********"
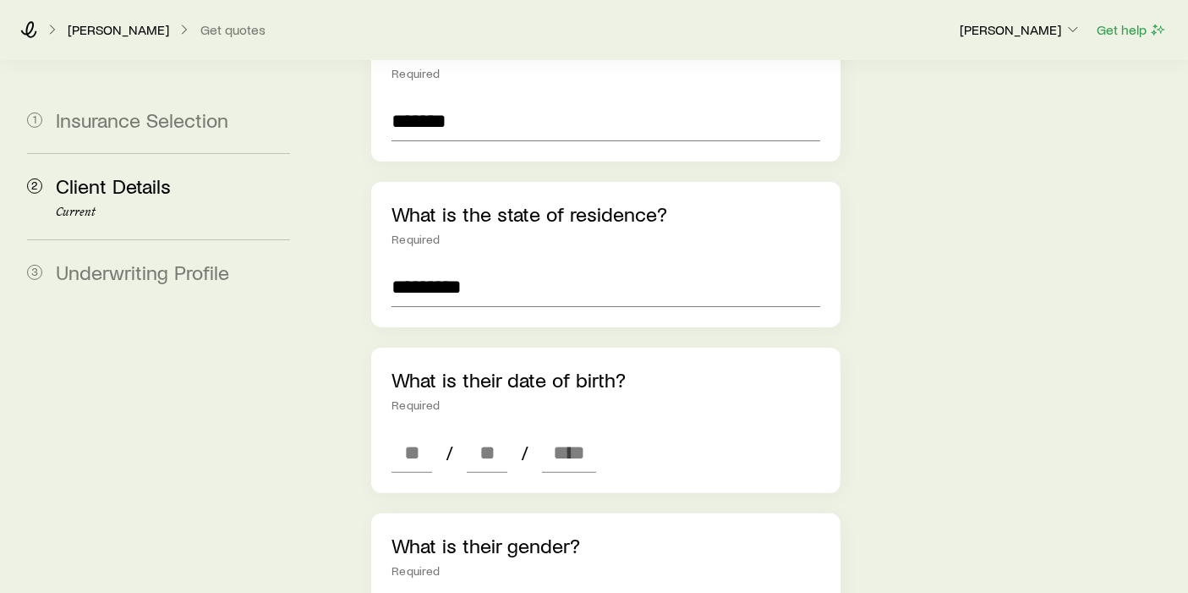
scroll to position [469, 0]
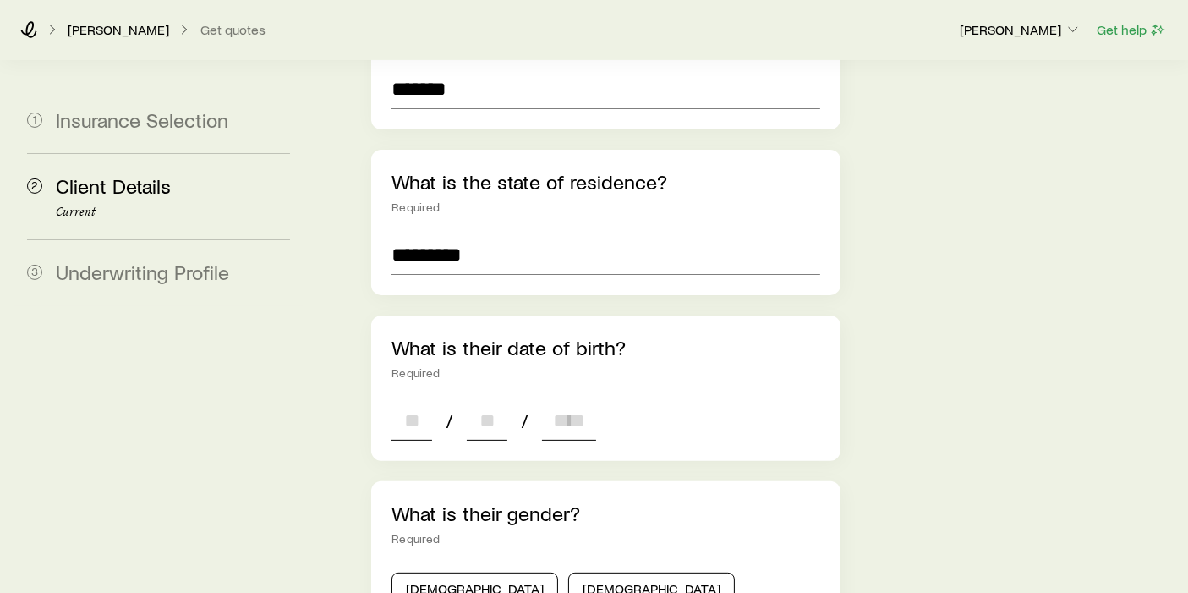
click at [432, 400] on input at bounding box center [411, 420] width 41 height 41
type input "**"
type input "****"
type input "*"
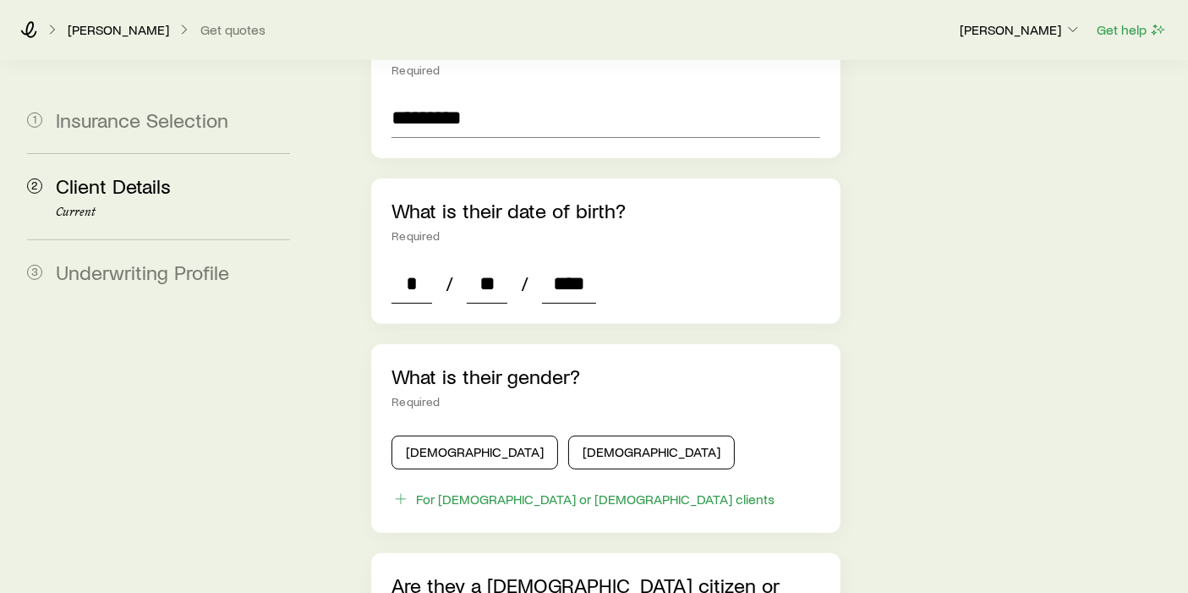
scroll to position [751, 0]
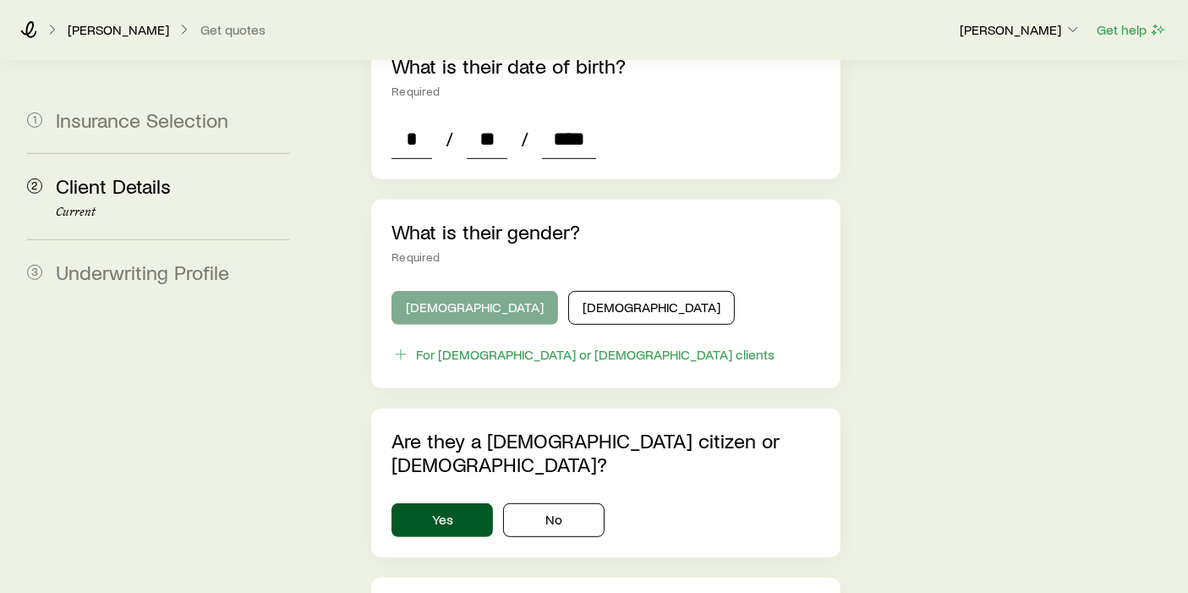
type input "****"
drag, startPoint x: 447, startPoint y: 250, endPoint x: 461, endPoint y: 249, distance: 13.6
click at [447, 291] on button "Male" at bounding box center [474, 308] width 167 height 34
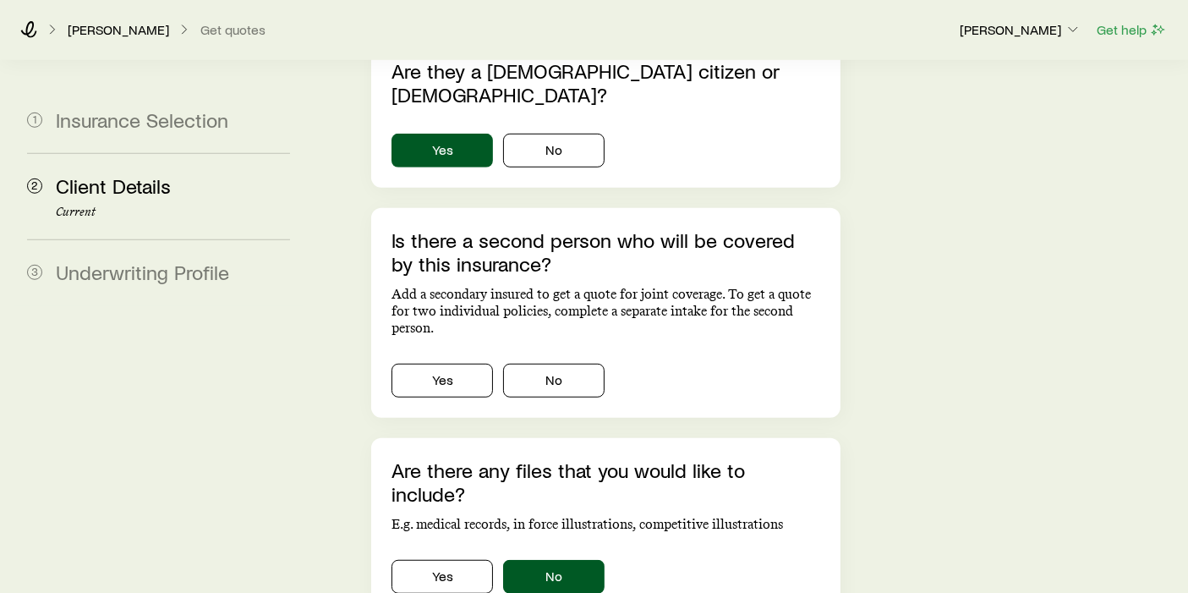
scroll to position [1127, 0]
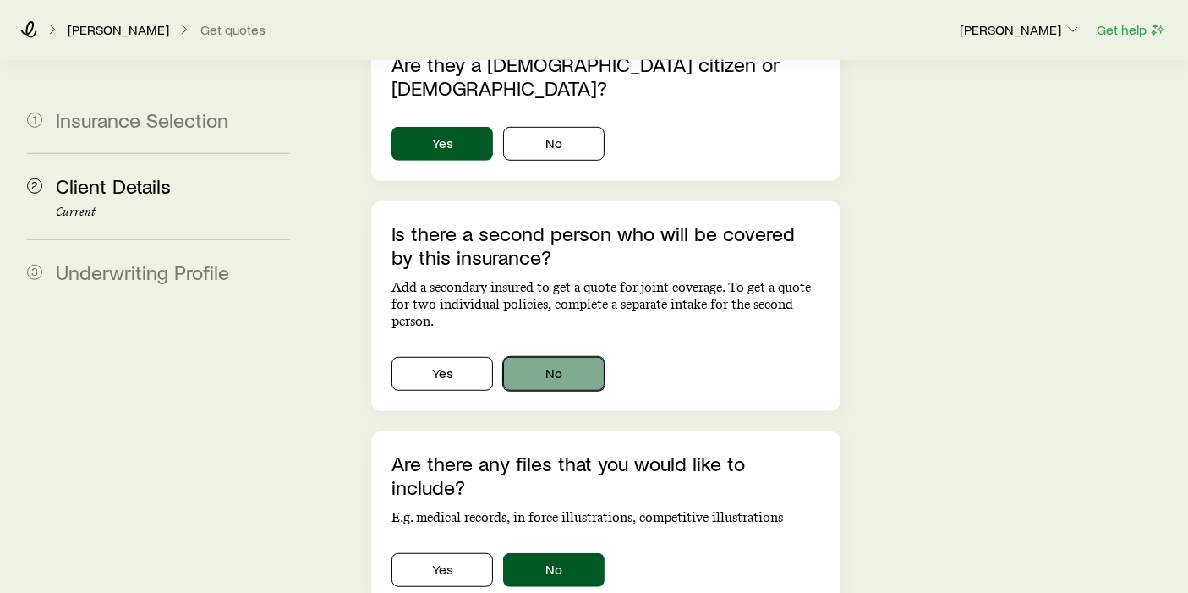
click at [584, 357] on button "No" at bounding box center [553, 374] width 101 height 34
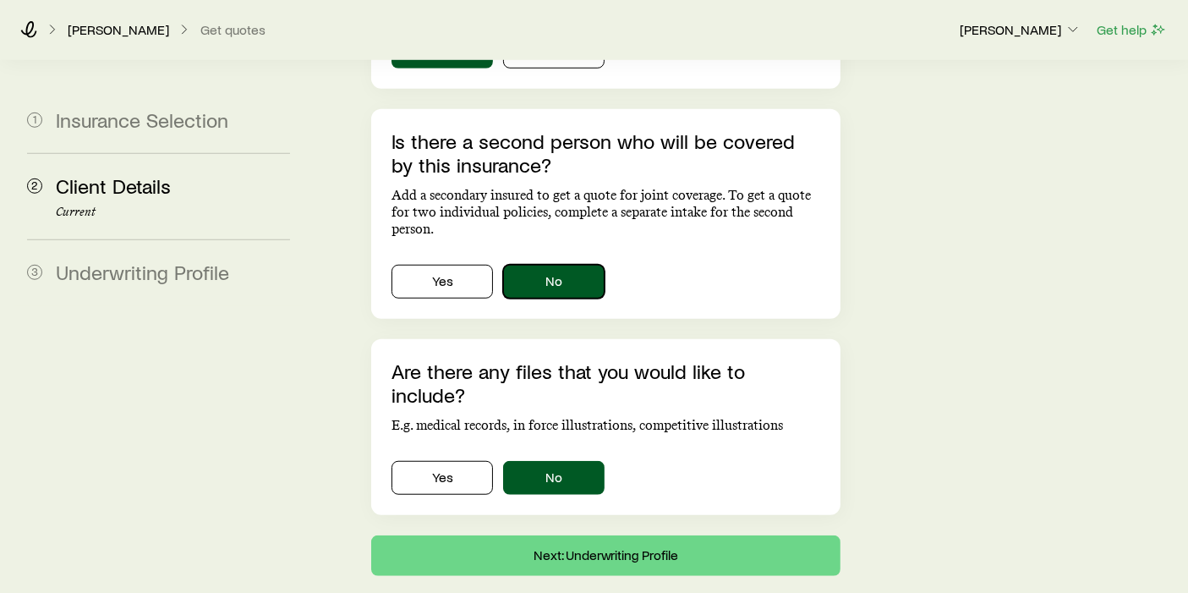
scroll to position [1221, 0]
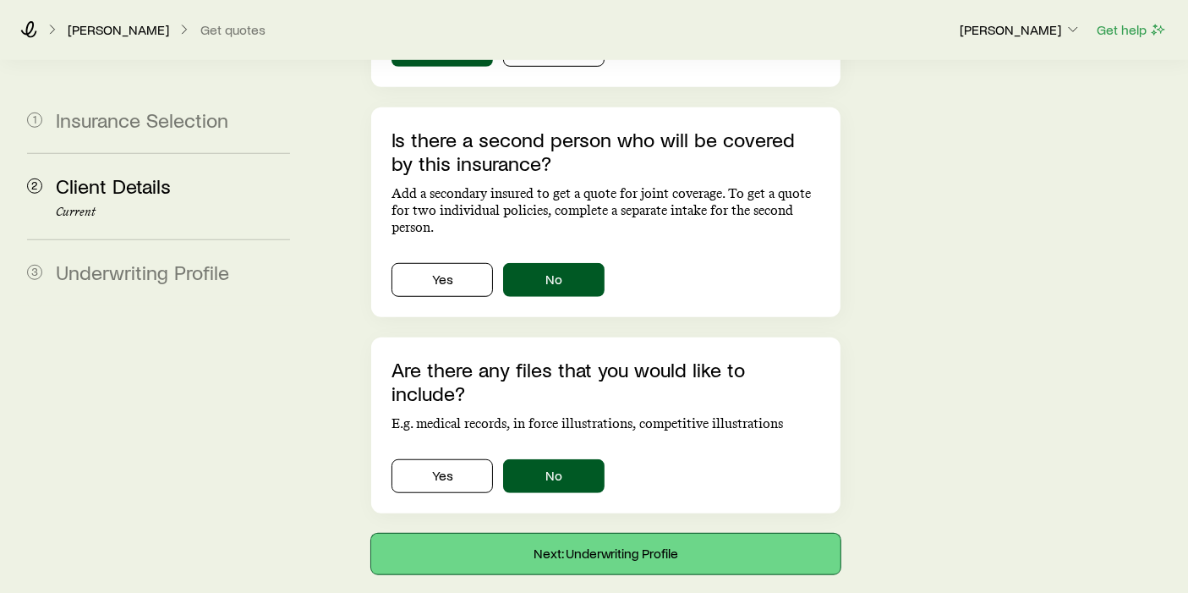
click at [639, 533] on button "Next: Underwriting Profile" at bounding box center [605, 553] width 469 height 41
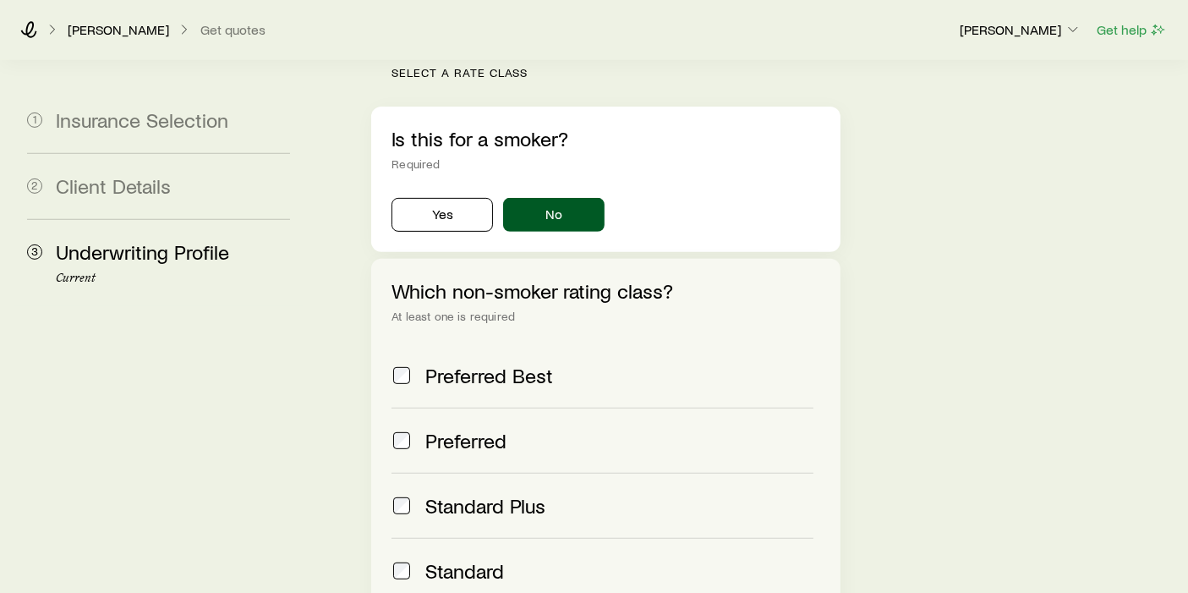
scroll to position [657, 0]
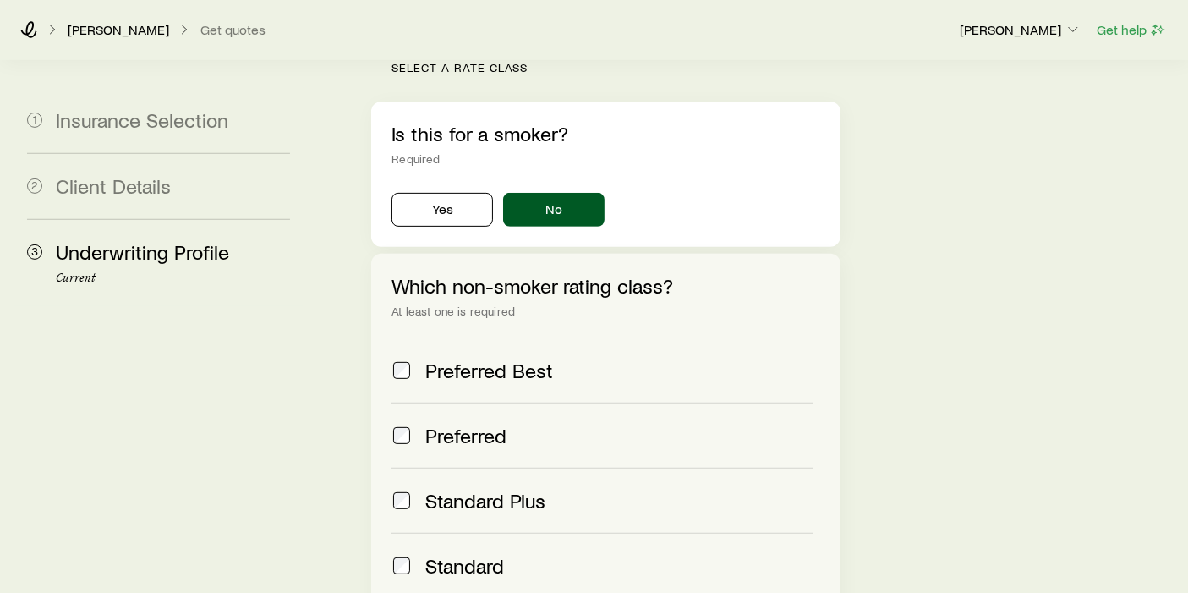
click at [412, 423] on div "Preferred" at bounding box center [602, 435] width 422 height 24
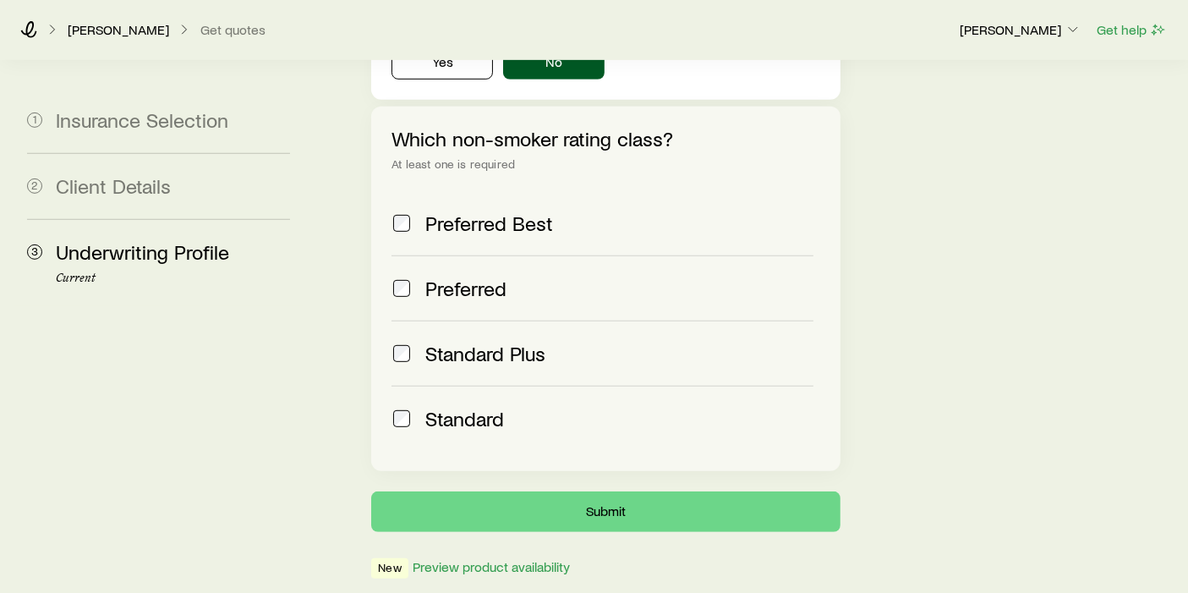
scroll to position [807, 0]
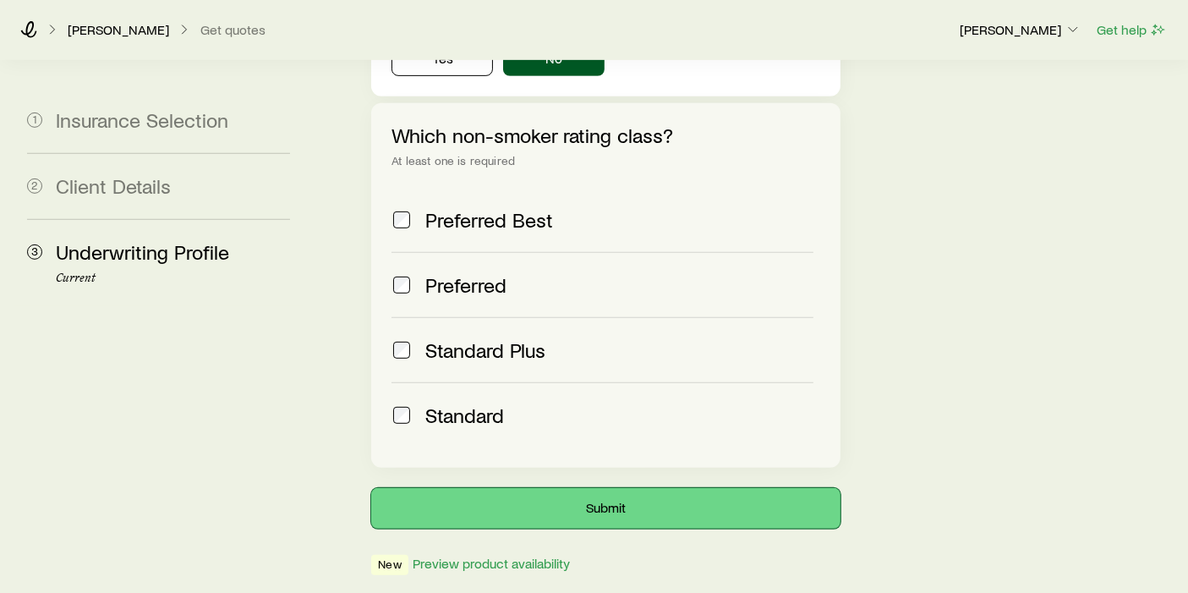
click at [632, 488] on button "Submit" at bounding box center [605, 508] width 469 height 41
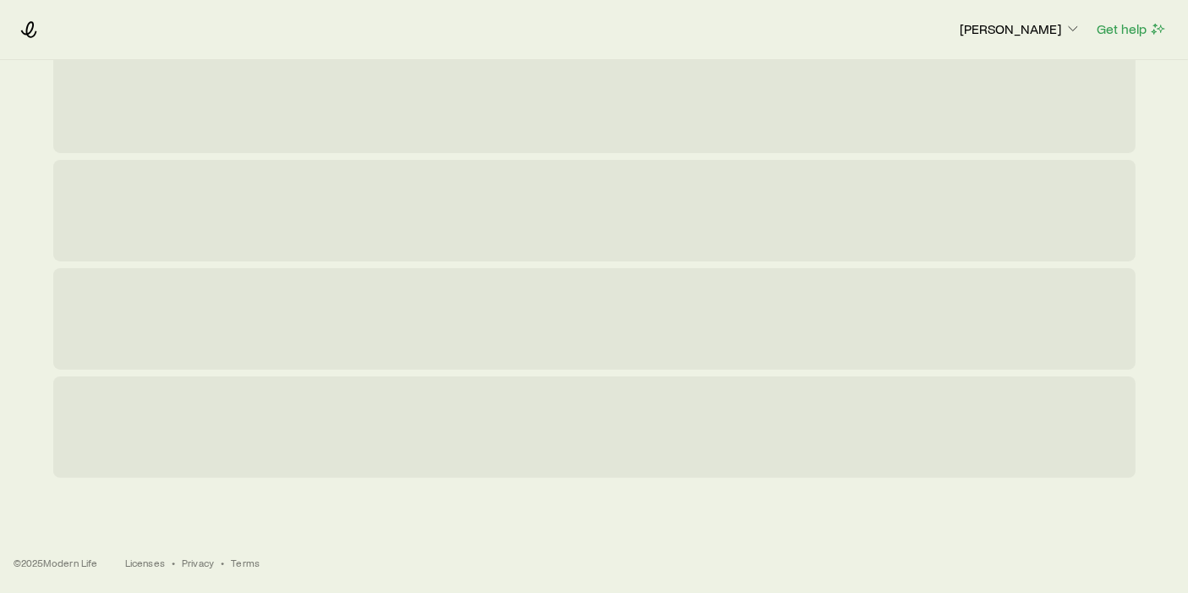
scroll to position [0, 0]
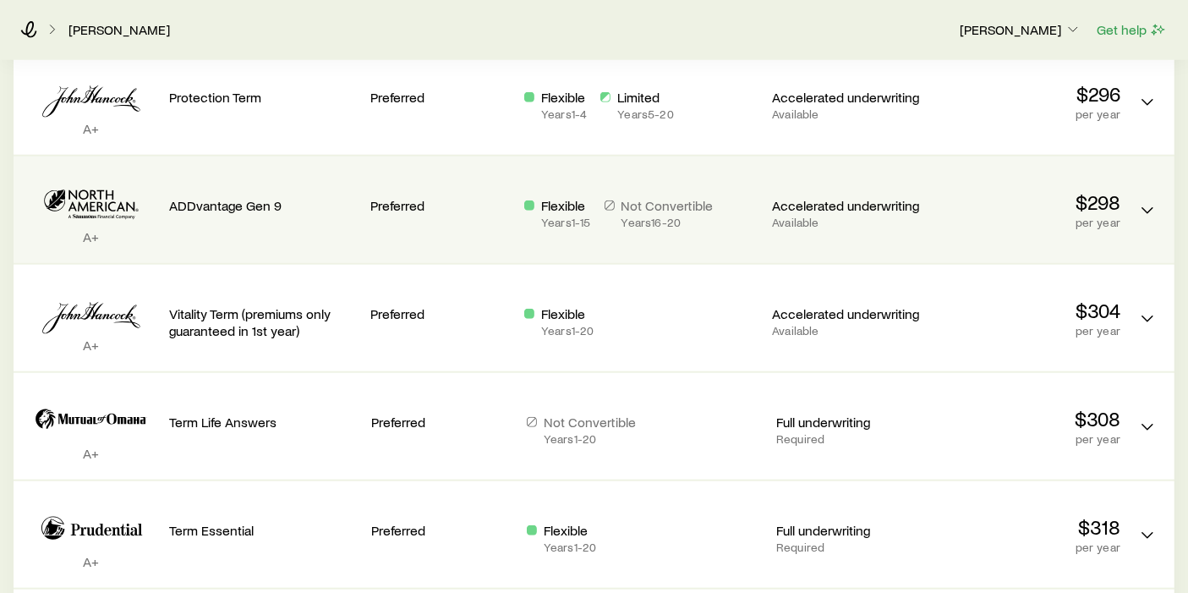
scroll to position [1502, 0]
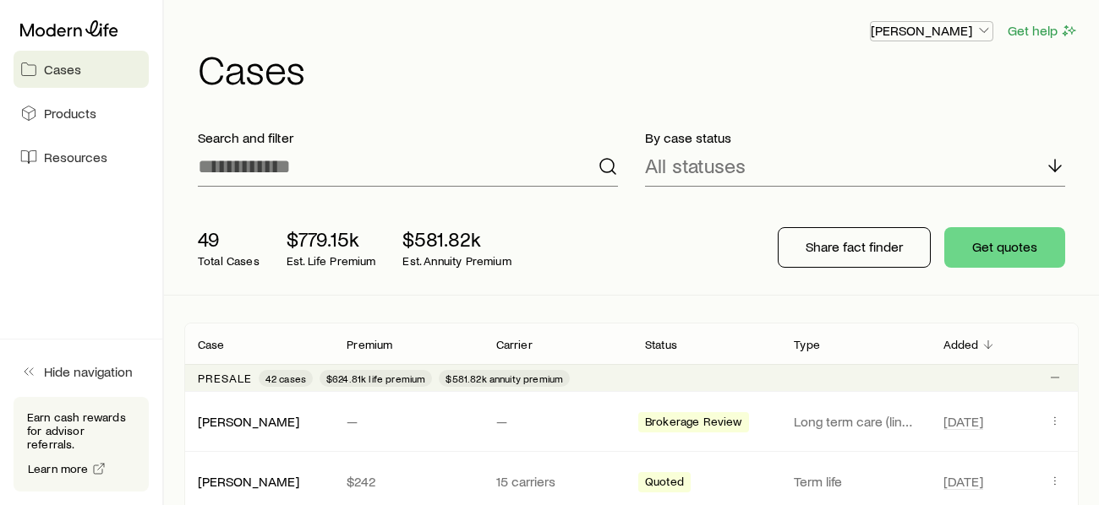
click at [986, 30] on icon "button" at bounding box center [983, 30] width 17 height 17
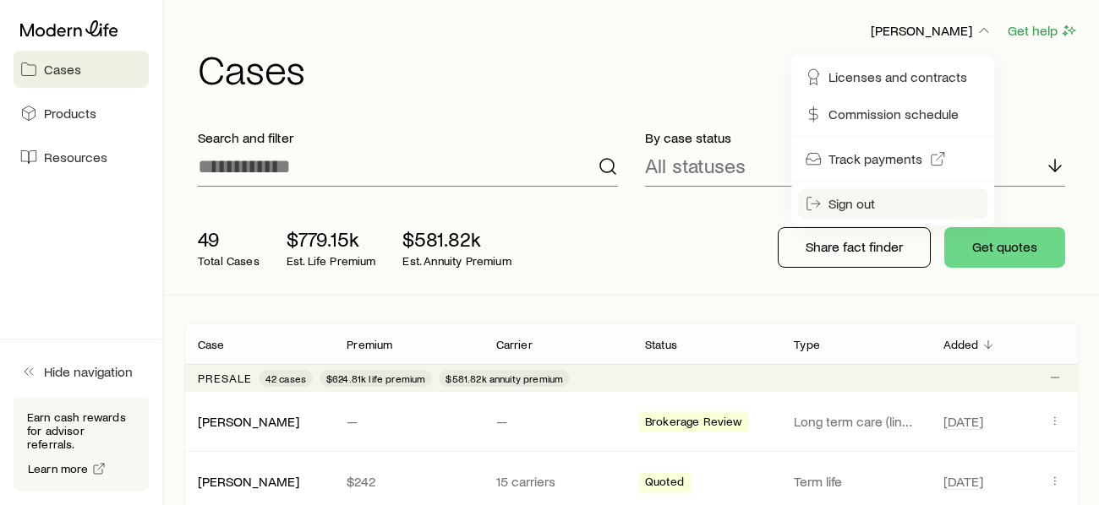
click at [854, 208] on span "Sign out" at bounding box center [851, 203] width 46 height 17
